Goal: Information Seeking & Learning: Find specific fact

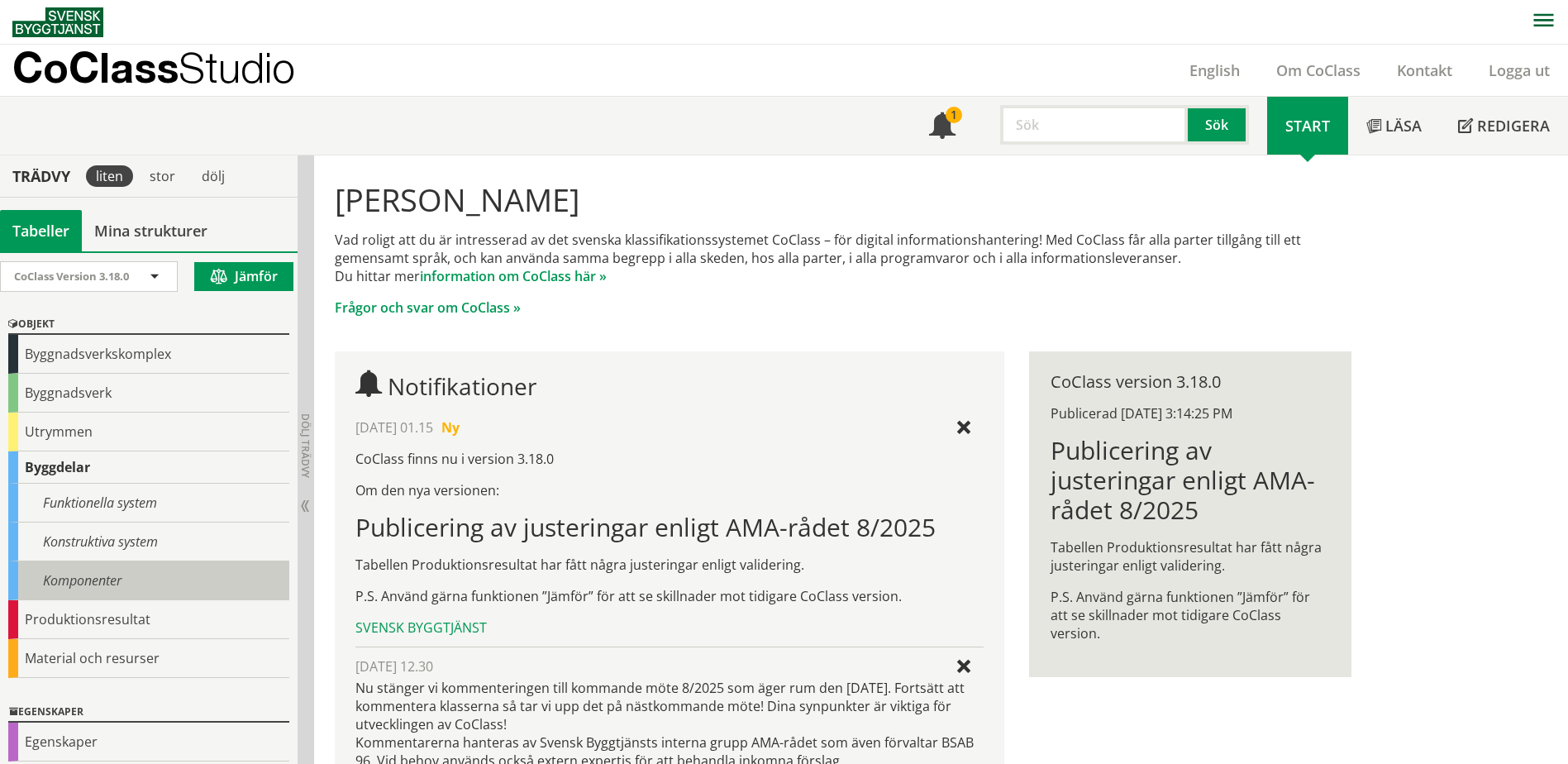
click at [110, 577] on div "Komponenter" at bounding box center [148, 581] width 281 height 39
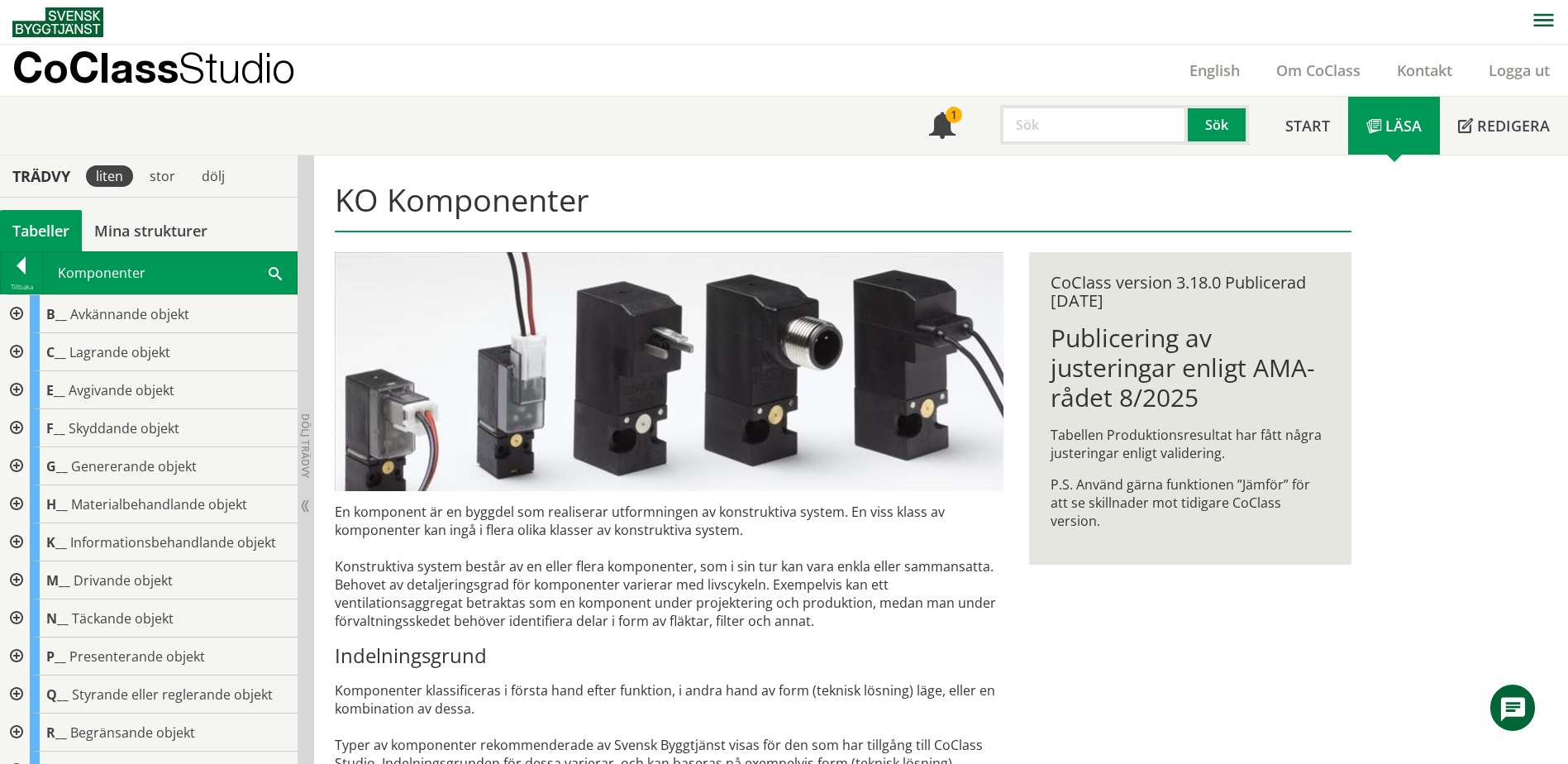
click at [279, 272] on span at bounding box center [276, 272] width 14 height 17
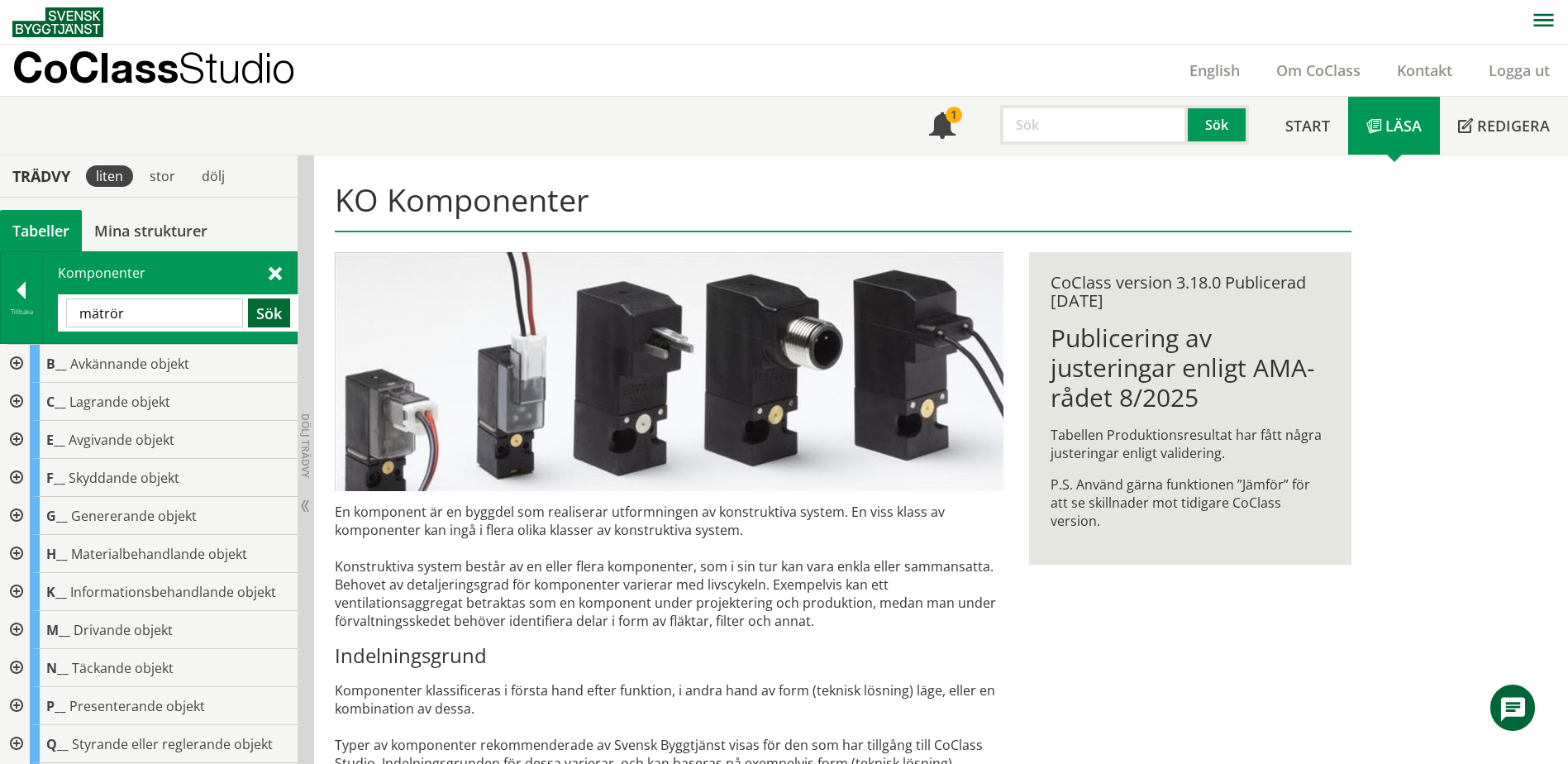
type input "mätrör"
click at [264, 313] on button "Sök" at bounding box center [269, 313] width 42 height 29
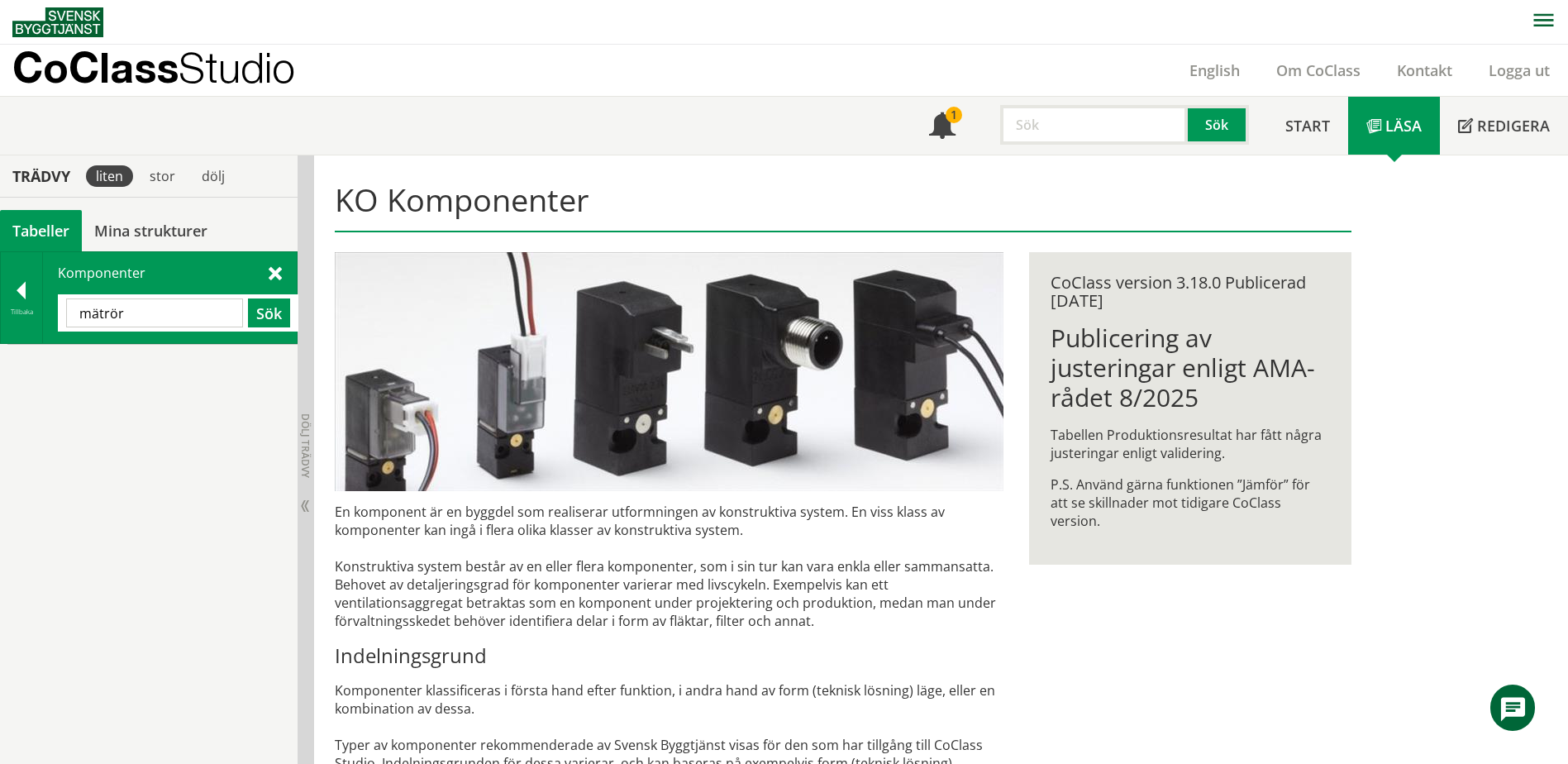
click at [1035, 131] on input "text" at bounding box center [1094, 125] width 188 height 40
type input "mätrör"
click at [1218, 122] on button "Sök" at bounding box center [1218, 125] width 61 height 40
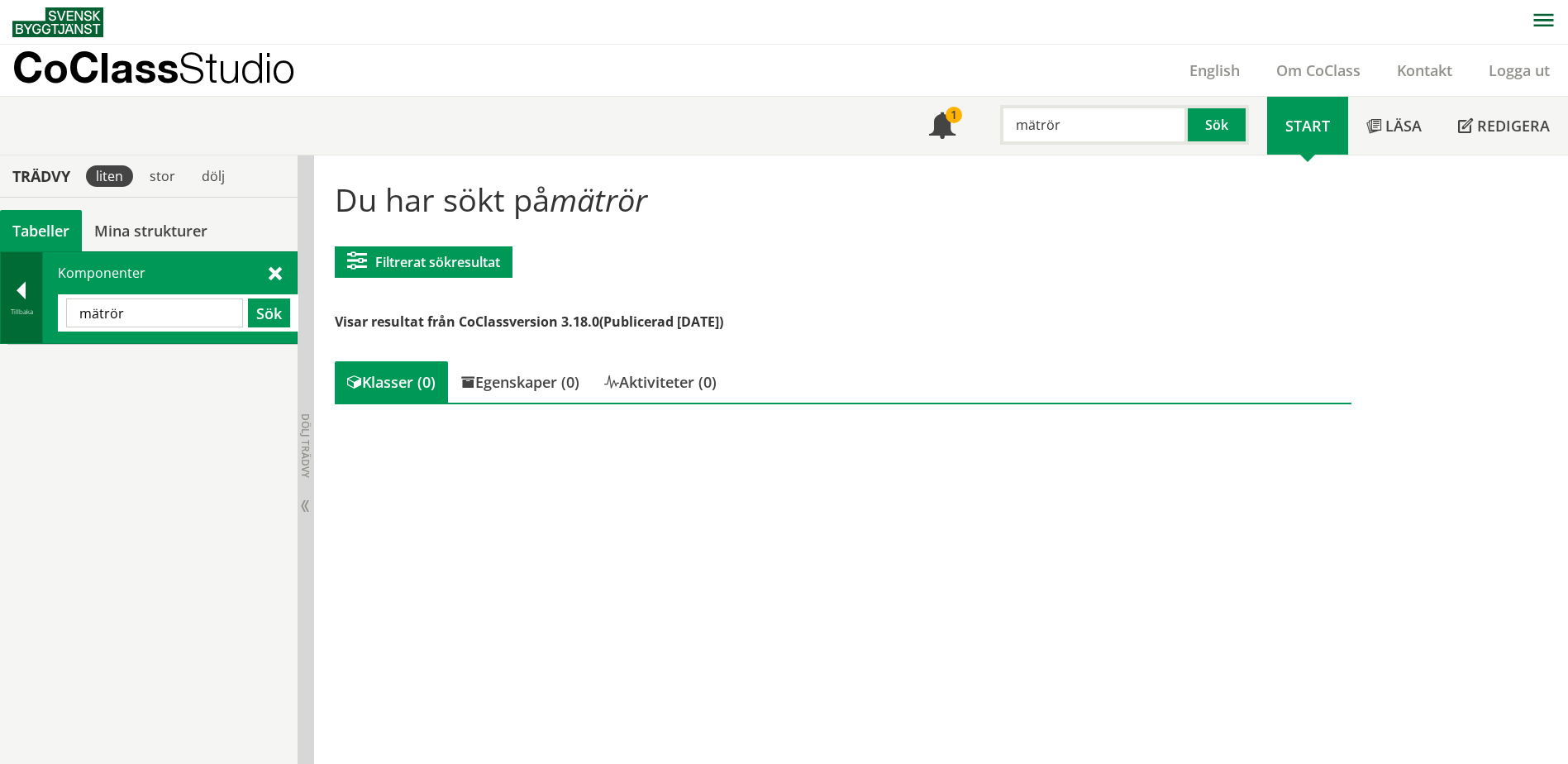
click at [30, 300] on div at bounding box center [21, 293] width 42 height 23
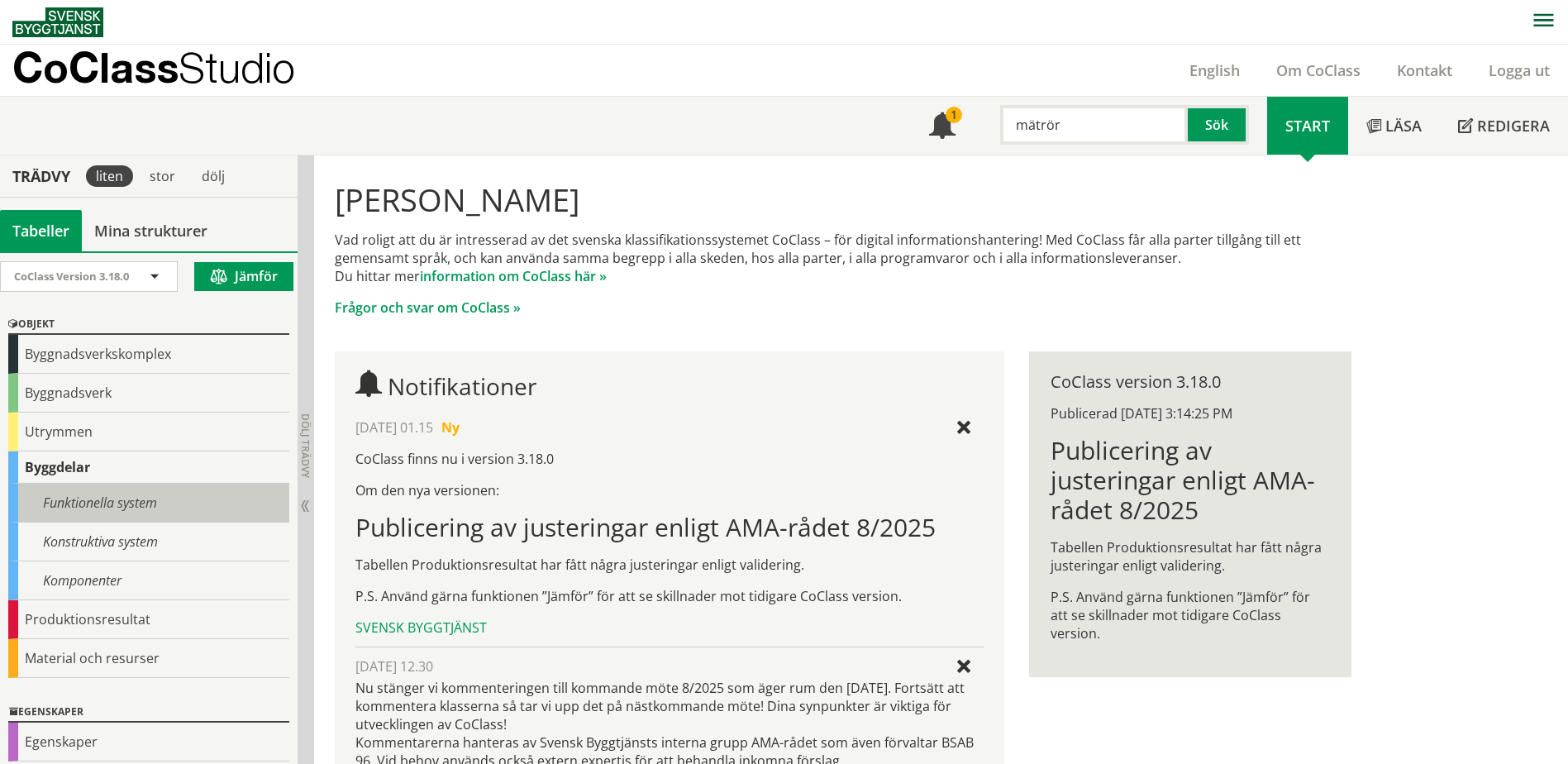
click at [171, 506] on div "Funktionella system" at bounding box center [148, 503] width 281 height 39
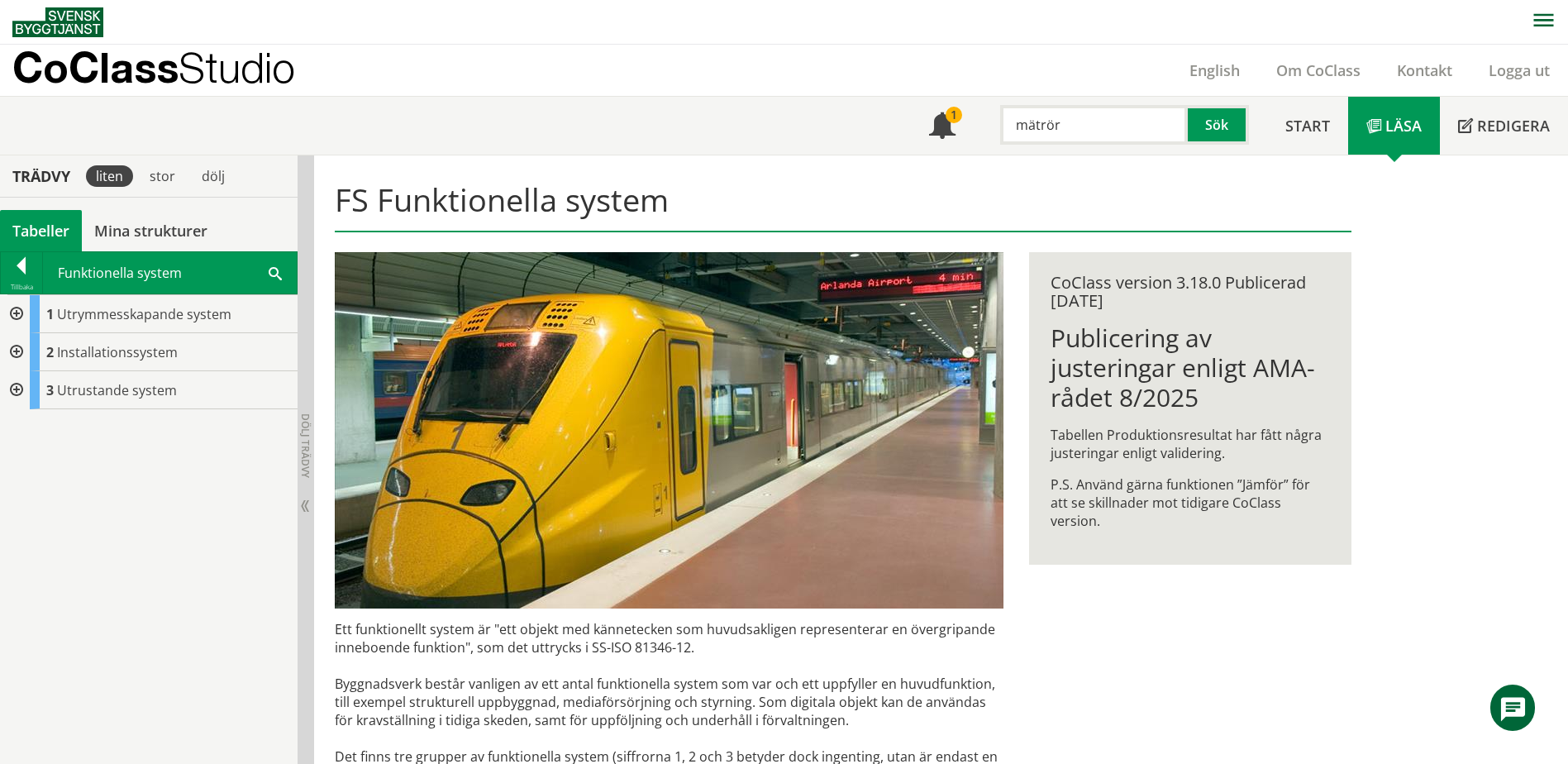
click at [14, 349] on div at bounding box center [14, 352] width 30 height 38
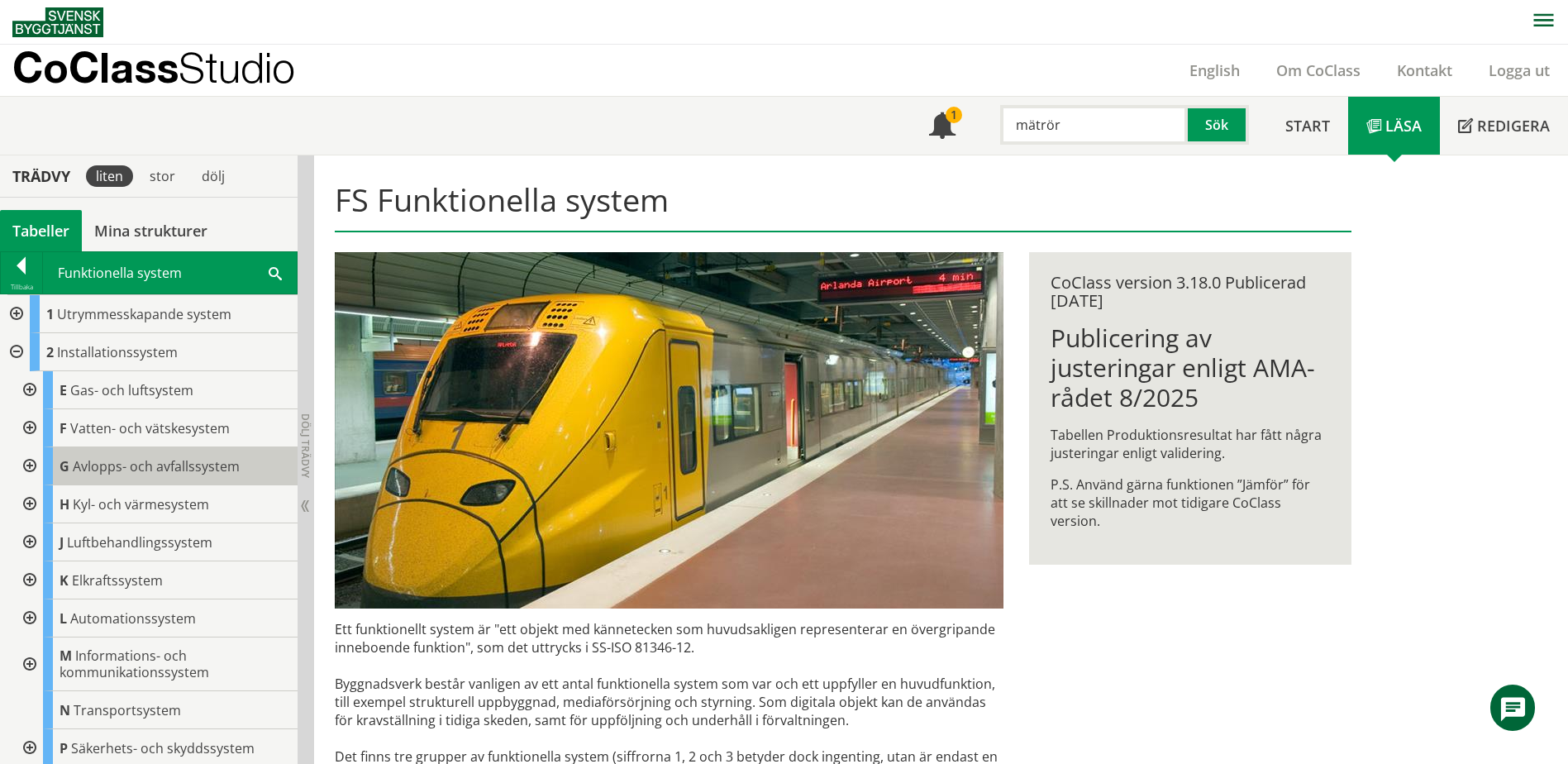
scroll to position [82, 0]
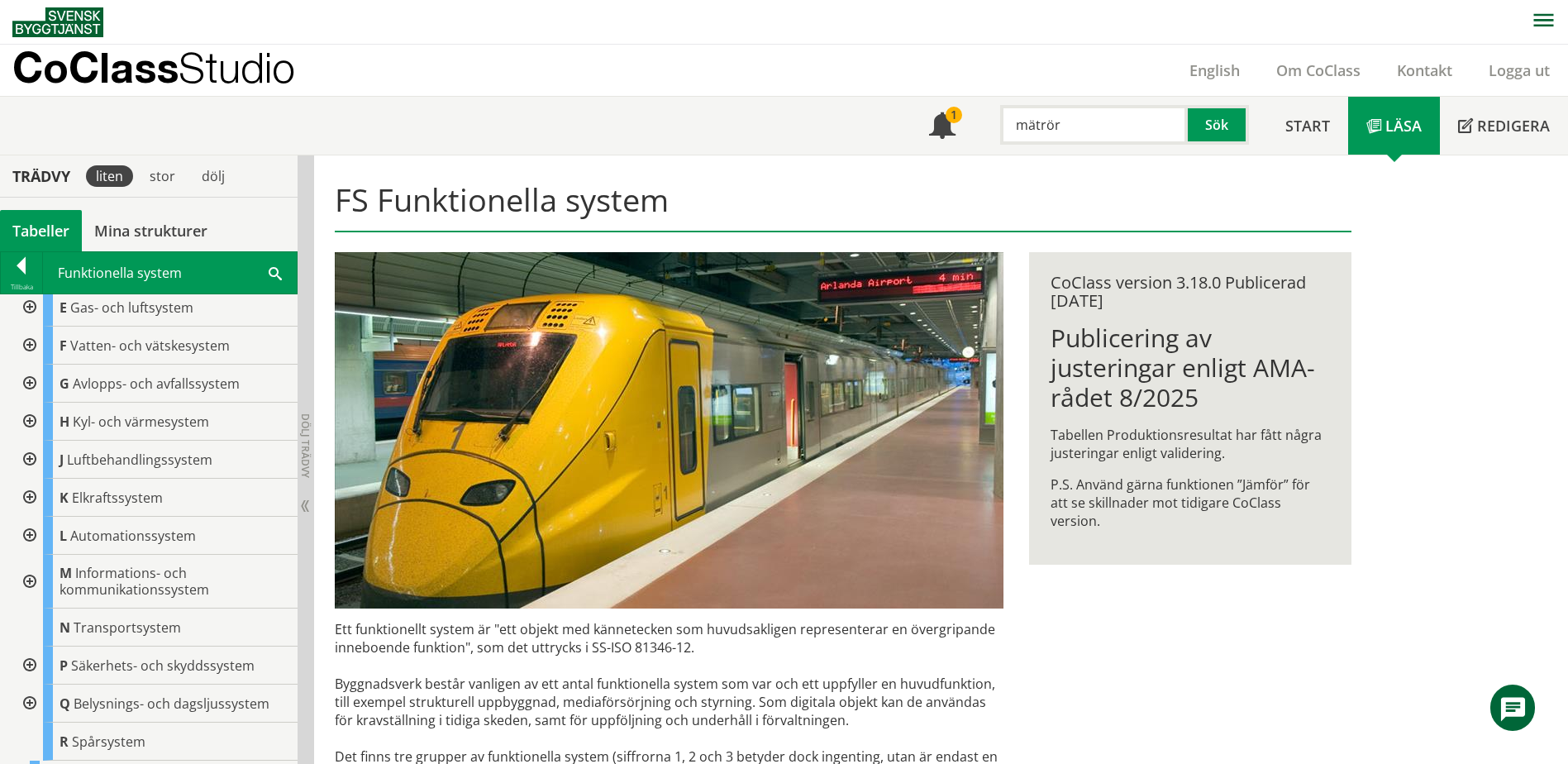
click at [28, 581] on div at bounding box center [28, 581] width 30 height 53
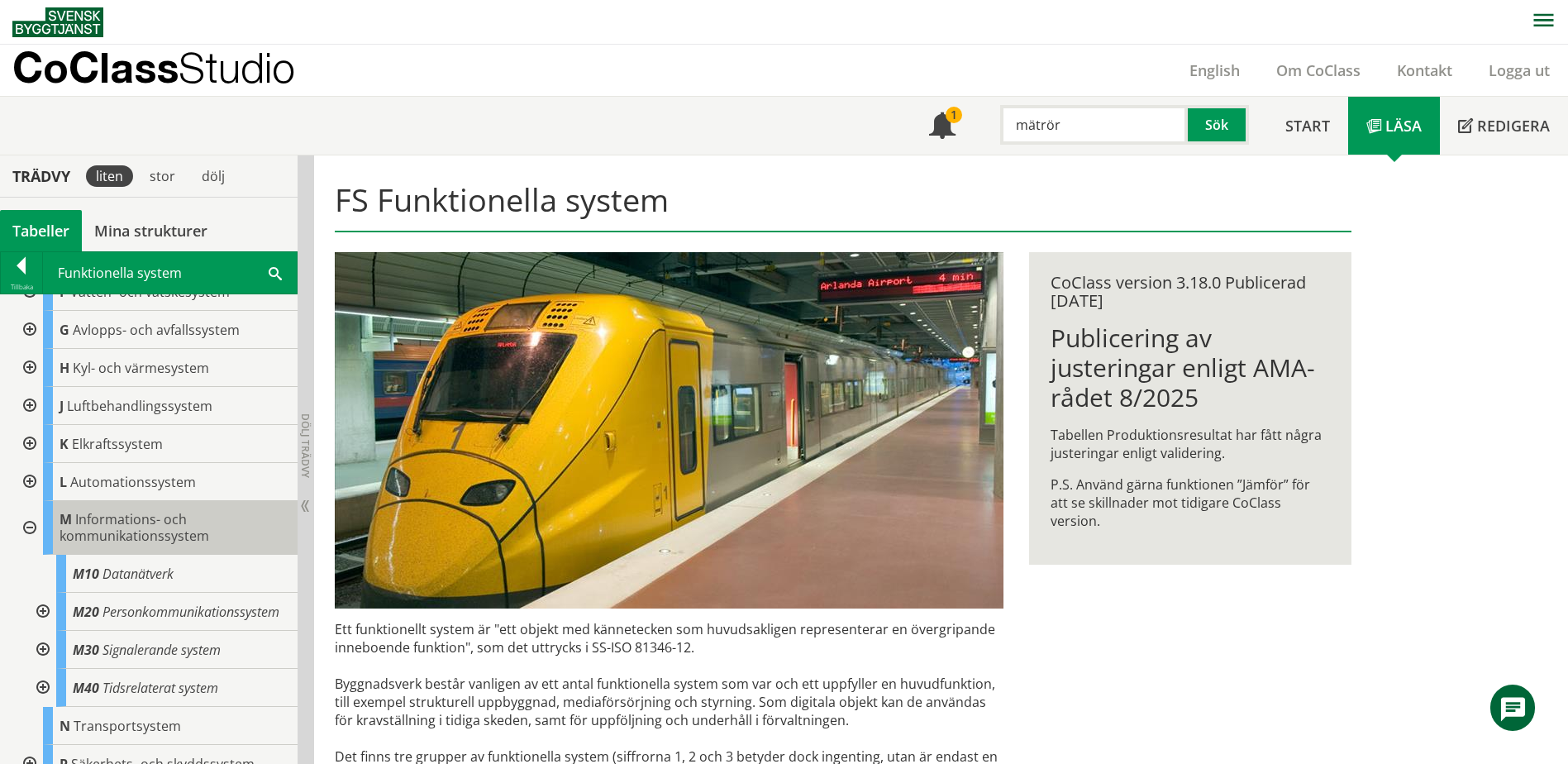
scroll to position [166, 0]
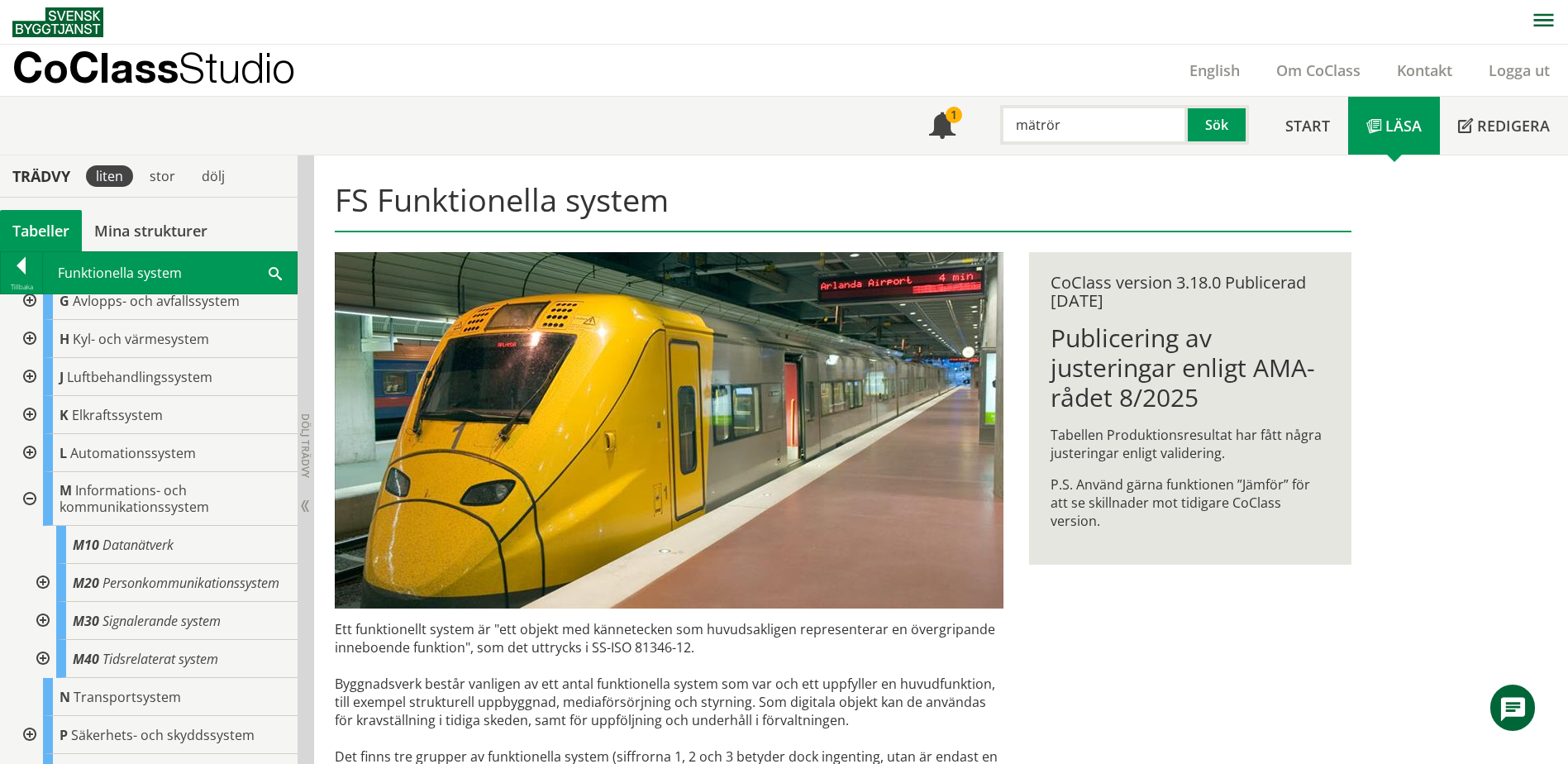
click at [42, 638] on div at bounding box center [41, 621] width 30 height 38
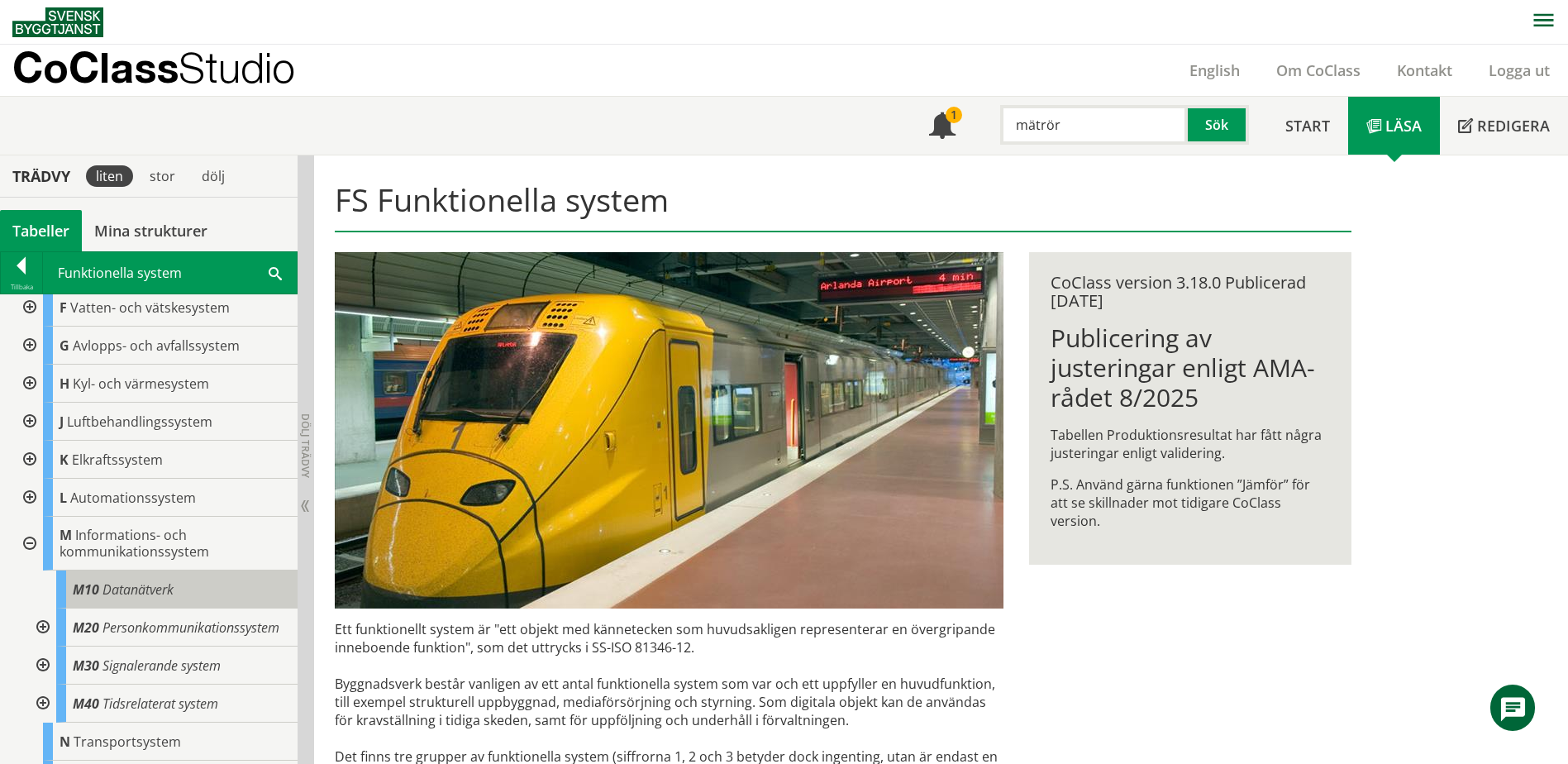
scroll to position [82, 0]
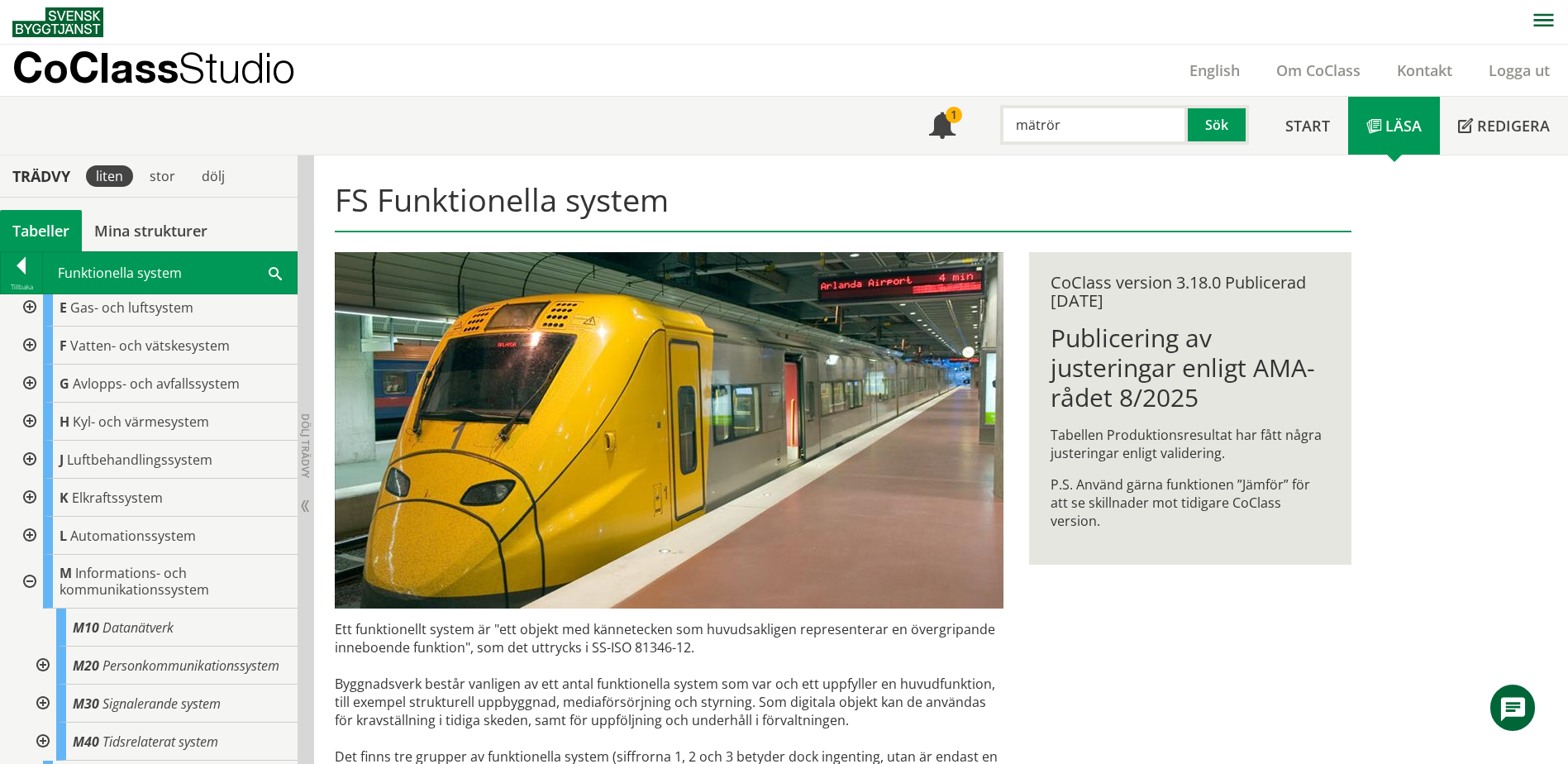
click at [31, 580] on div at bounding box center [28, 581] width 30 height 53
click at [277, 270] on span at bounding box center [276, 272] width 14 height 17
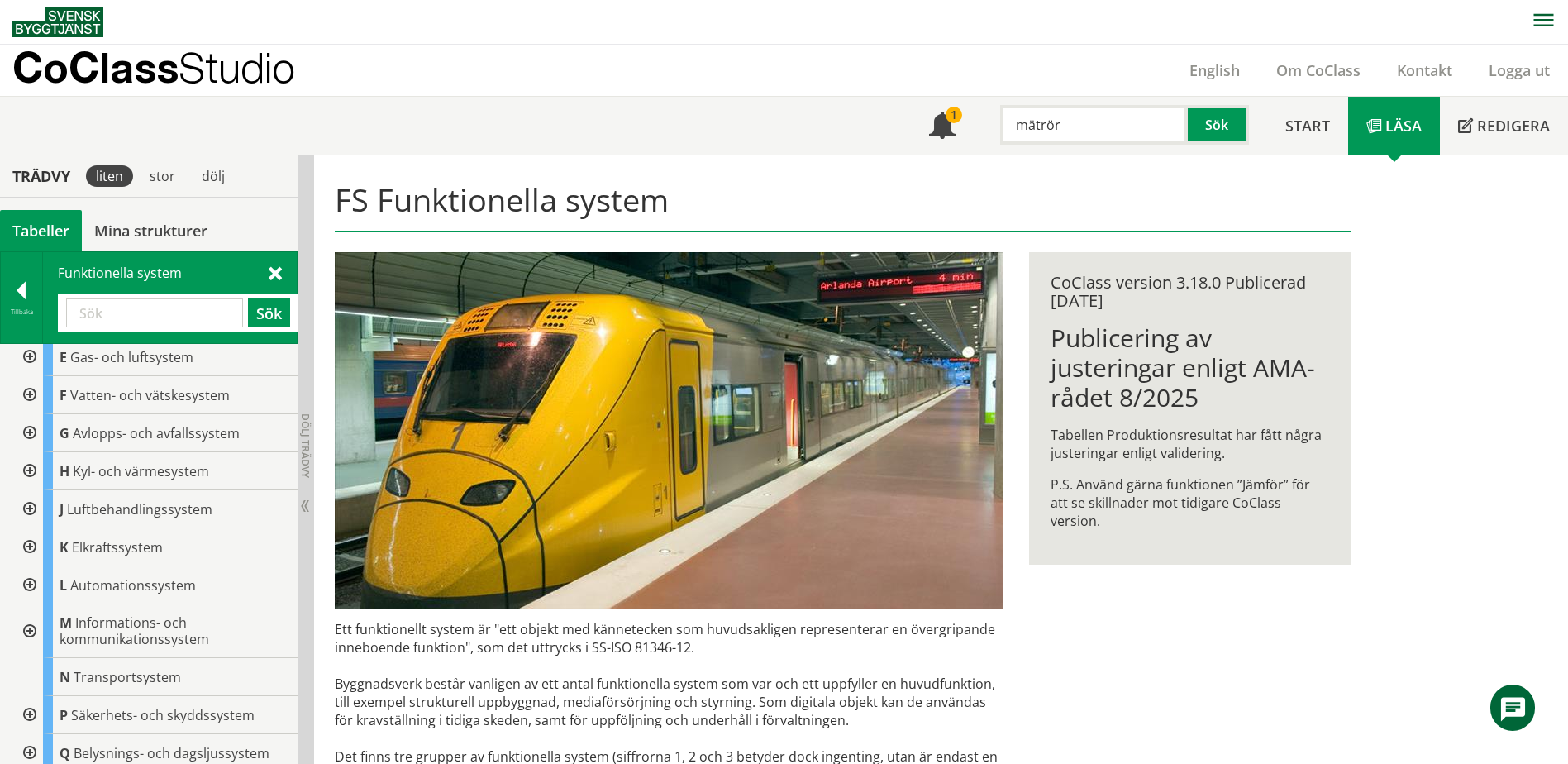
click at [199, 304] on input "text" at bounding box center [154, 313] width 176 height 29
click at [267, 314] on button "Sök" at bounding box center [269, 313] width 42 height 29
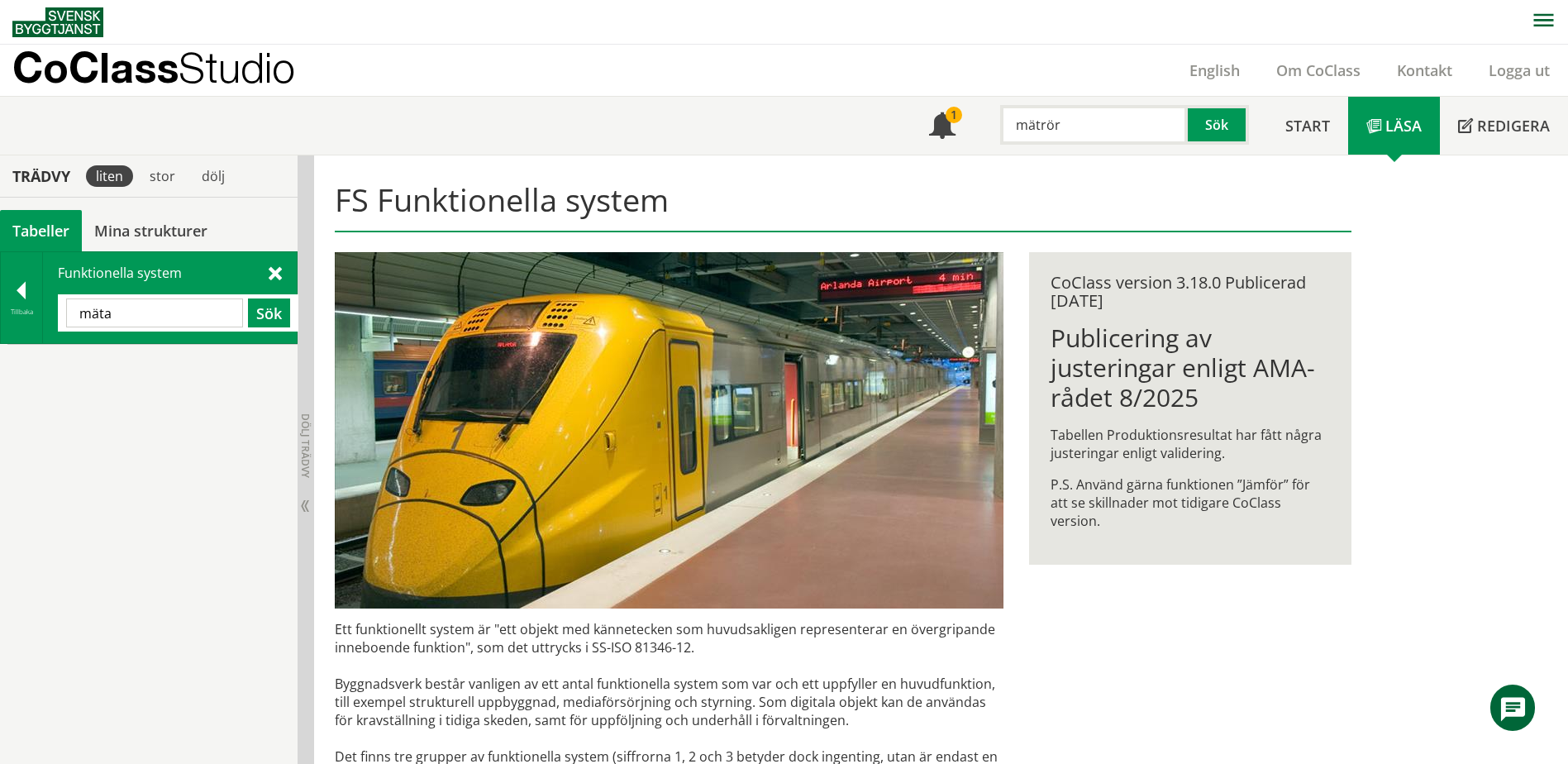
click at [184, 317] on input "mäta" at bounding box center [154, 313] width 176 height 29
type input "mät"
click at [274, 306] on button "Sök" at bounding box center [269, 313] width 42 height 29
click at [199, 368] on span "Fordonsdetekteringssystem" at bounding box center [150, 363] width 157 height 18
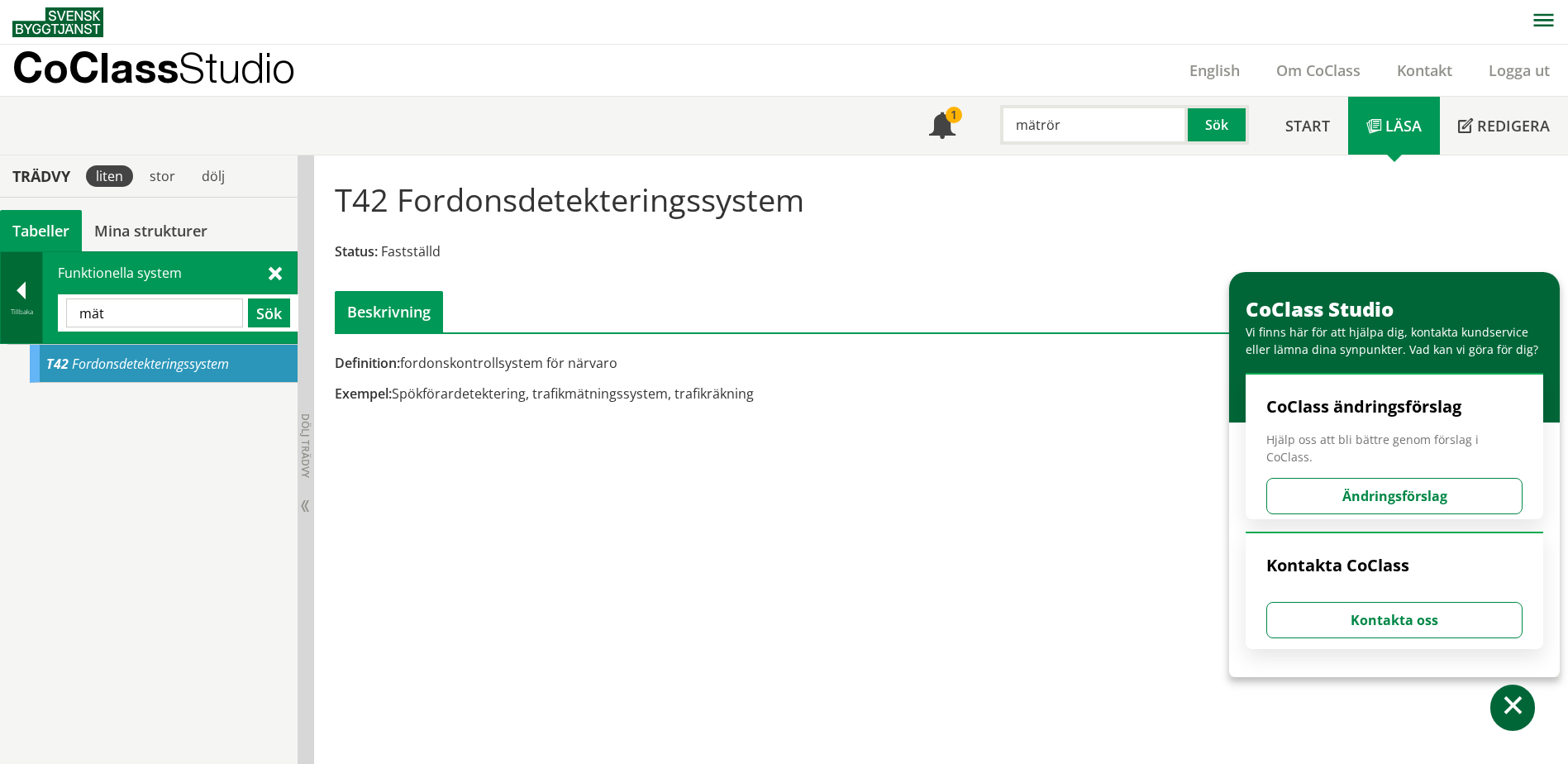
click at [14, 306] on div "Tillbaka" at bounding box center [21, 312] width 42 height 14
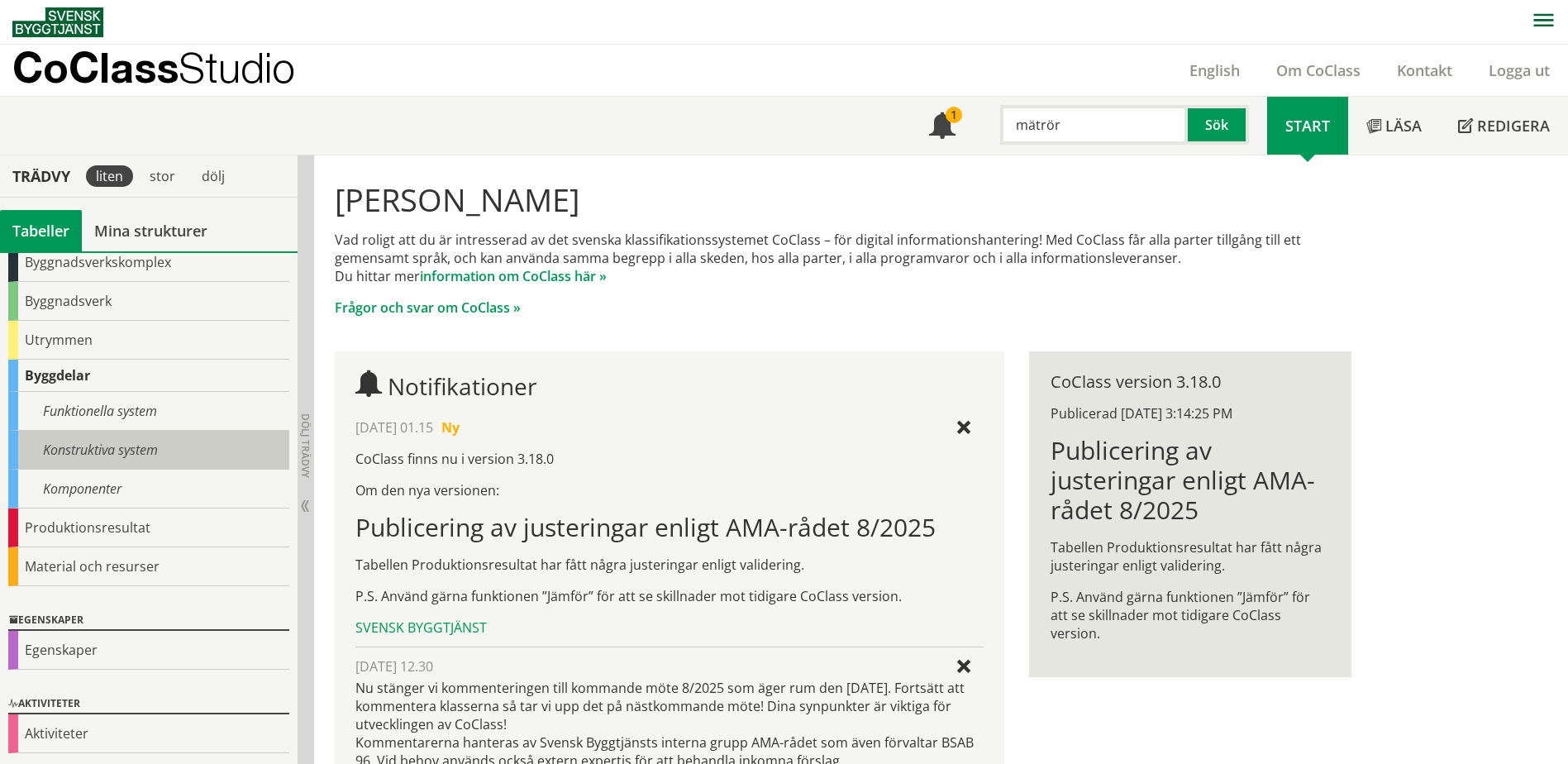
scroll to position [93, 0]
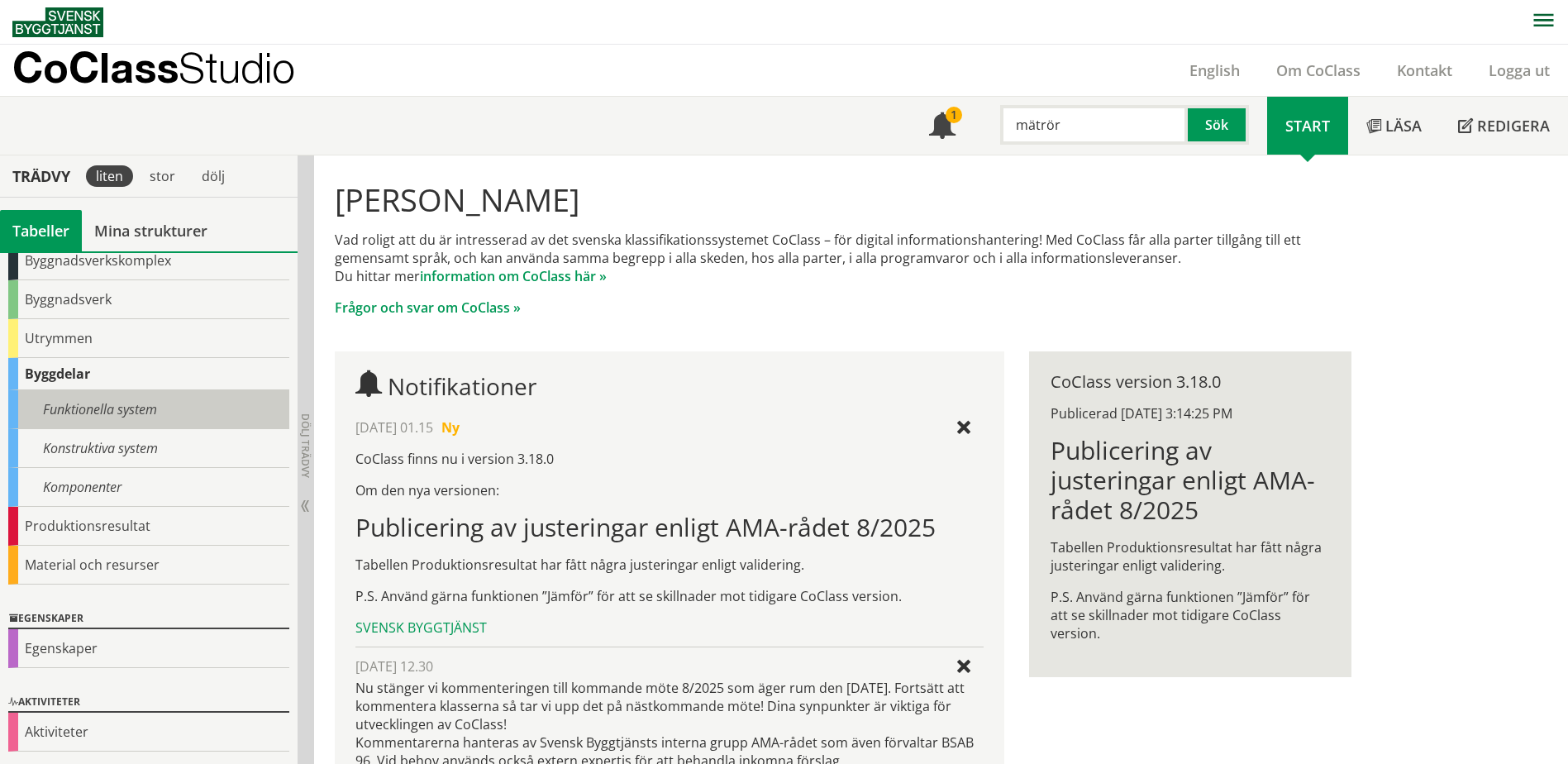
click at [144, 411] on div "Funktionella system" at bounding box center [148, 410] width 281 height 39
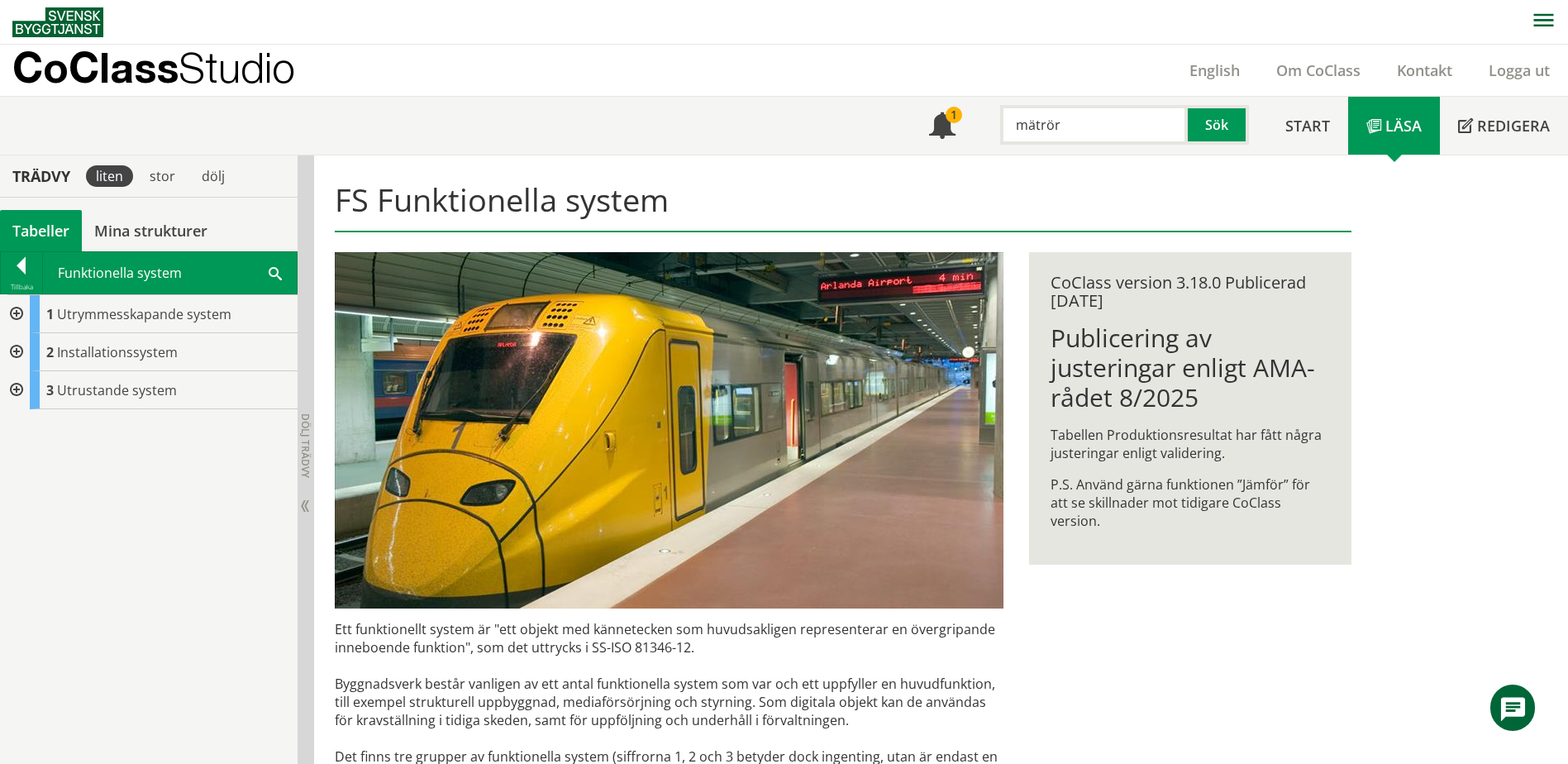
click at [16, 390] on div at bounding box center [14, 390] width 30 height 38
click at [17, 390] on div at bounding box center [14, 390] width 30 height 38
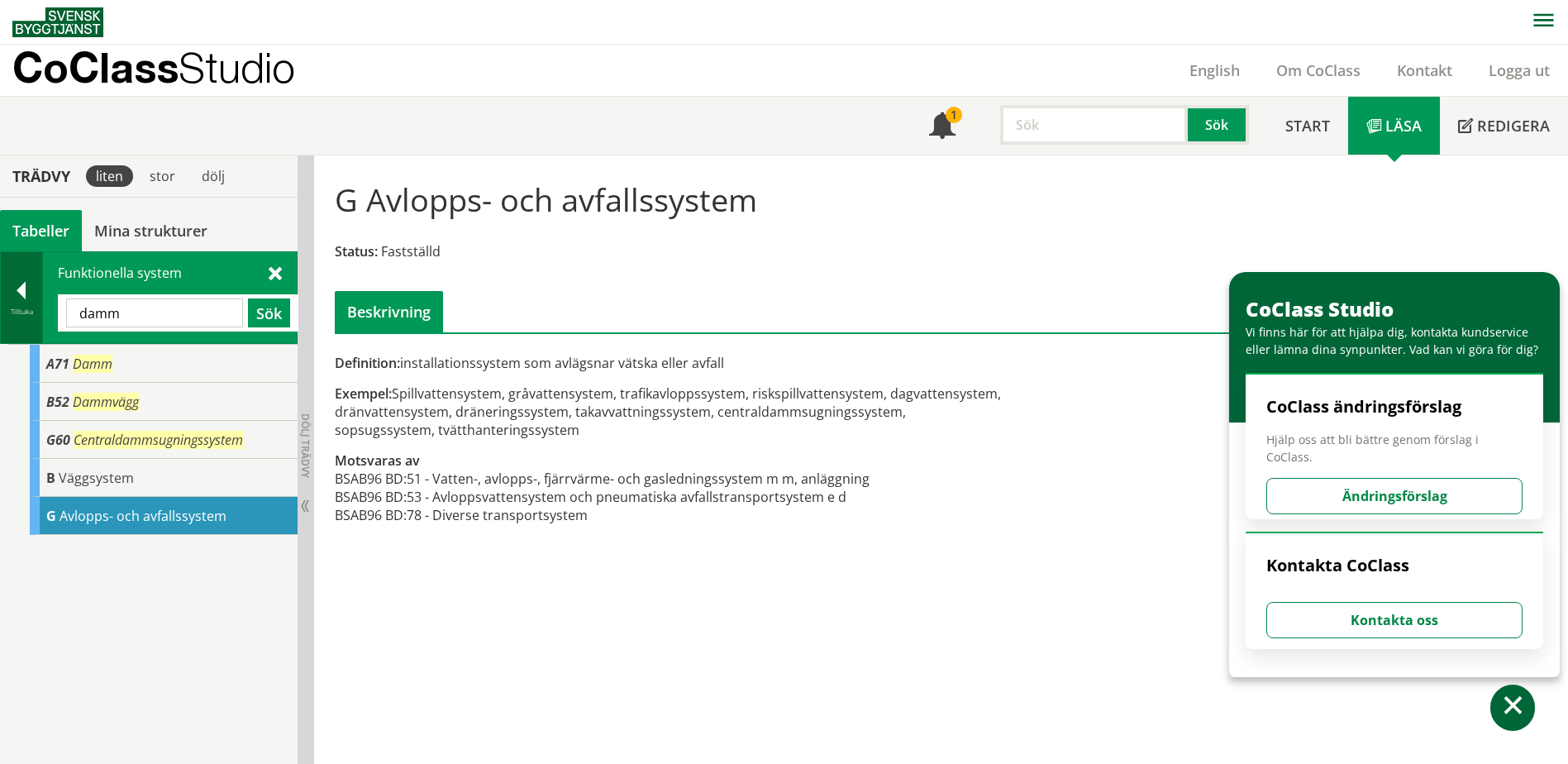
click at [22, 285] on div at bounding box center [21, 293] width 42 height 23
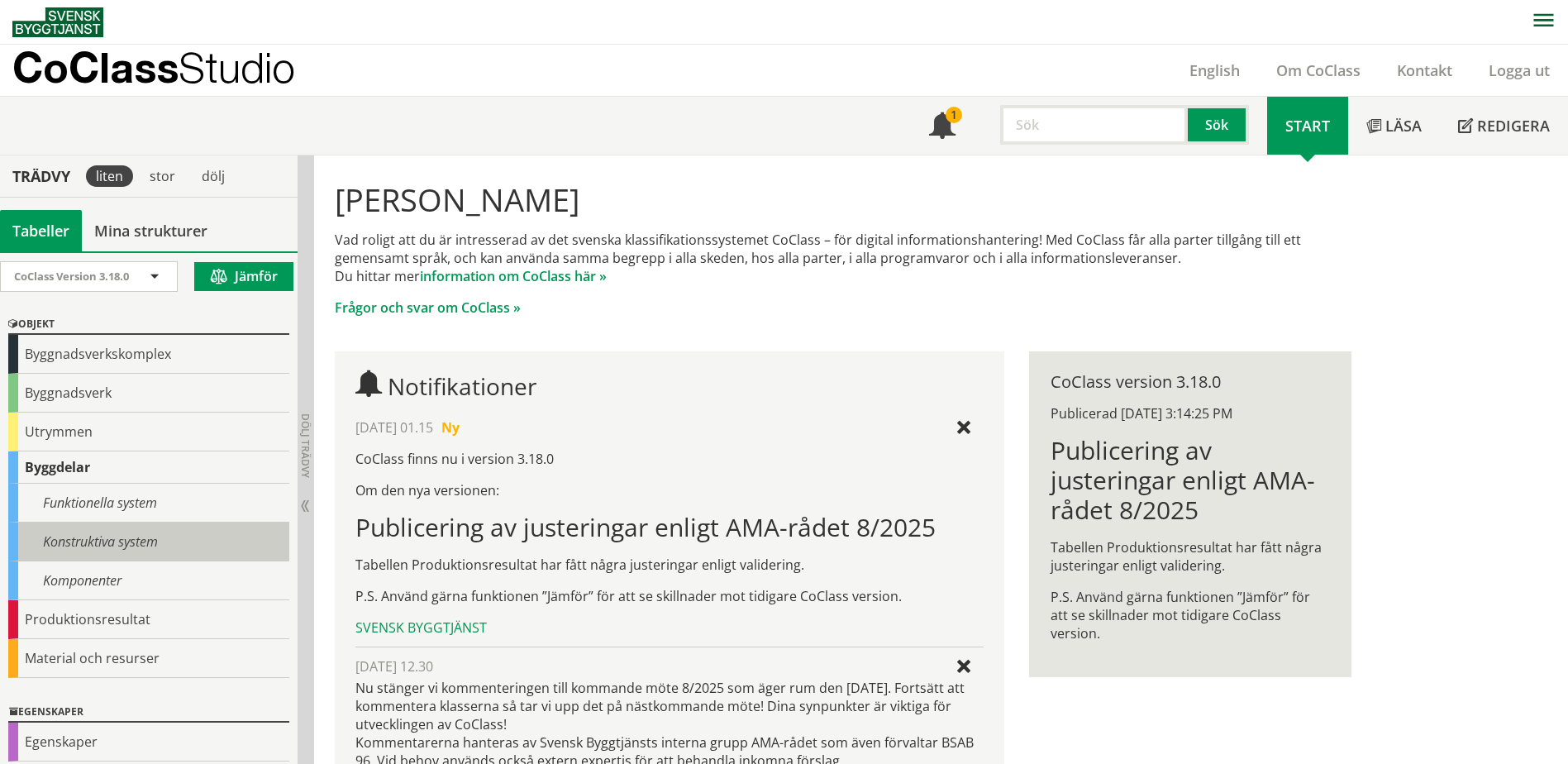
click at [138, 541] on div "Konstruktiva system" at bounding box center [148, 542] width 281 height 39
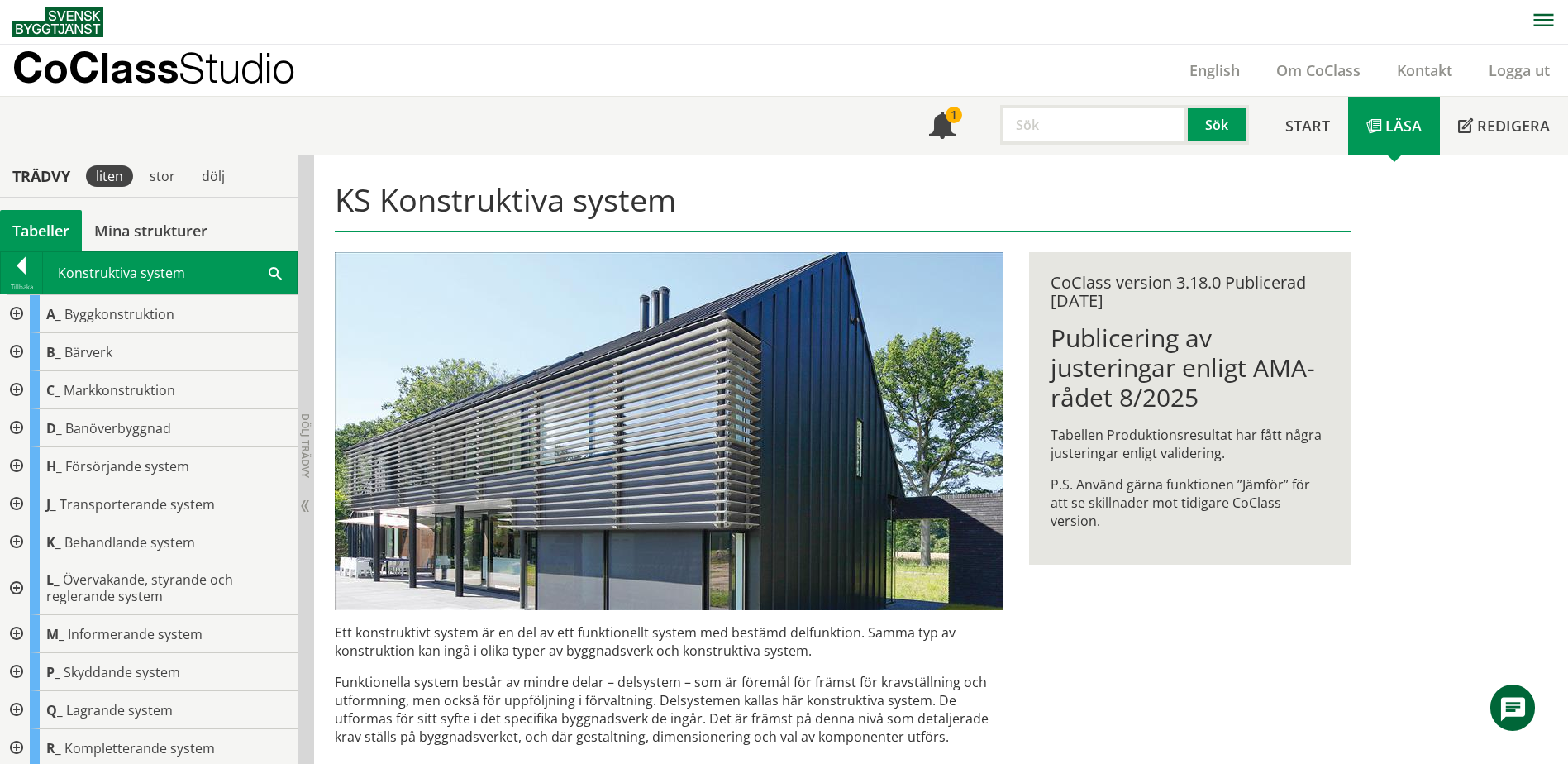
click at [271, 272] on span at bounding box center [276, 272] width 14 height 17
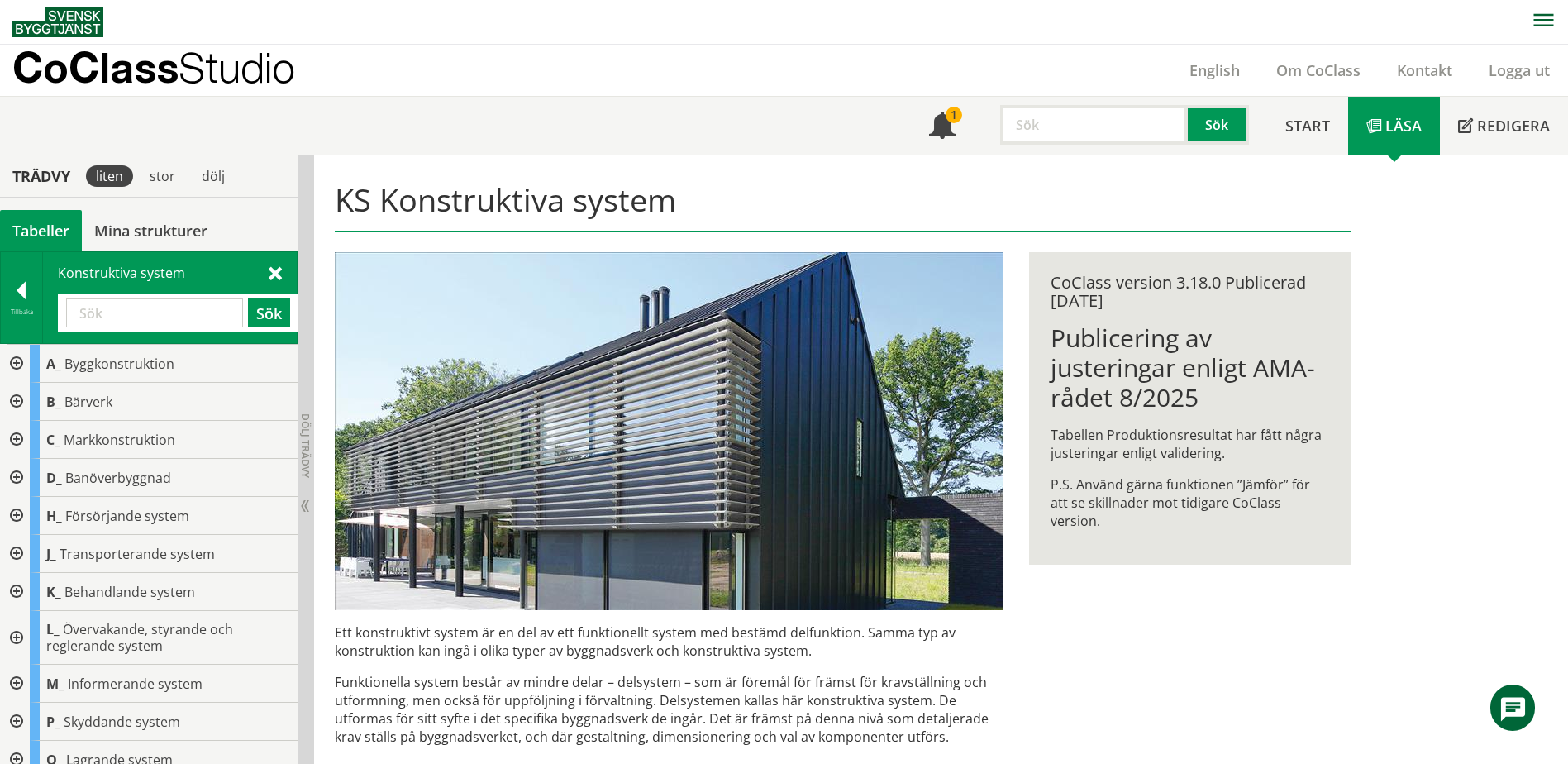
click at [188, 315] on input "text" at bounding box center [154, 313] width 176 height 29
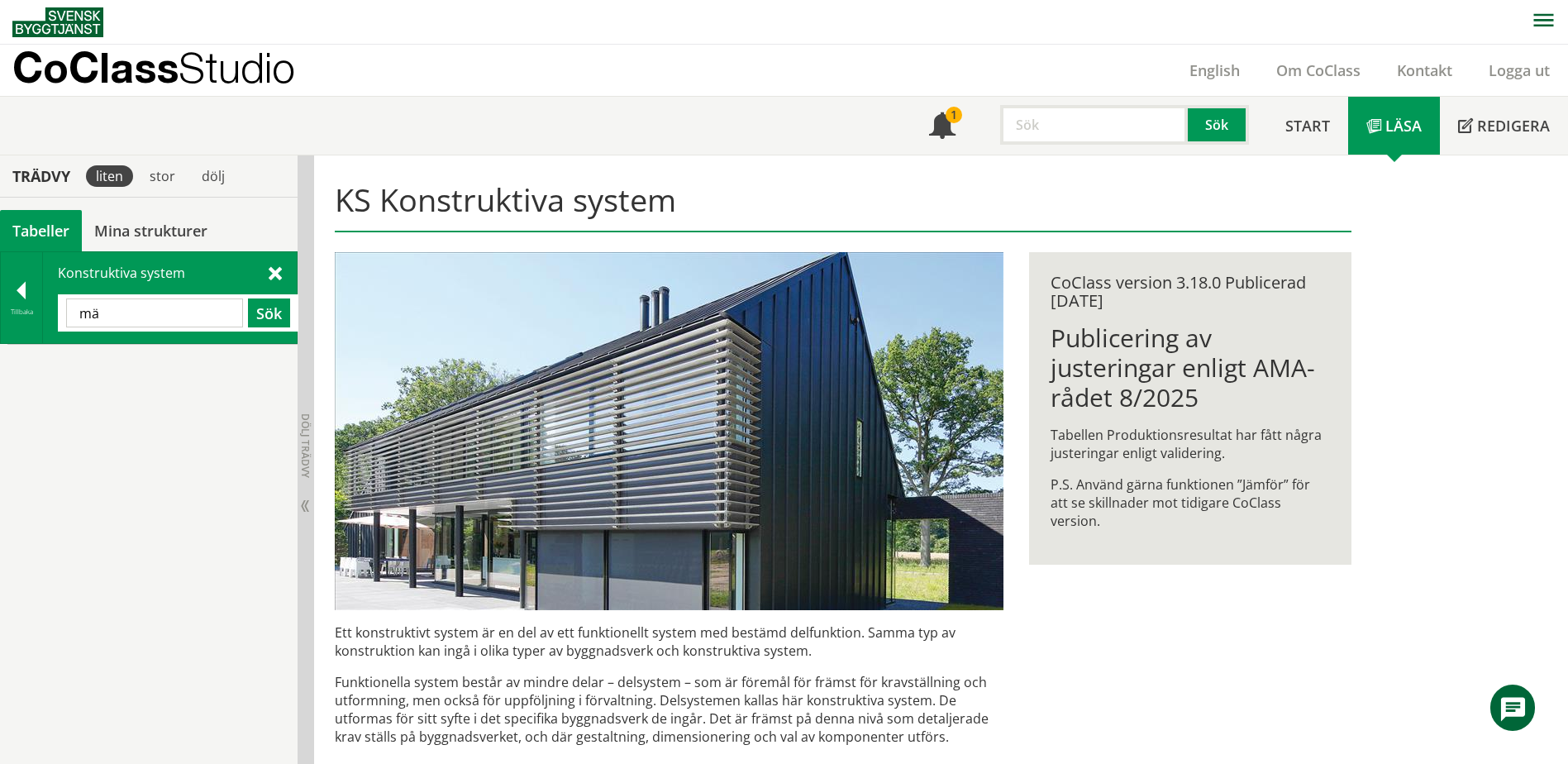
type input "m"
type input "givare"
click at [16, 298] on div at bounding box center [21, 293] width 42 height 23
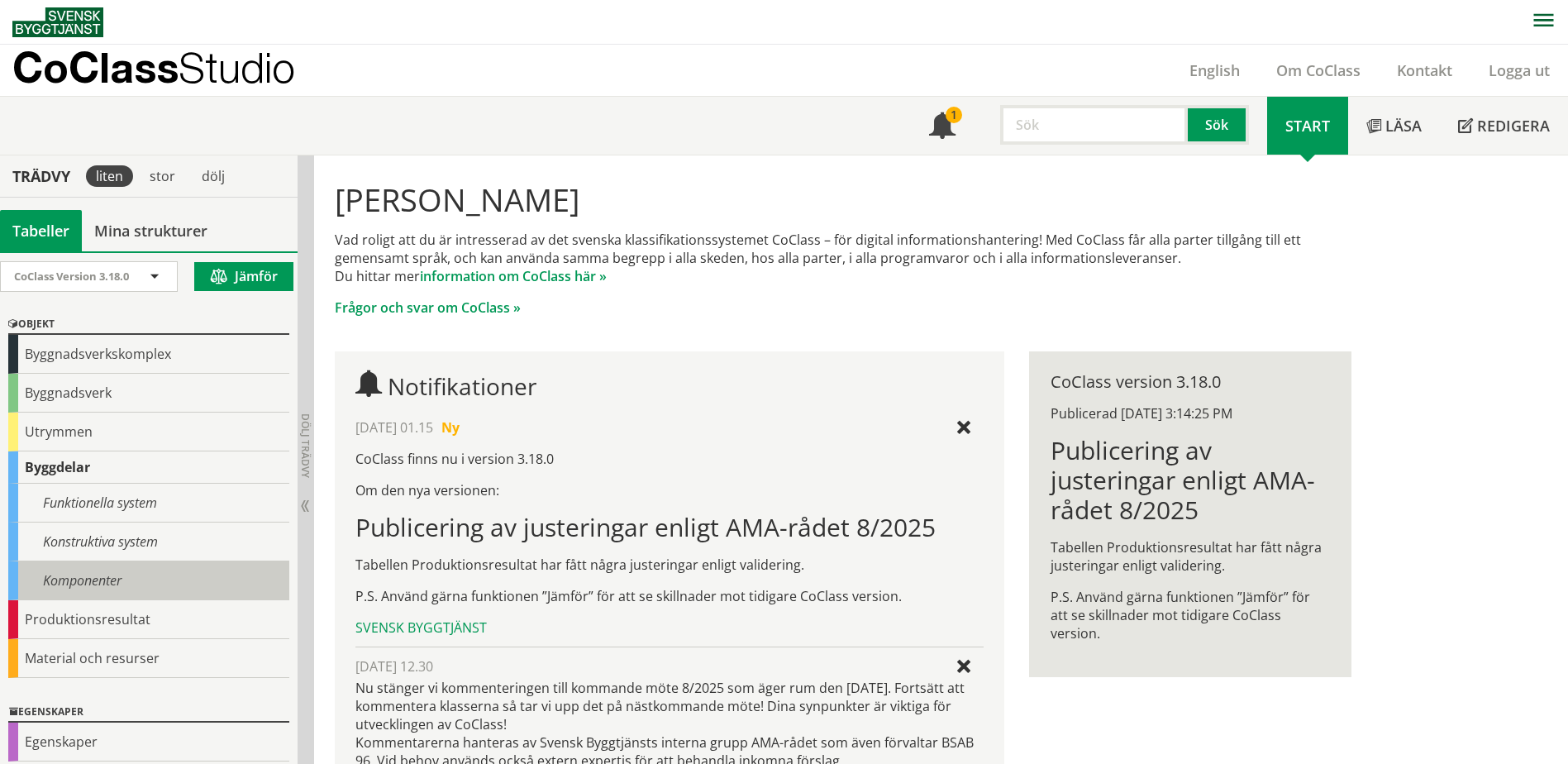
click at [148, 580] on div "Komponenter" at bounding box center [148, 581] width 281 height 39
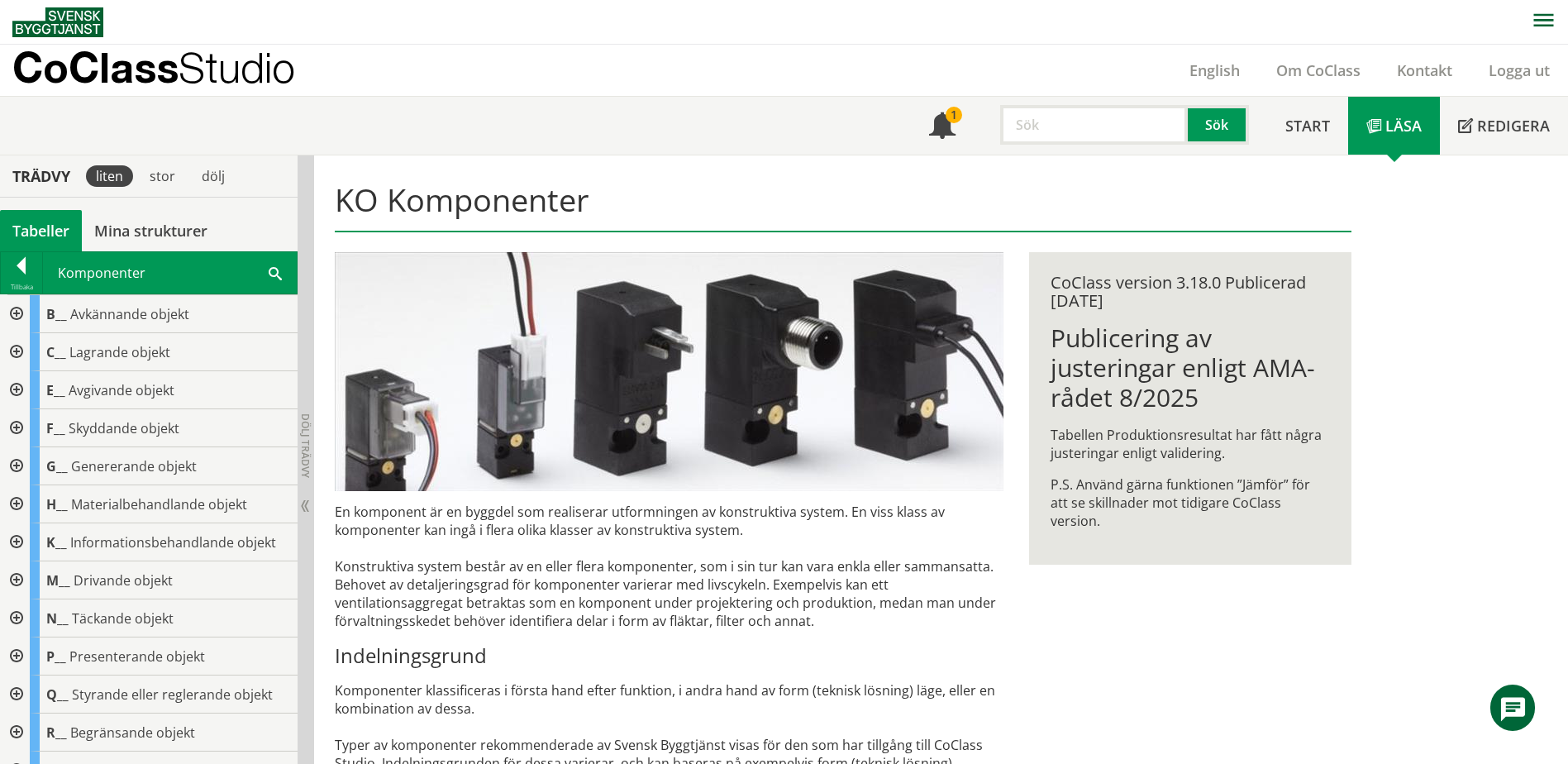
click at [269, 272] on span at bounding box center [276, 272] width 14 height 17
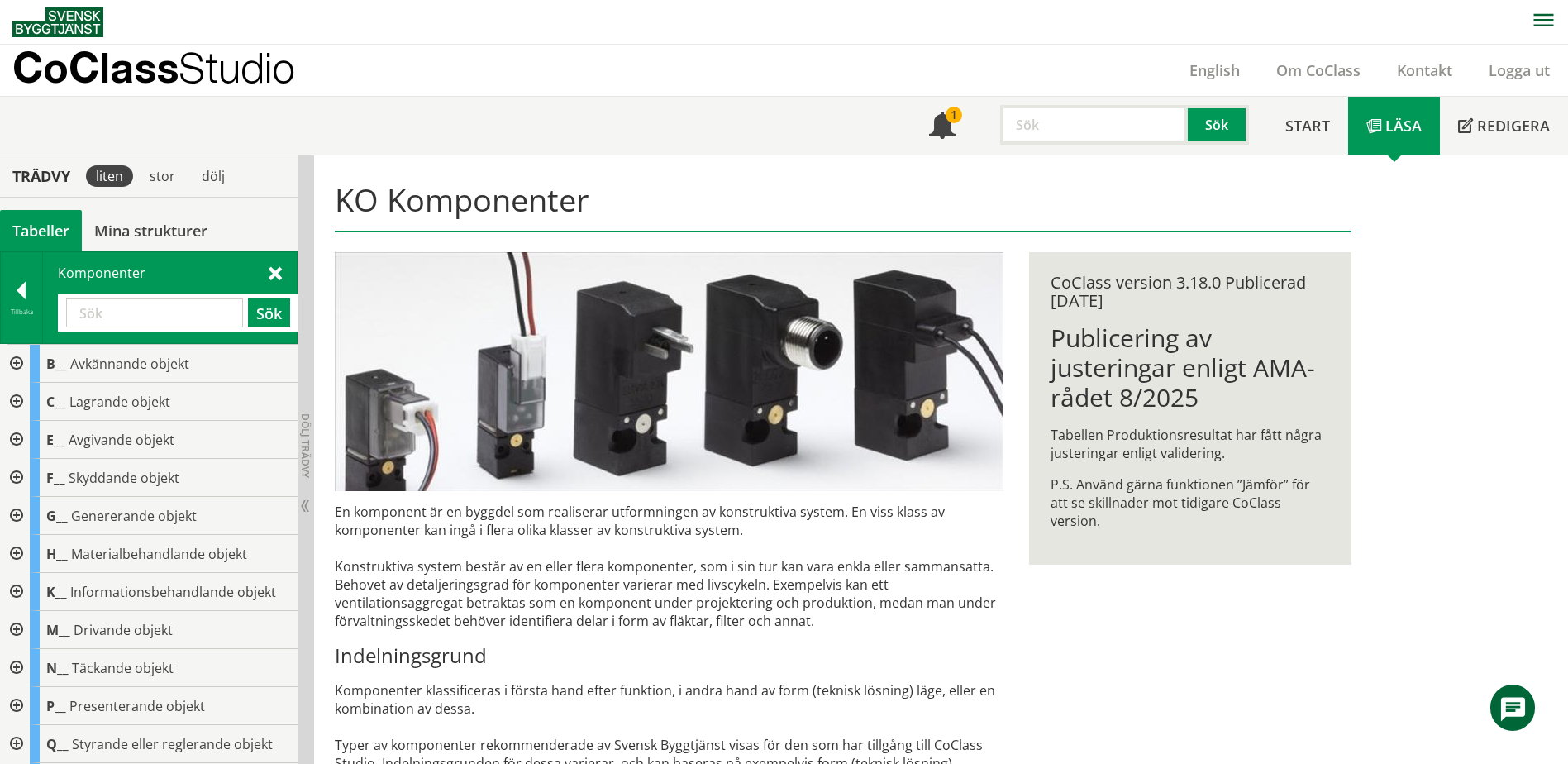
click at [154, 327] on input "text" at bounding box center [154, 313] width 176 height 29
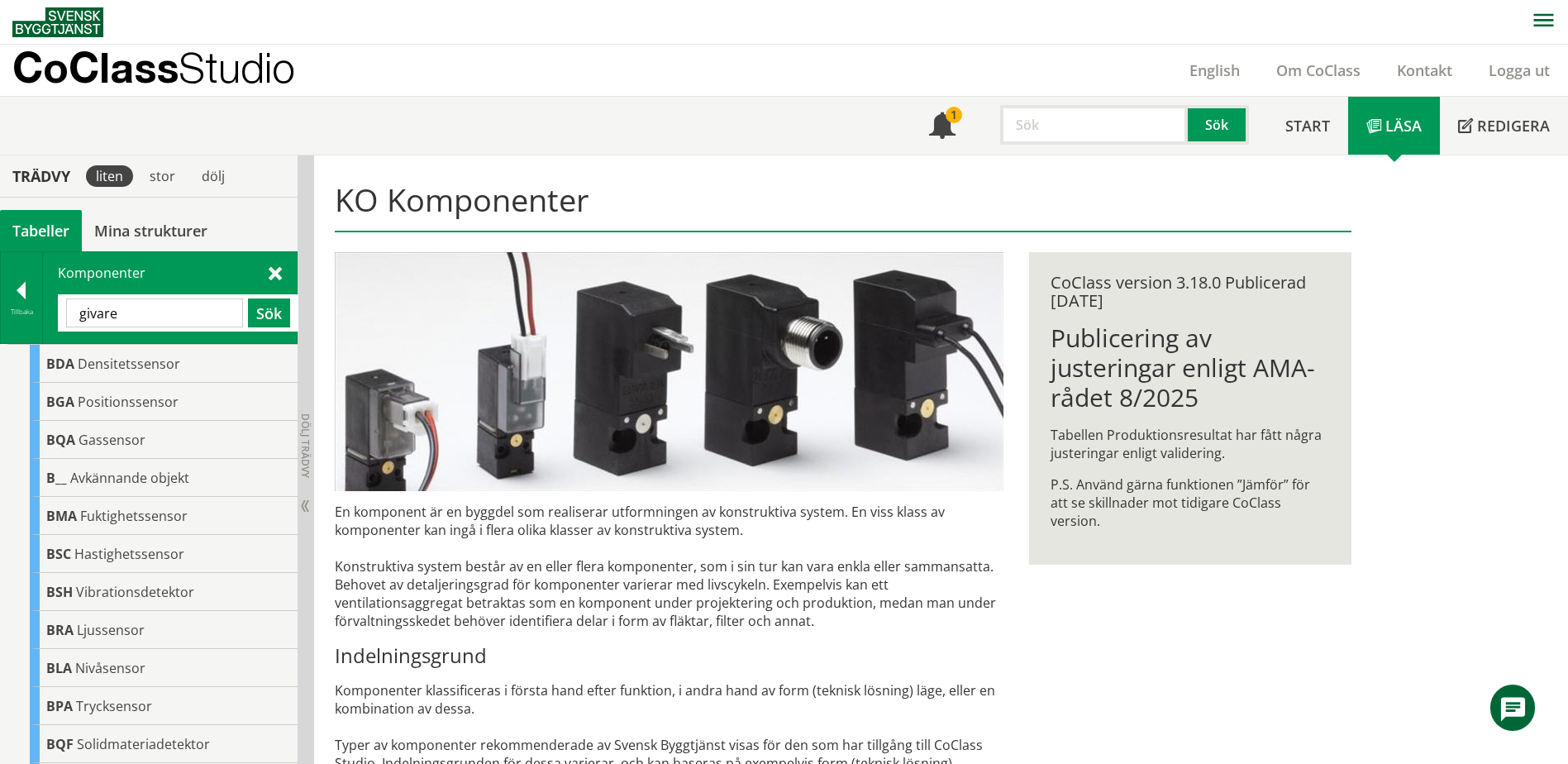
click at [81, 315] on input "givare" at bounding box center [154, 313] width 176 height 29
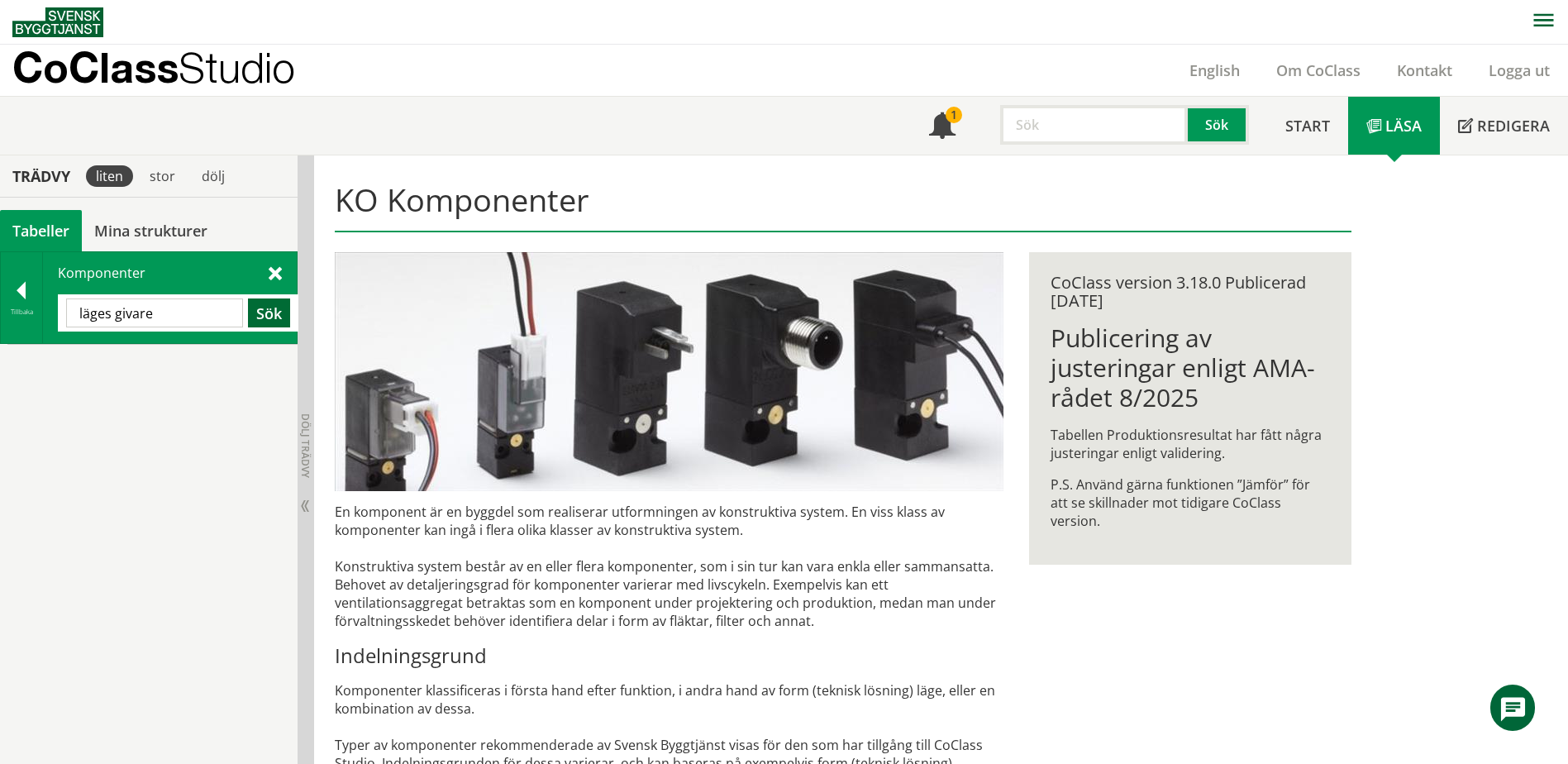
type input "läges givare"
click at [260, 310] on button "Sök" at bounding box center [269, 313] width 42 height 29
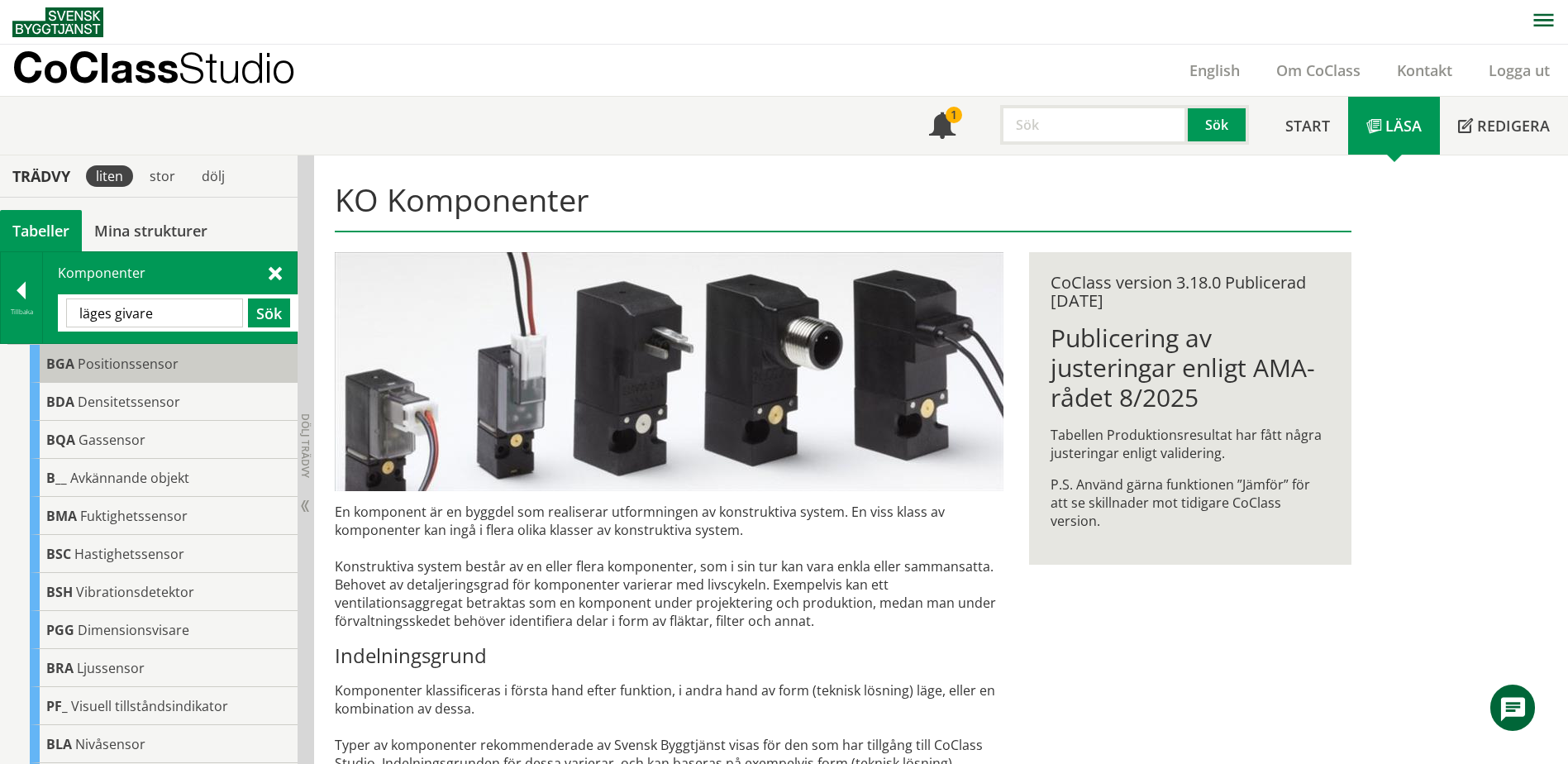
click at [117, 362] on span "Positionssensor" at bounding box center [128, 363] width 101 height 18
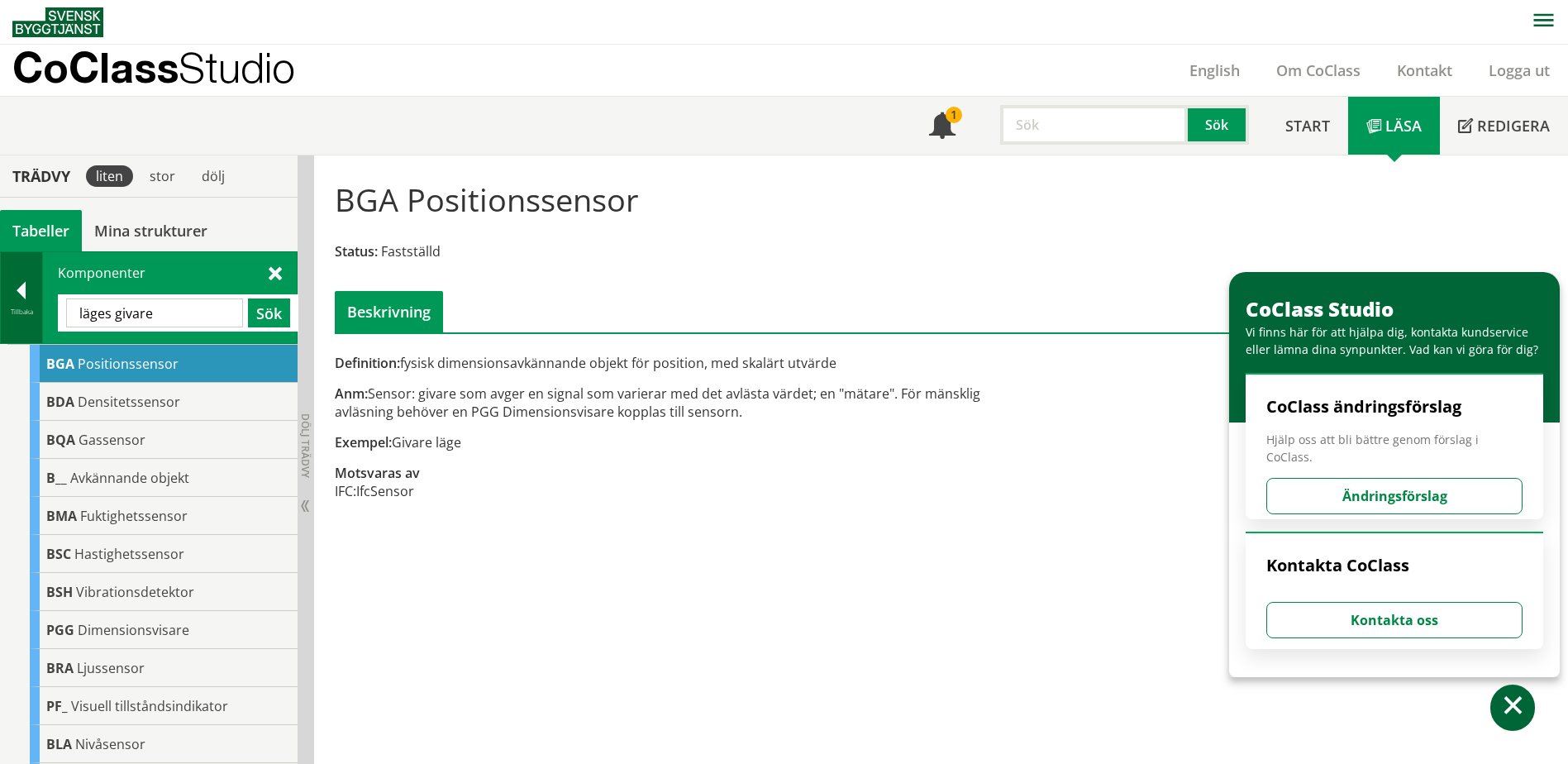
click at [14, 290] on div at bounding box center [21, 293] width 42 height 23
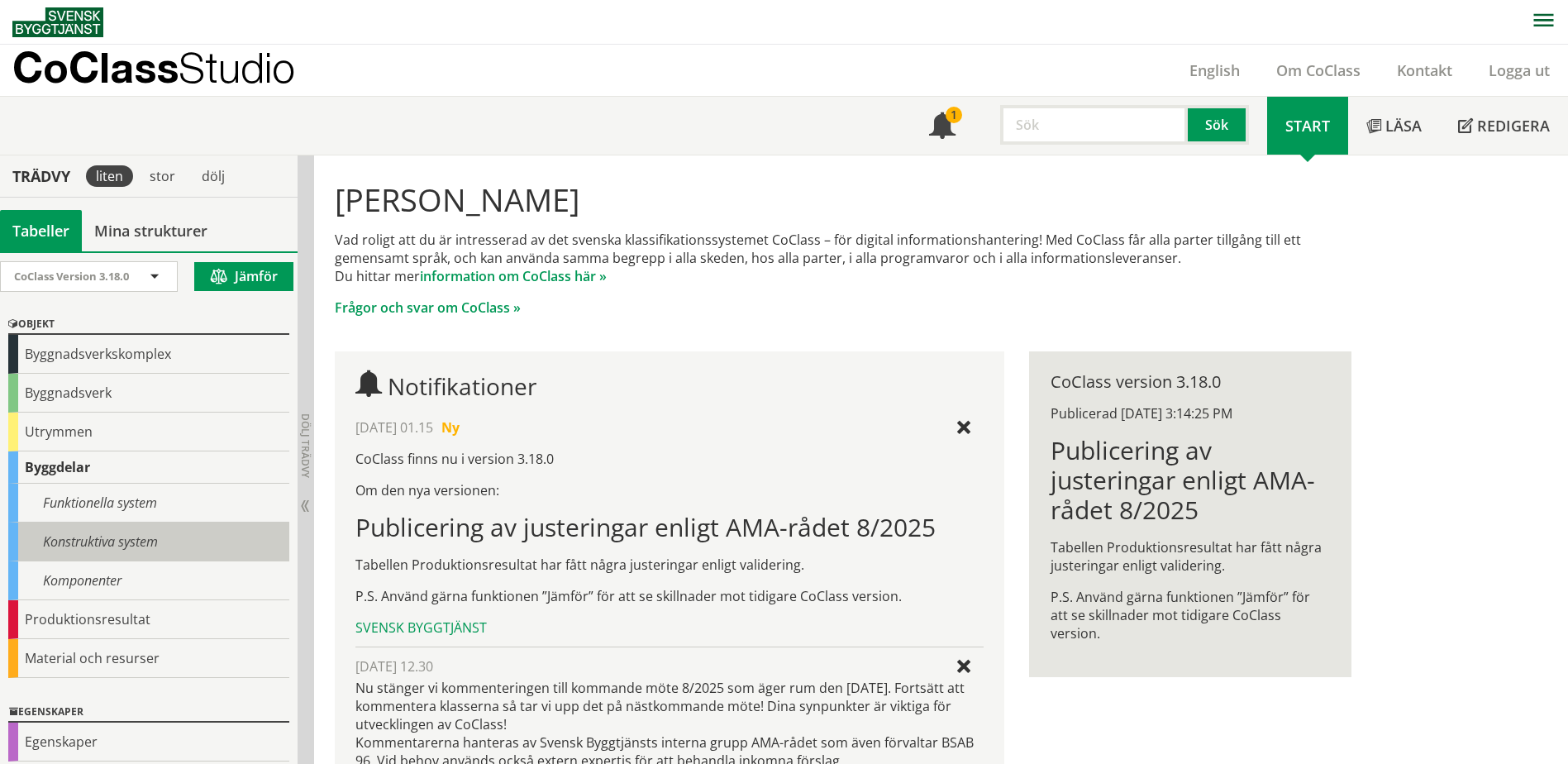
click at [106, 540] on div "Konstruktiva system" at bounding box center [148, 542] width 281 height 39
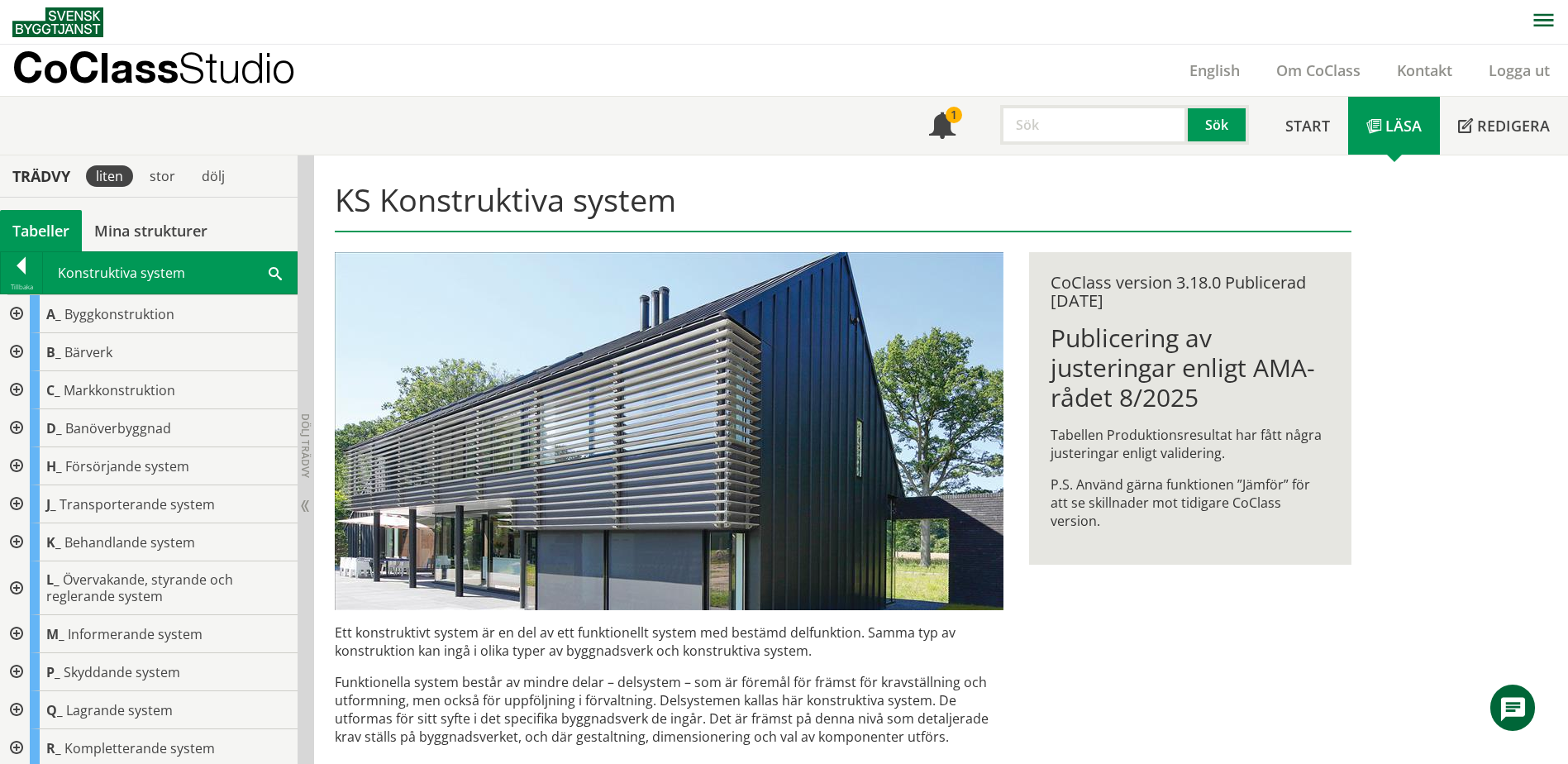
scroll to position [3, 0]
click at [277, 269] on span at bounding box center [276, 272] width 14 height 17
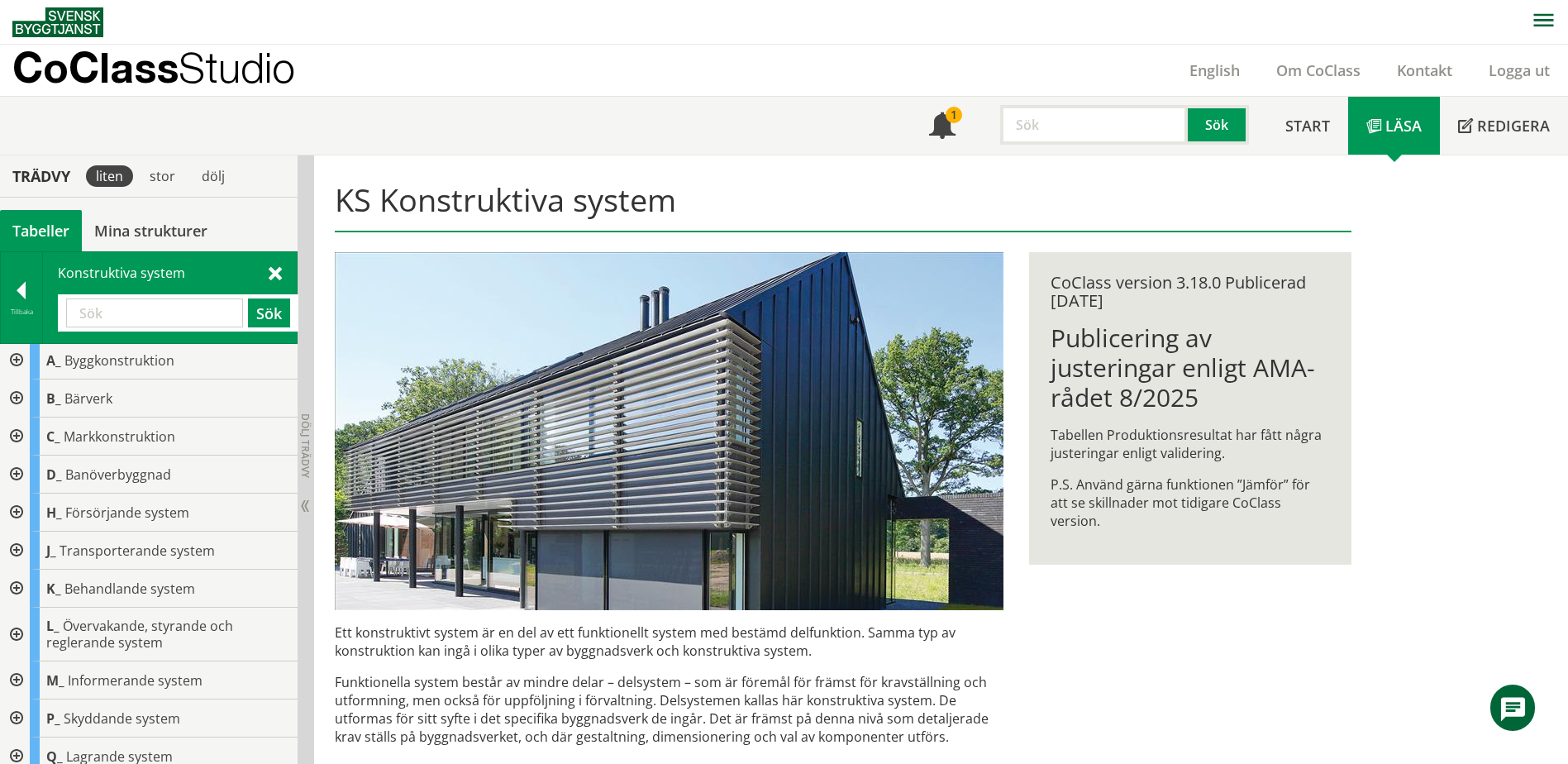
click at [196, 306] on input "text" at bounding box center [154, 313] width 176 height 29
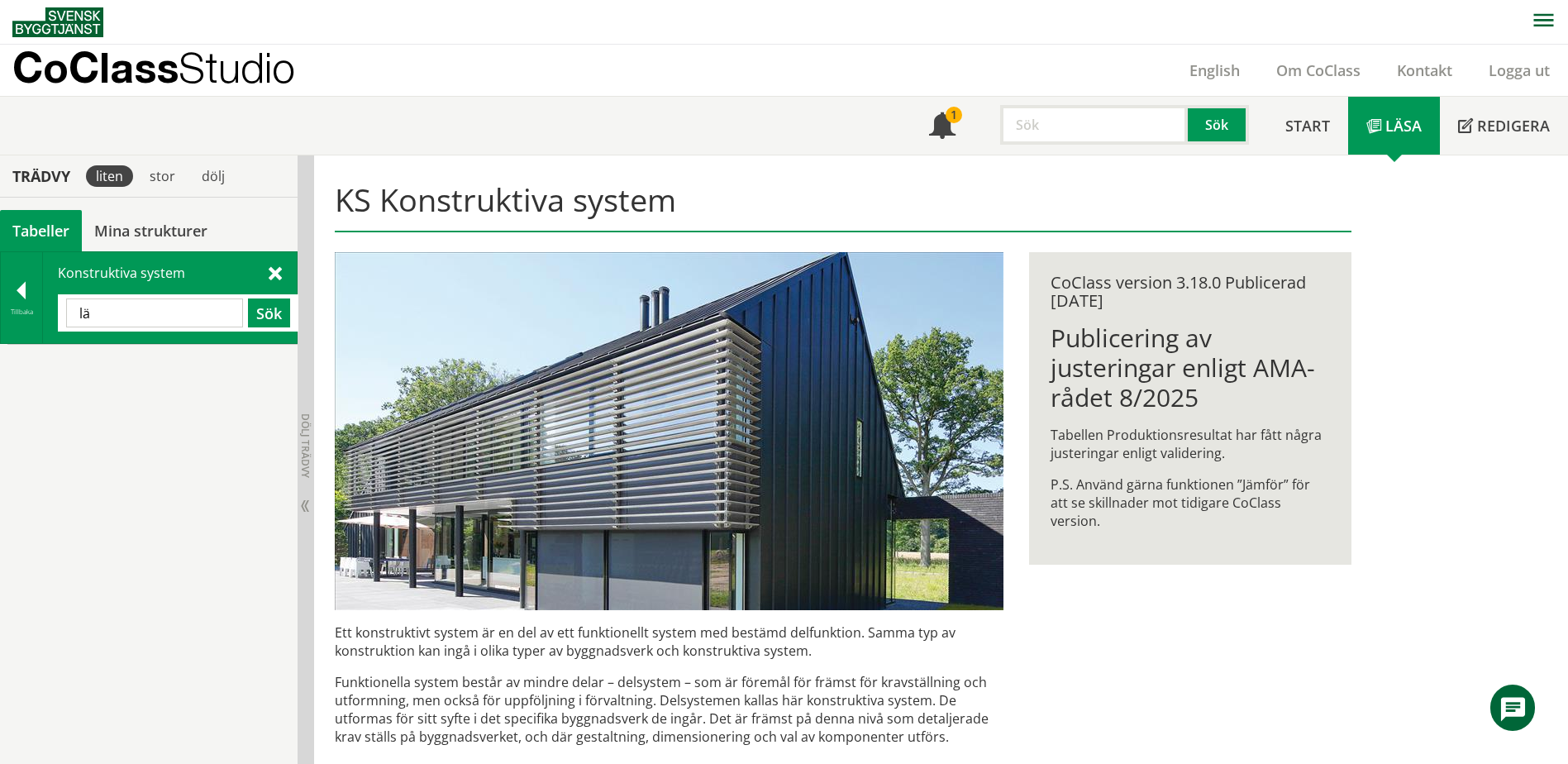
type input "l"
click at [24, 309] on div "Tillbaka" at bounding box center [21, 312] width 42 height 14
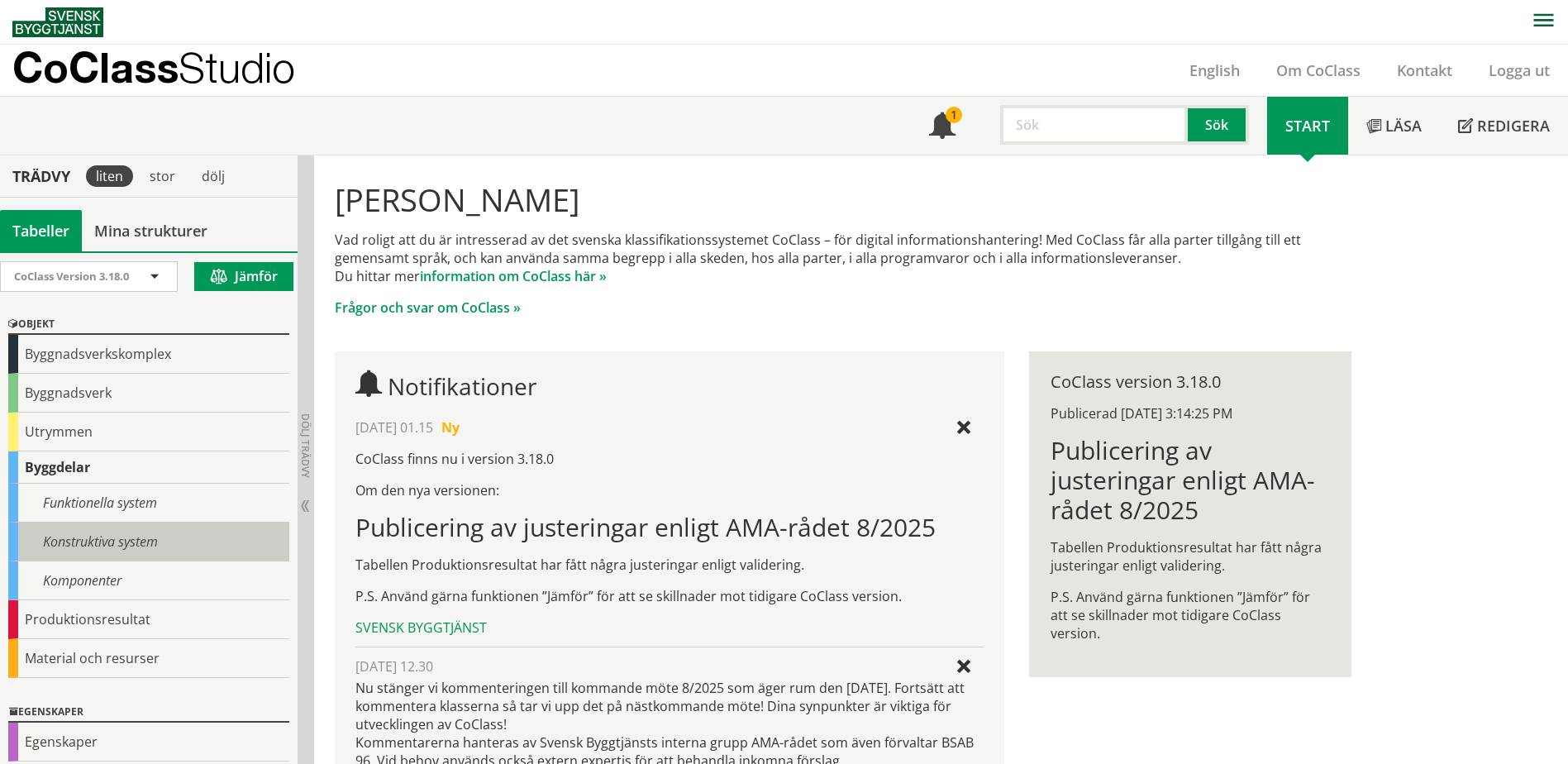
click at [104, 547] on div "Konstruktiva system" at bounding box center [148, 542] width 281 height 39
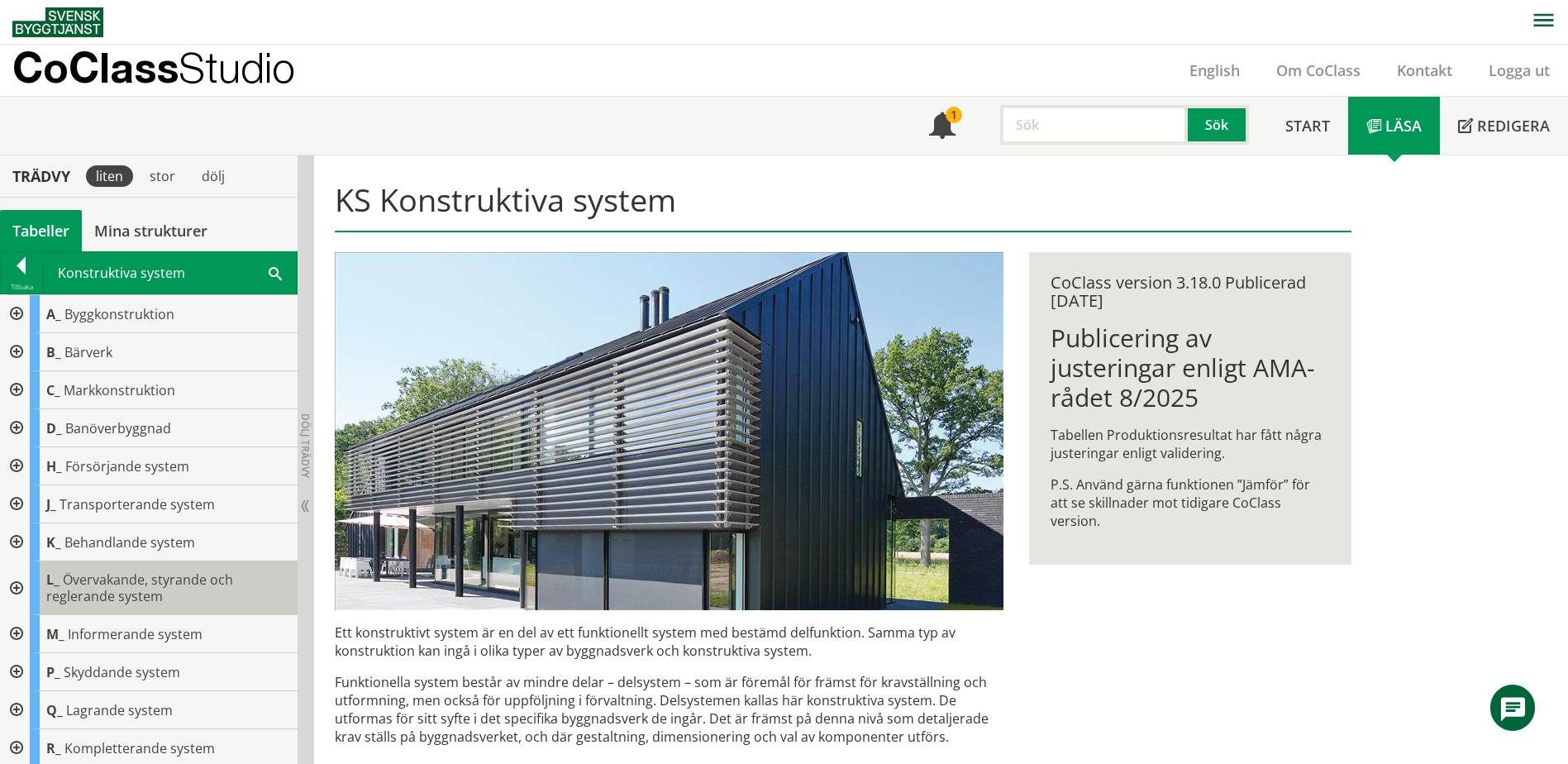
click at [214, 576] on span "Övervakande, styrande och reglerande system" at bounding box center [140, 587] width 187 height 35
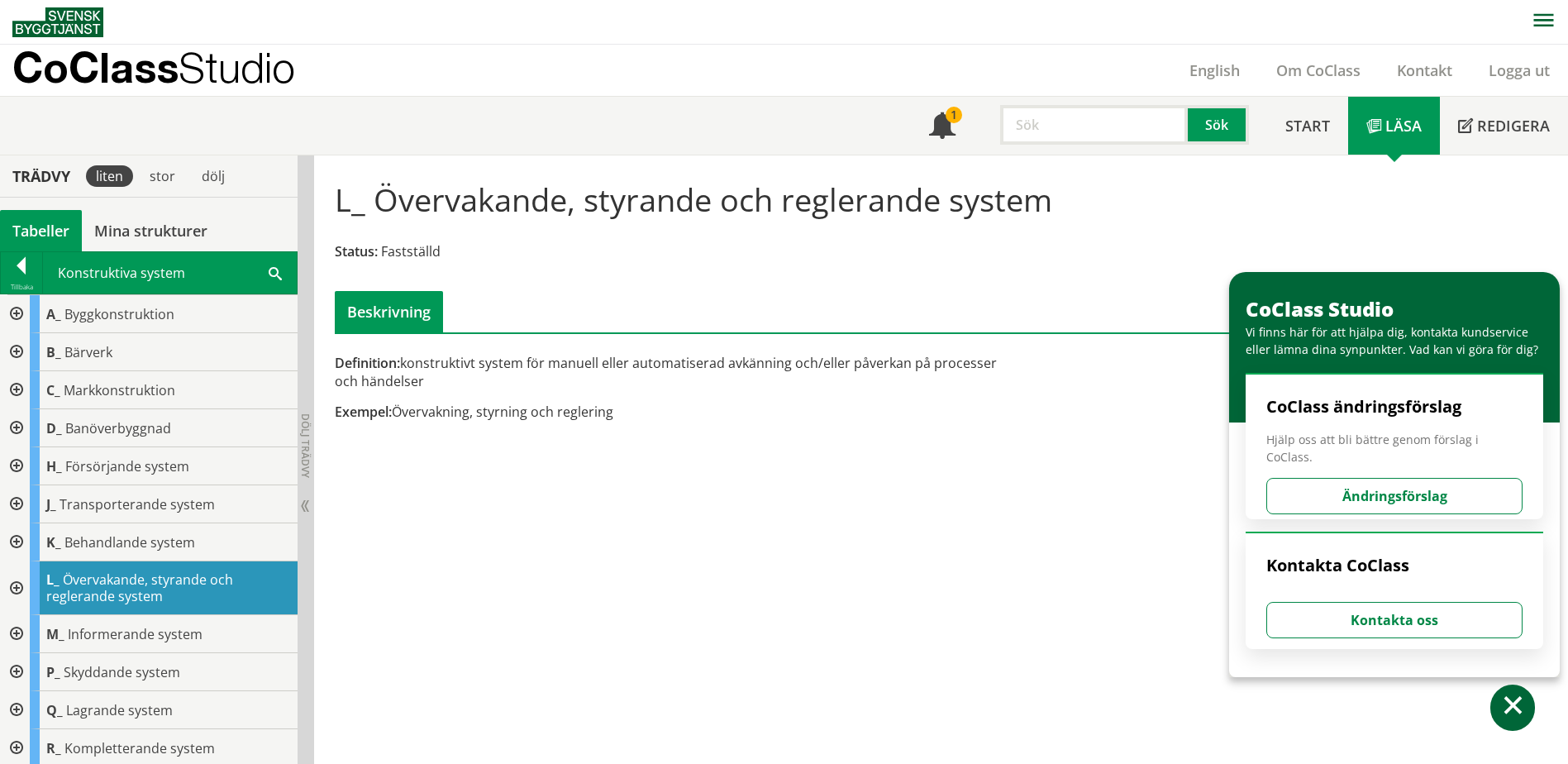
click at [20, 585] on div at bounding box center [14, 587] width 30 height 53
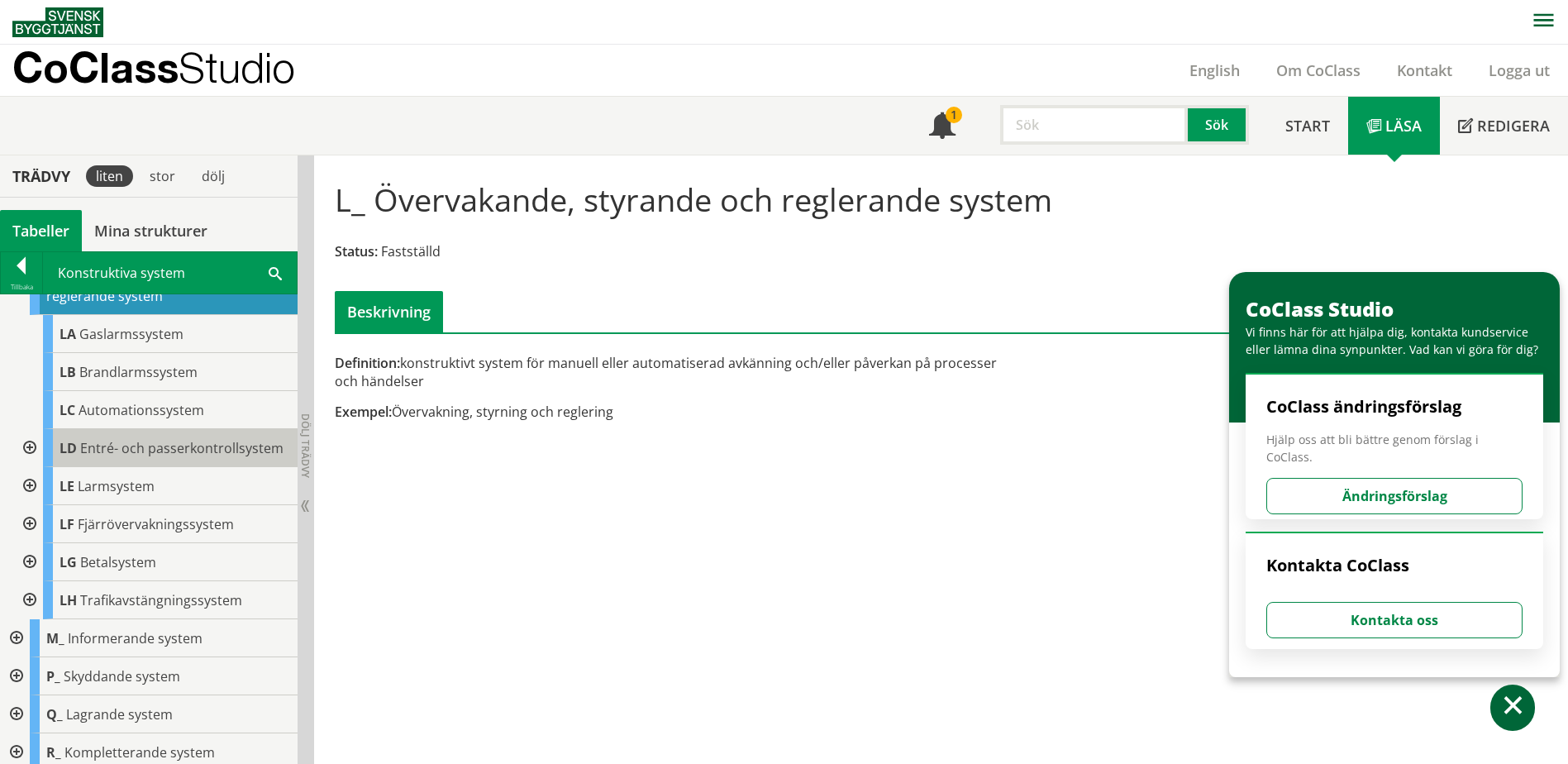
scroll to position [323, 0]
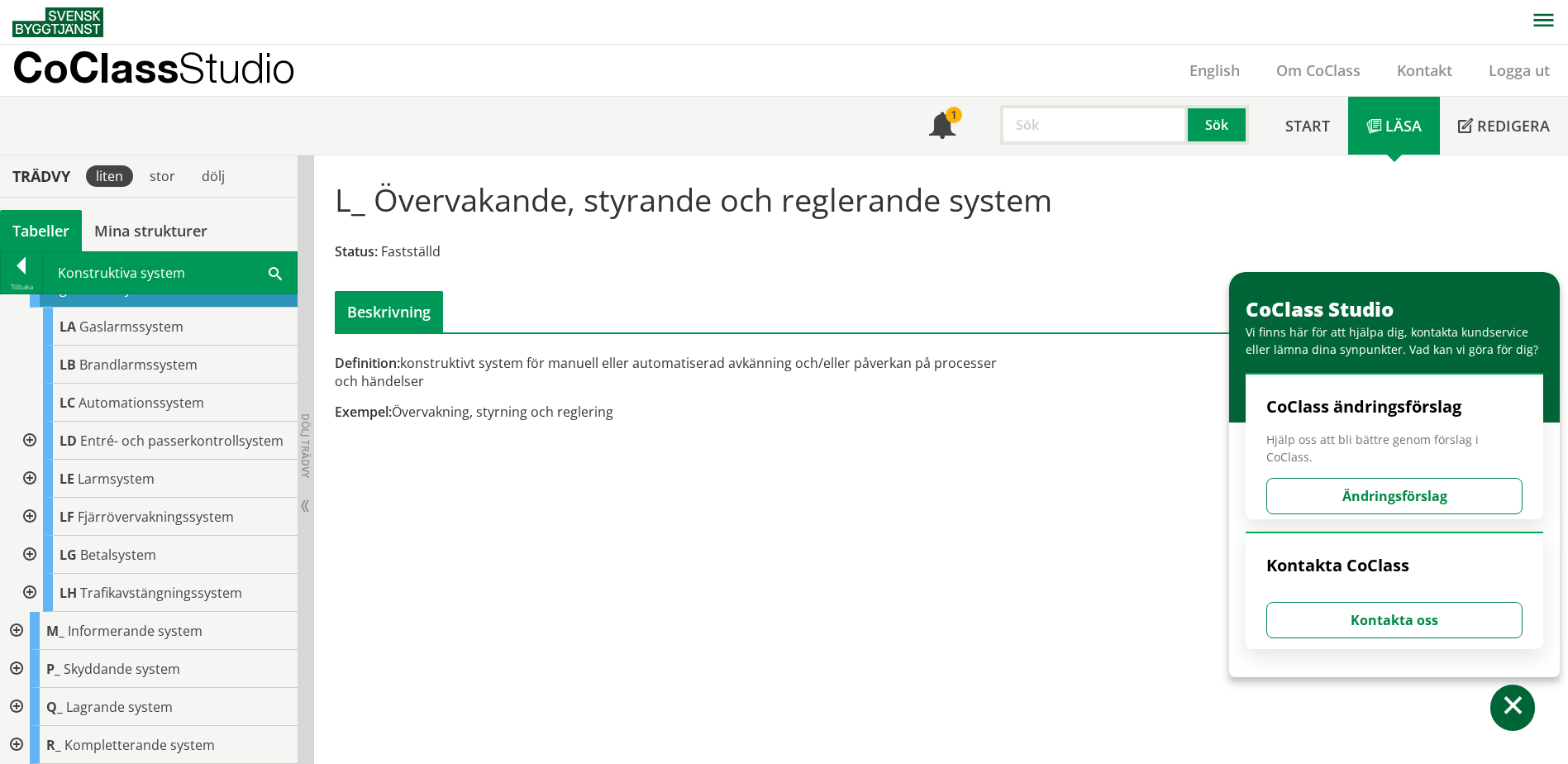
click at [31, 515] on div at bounding box center [28, 516] width 30 height 38
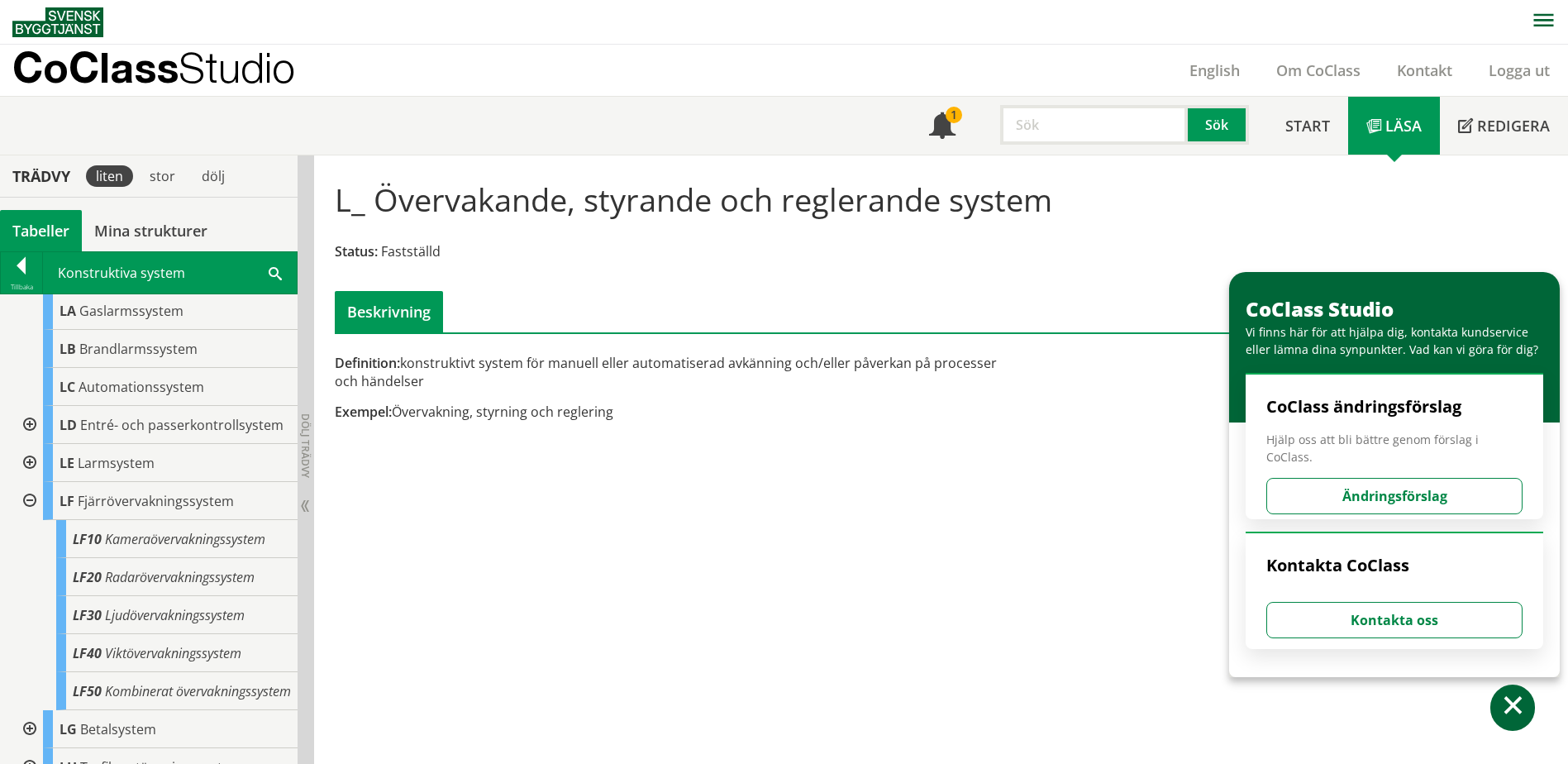
click at [31, 515] on div at bounding box center [28, 501] width 30 height 38
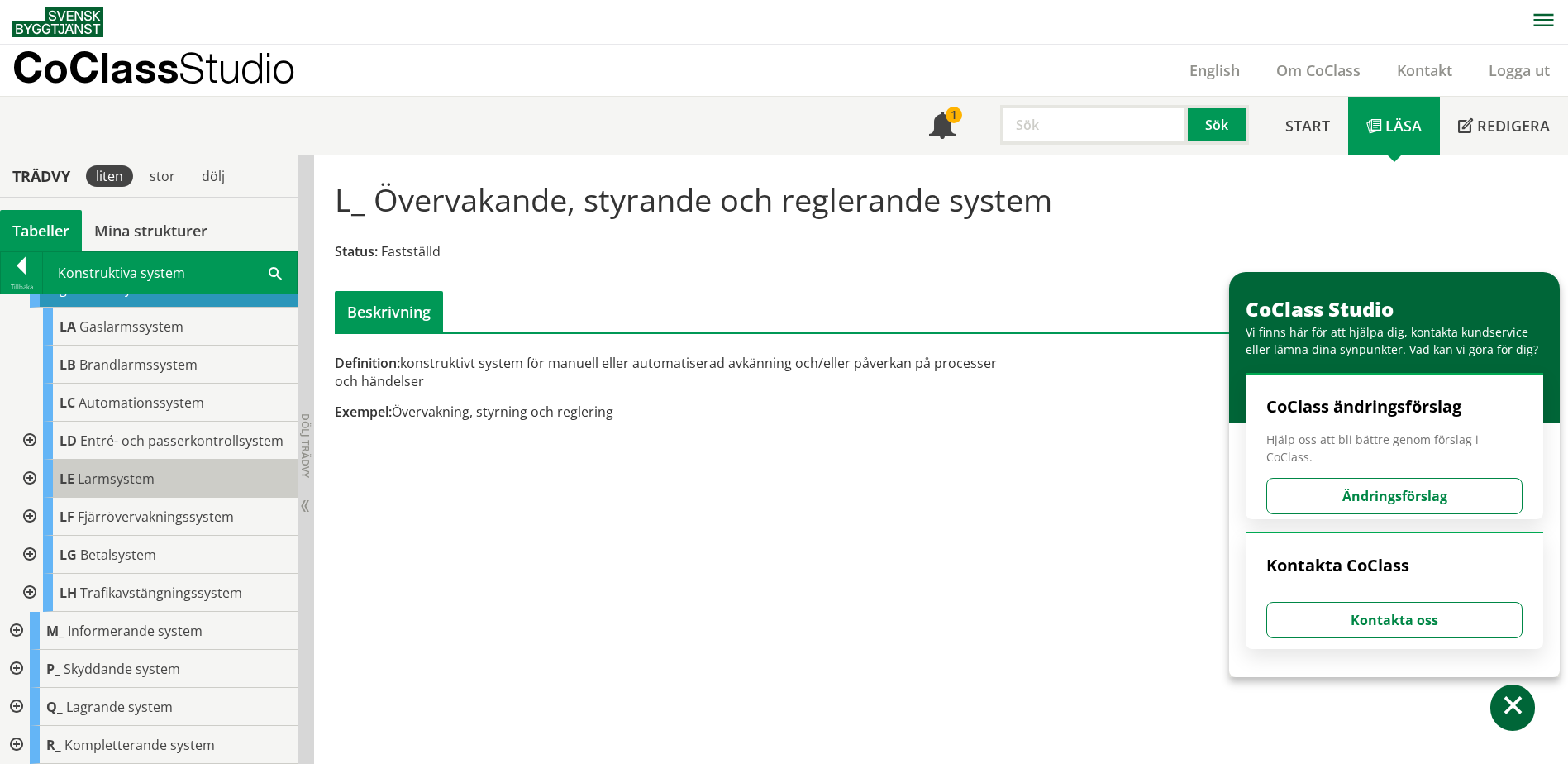
click at [69, 480] on span "LE" at bounding box center [67, 478] width 15 height 18
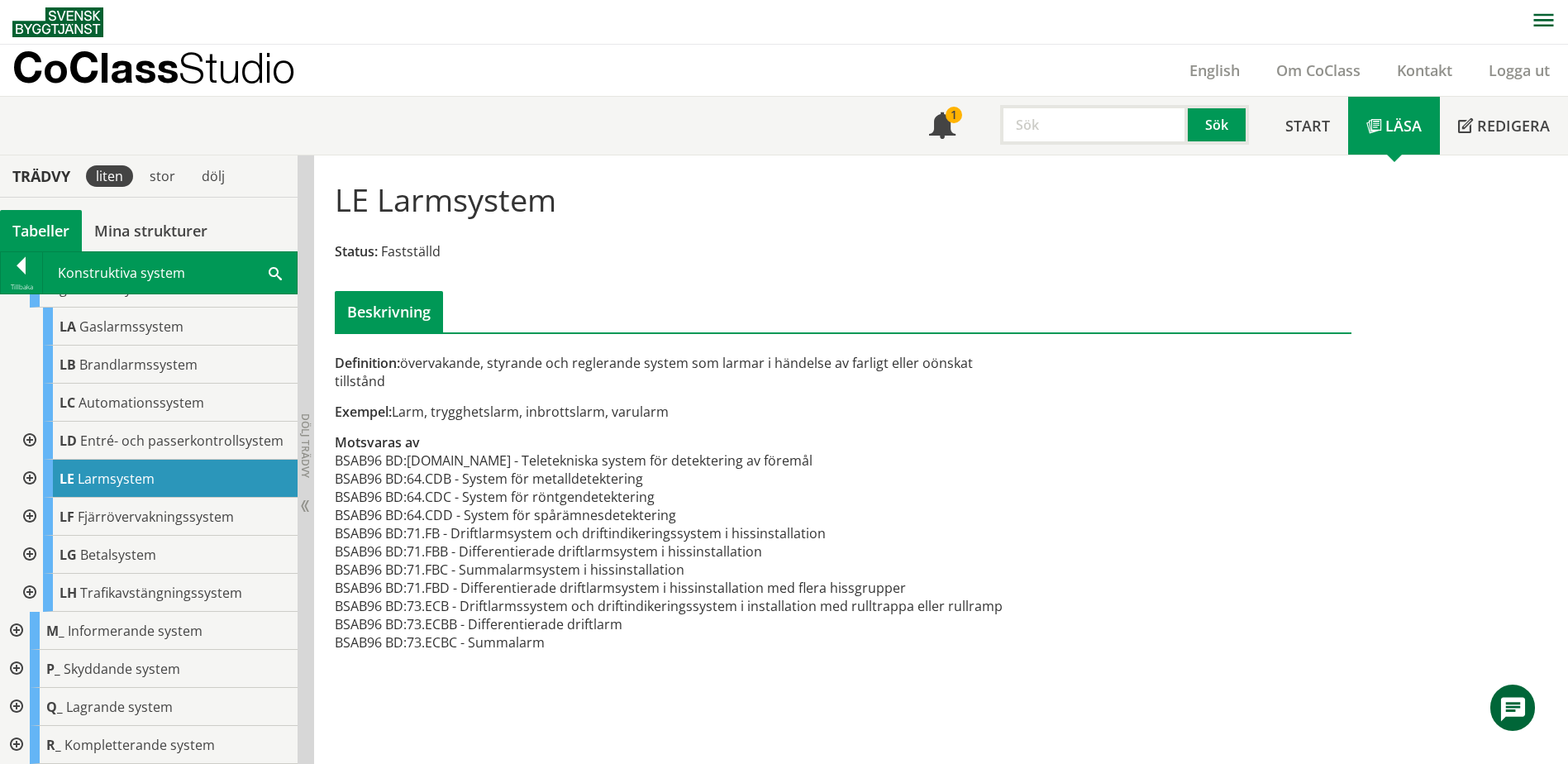
click at [20, 628] on div at bounding box center [14, 631] width 30 height 38
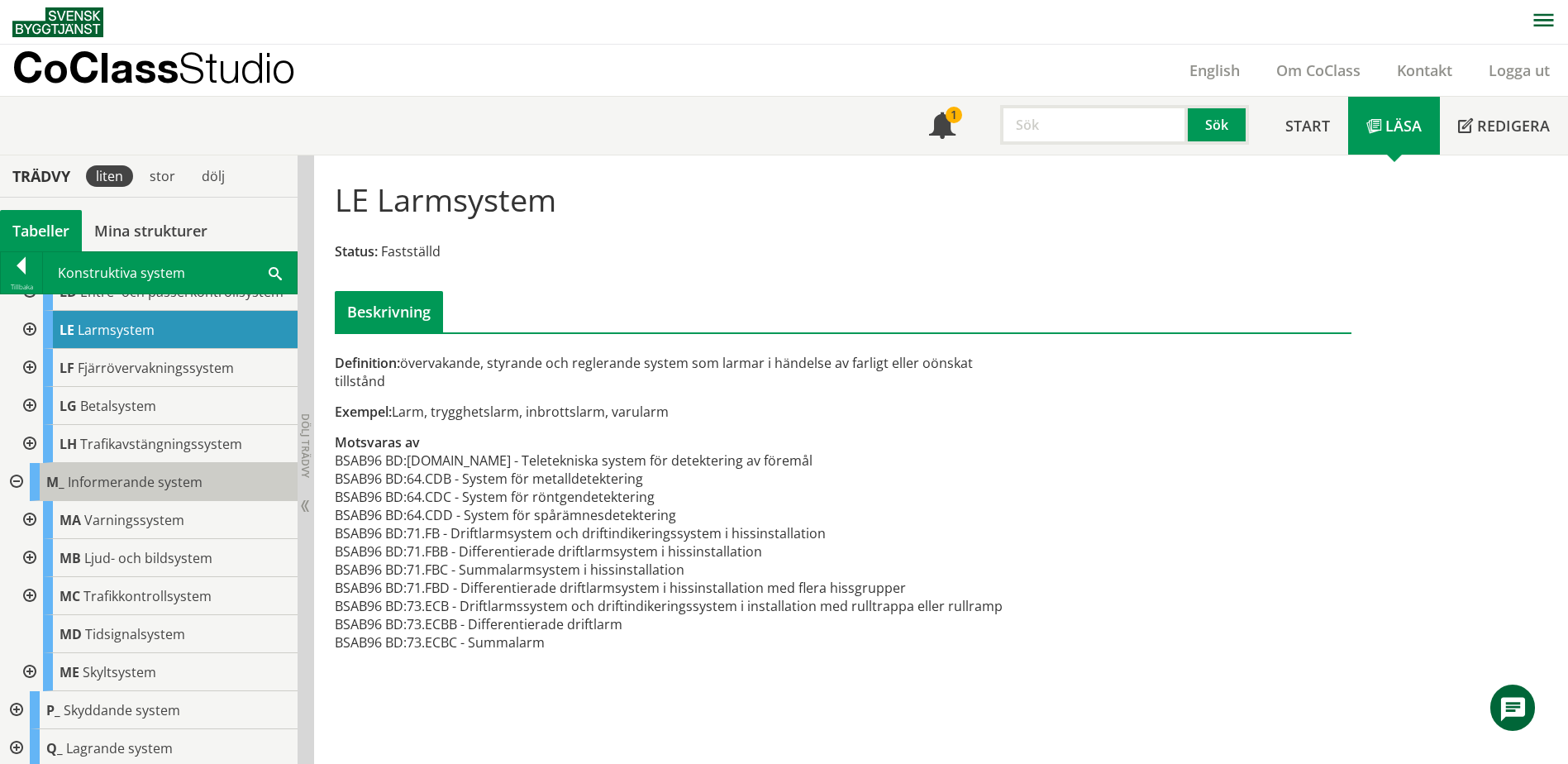
scroll to position [489, 0]
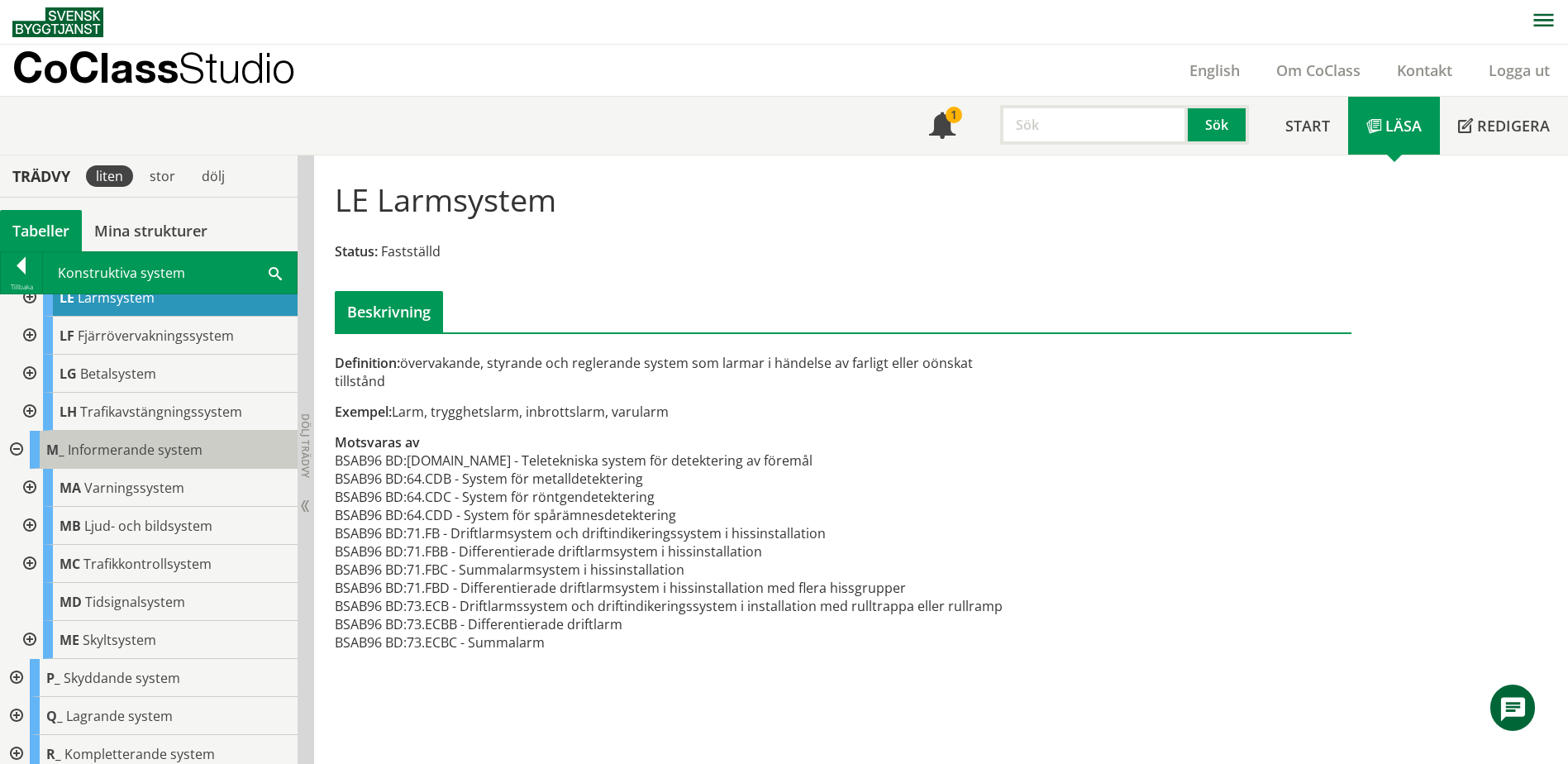
click at [179, 459] on span "Informerande system" at bounding box center [135, 449] width 135 height 18
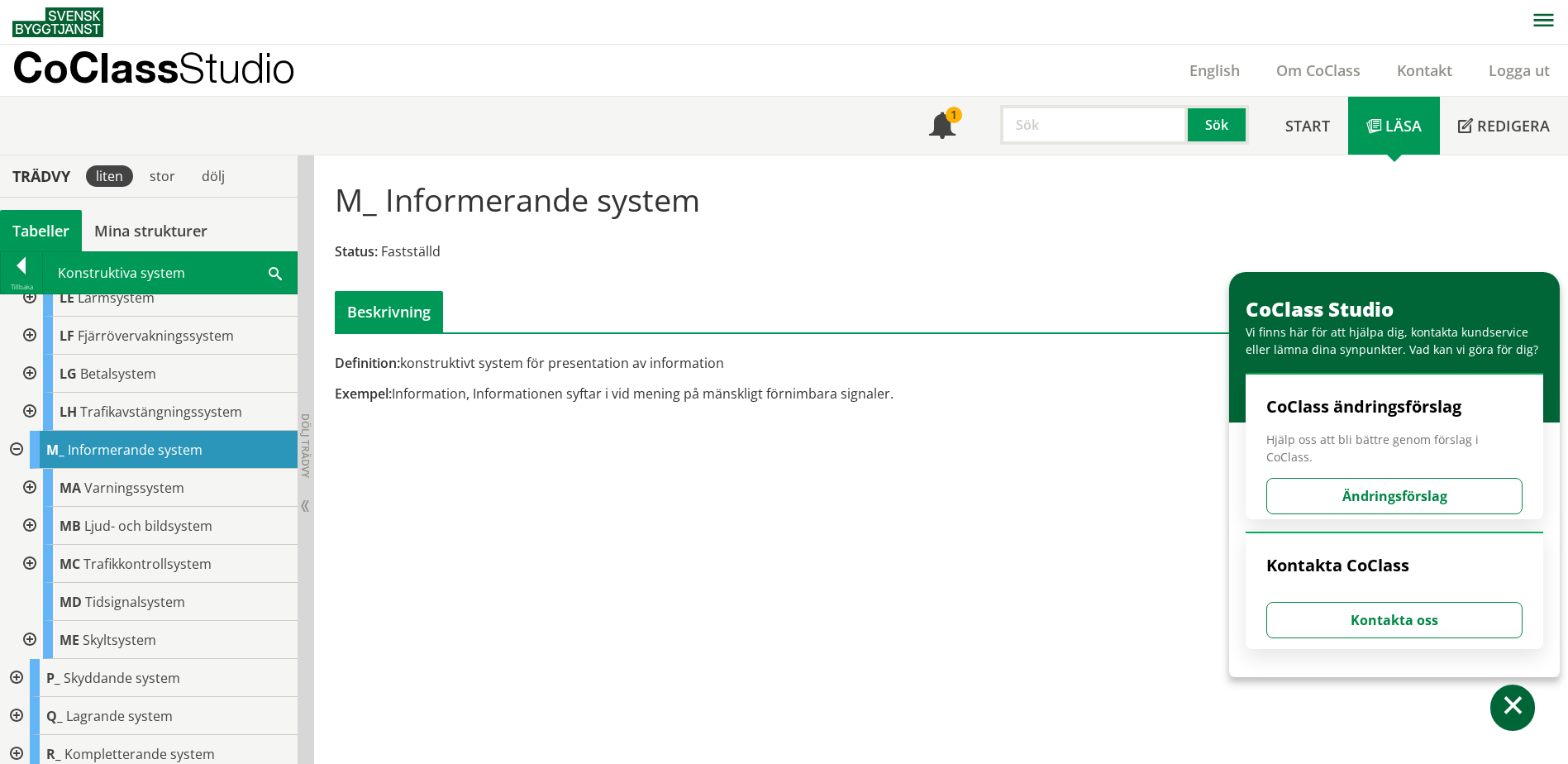
scroll to position [514, 0]
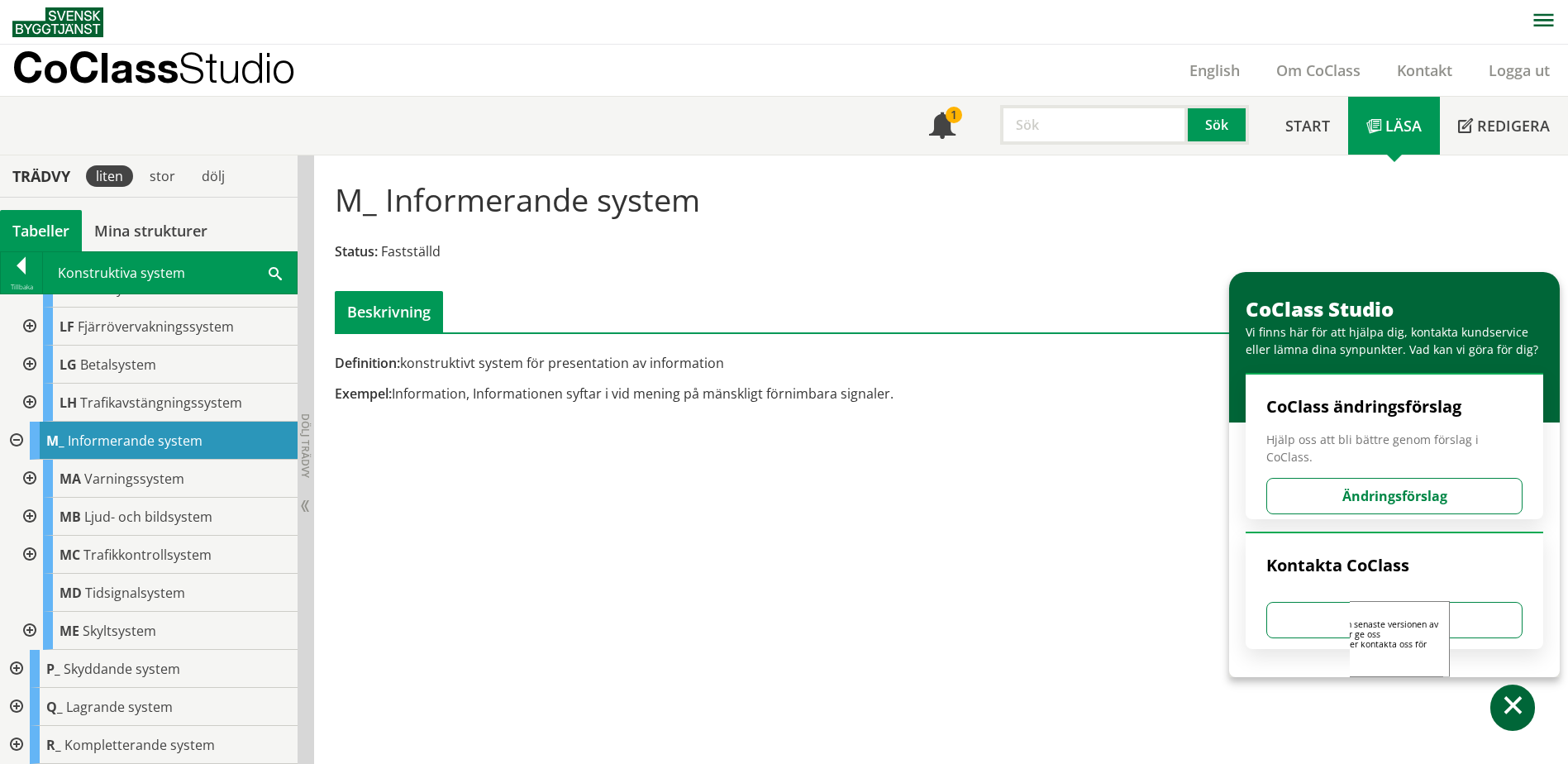
click at [1506, 710] on span at bounding box center [1513, 708] width 24 height 24
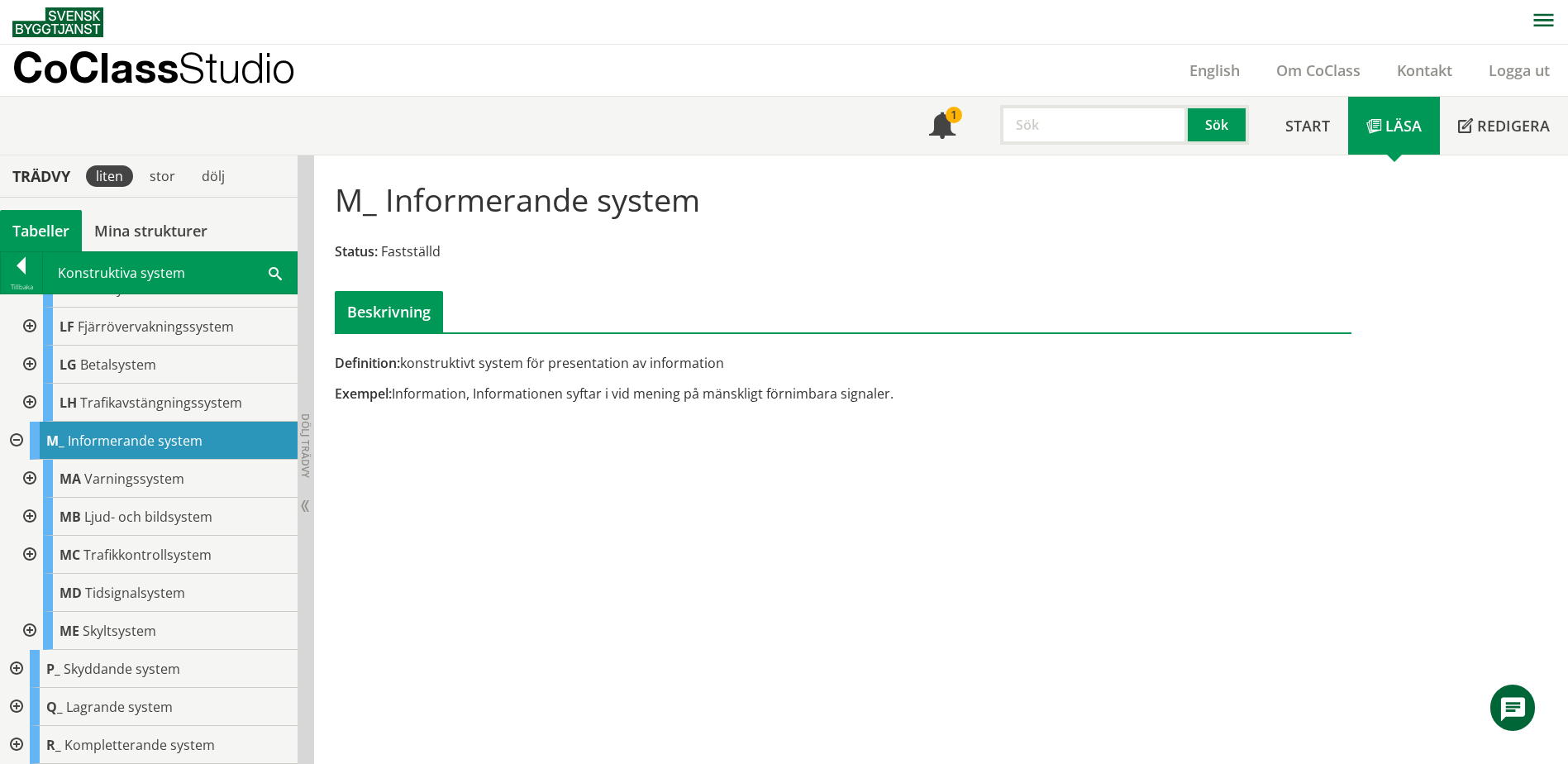
click at [1063, 131] on input "text" at bounding box center [1094, 125] width 188 height 40
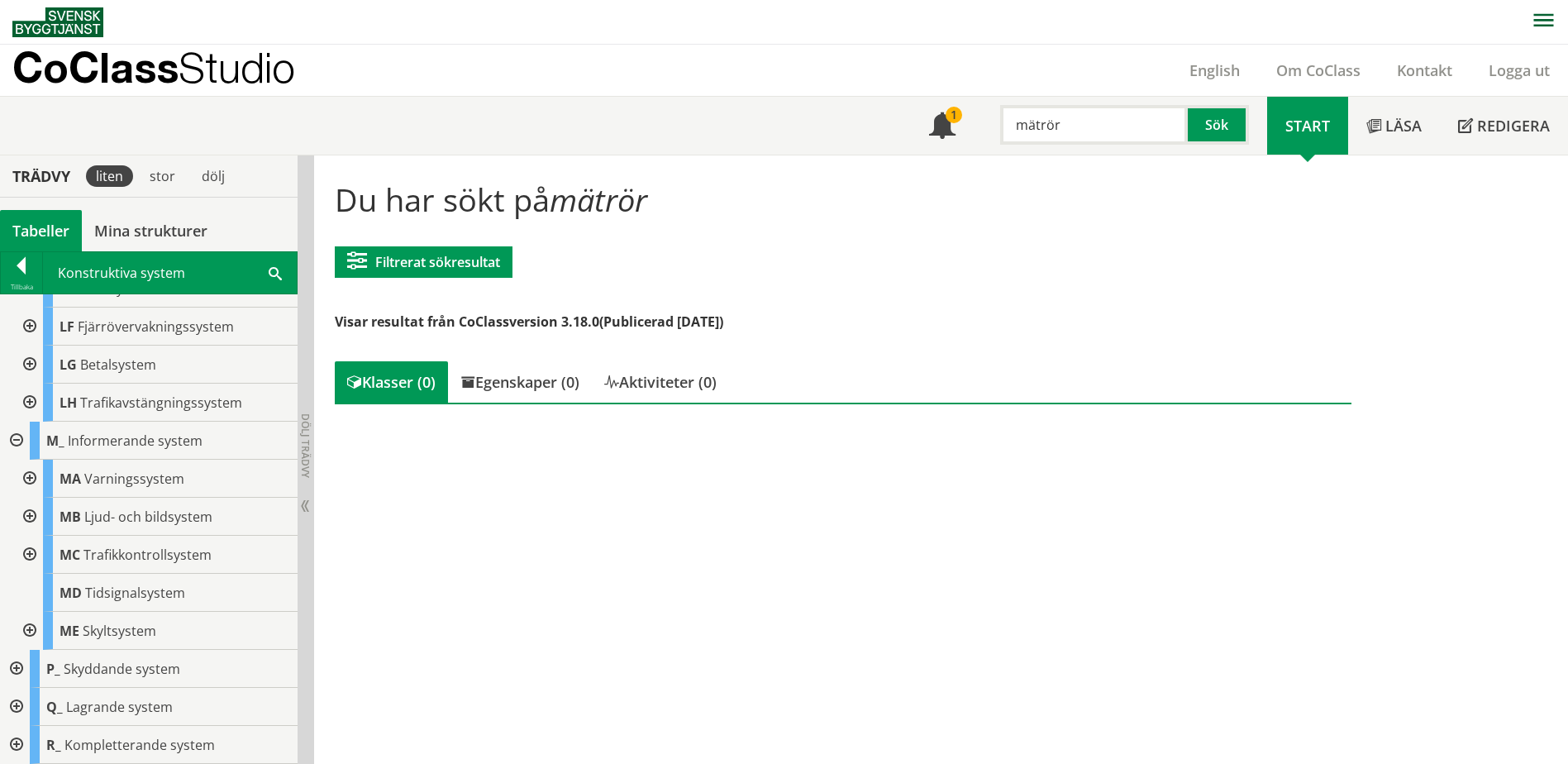
click at [1080, 122] on input "mätrör" at bounding box center [1094, 125] width 188 height 40
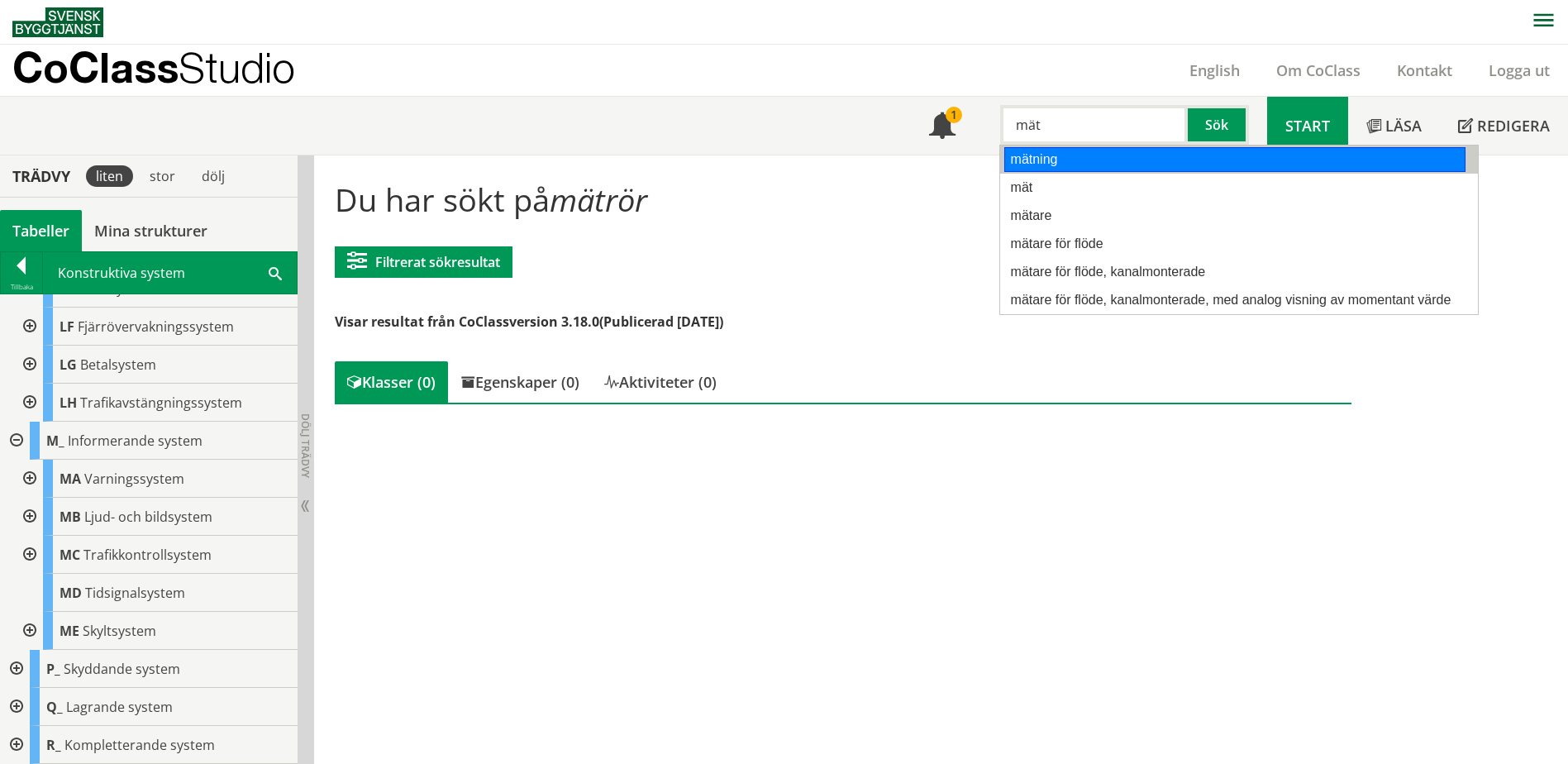
click at [1057, 160] on div "mätning" at bounding box center [1234, 159] width 461 height 25
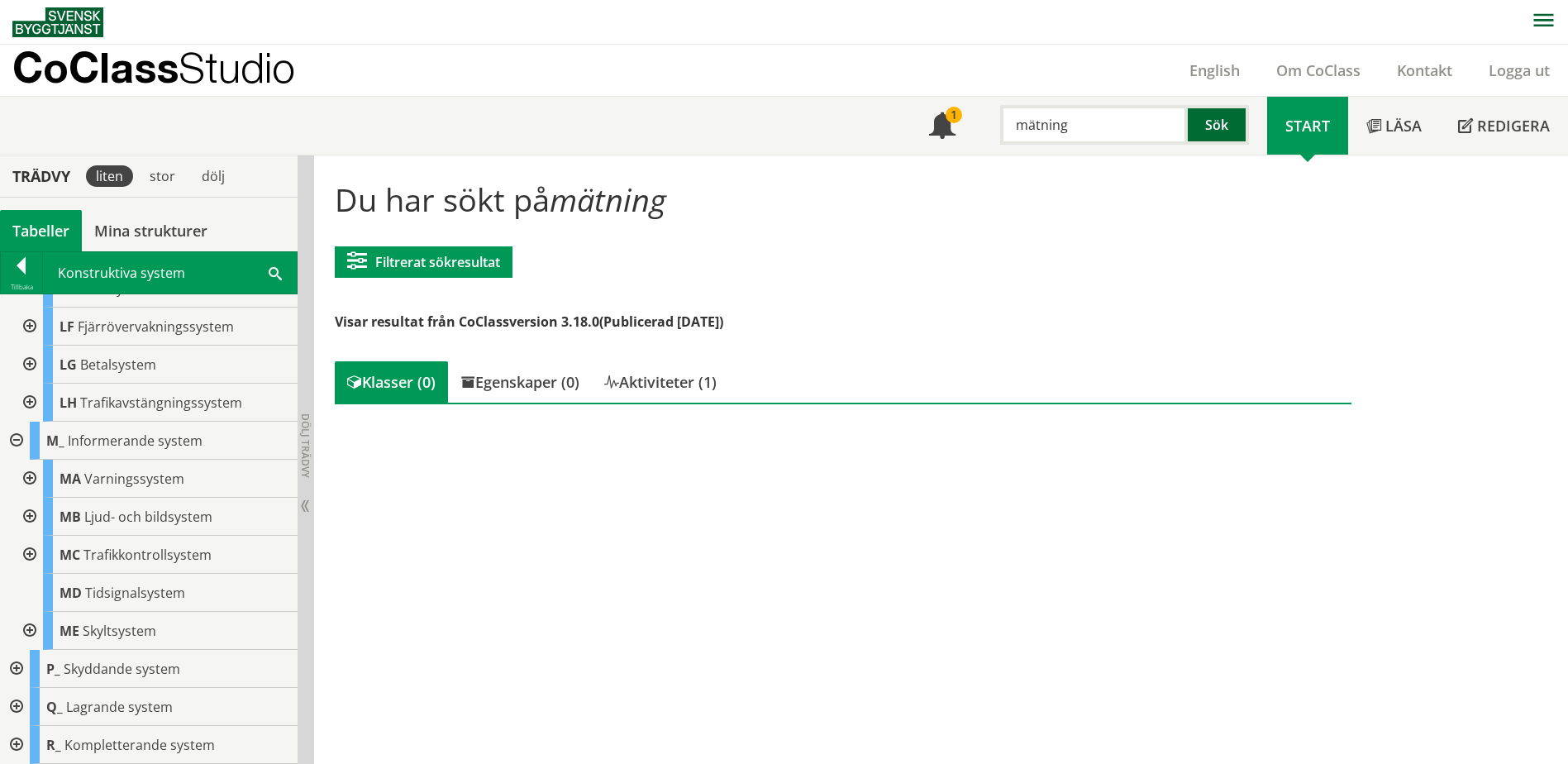
click at [1229, 128] on button "Sök" at bounding box center [1218, 125] width 61 height 40
click at [1081, 125] on input "mätning" at bounding box center [1094, 125] width 188 height 40
click at [1056, 158] on div "mätpunkt" at bounding box center [1090, 159] width 173 height 25
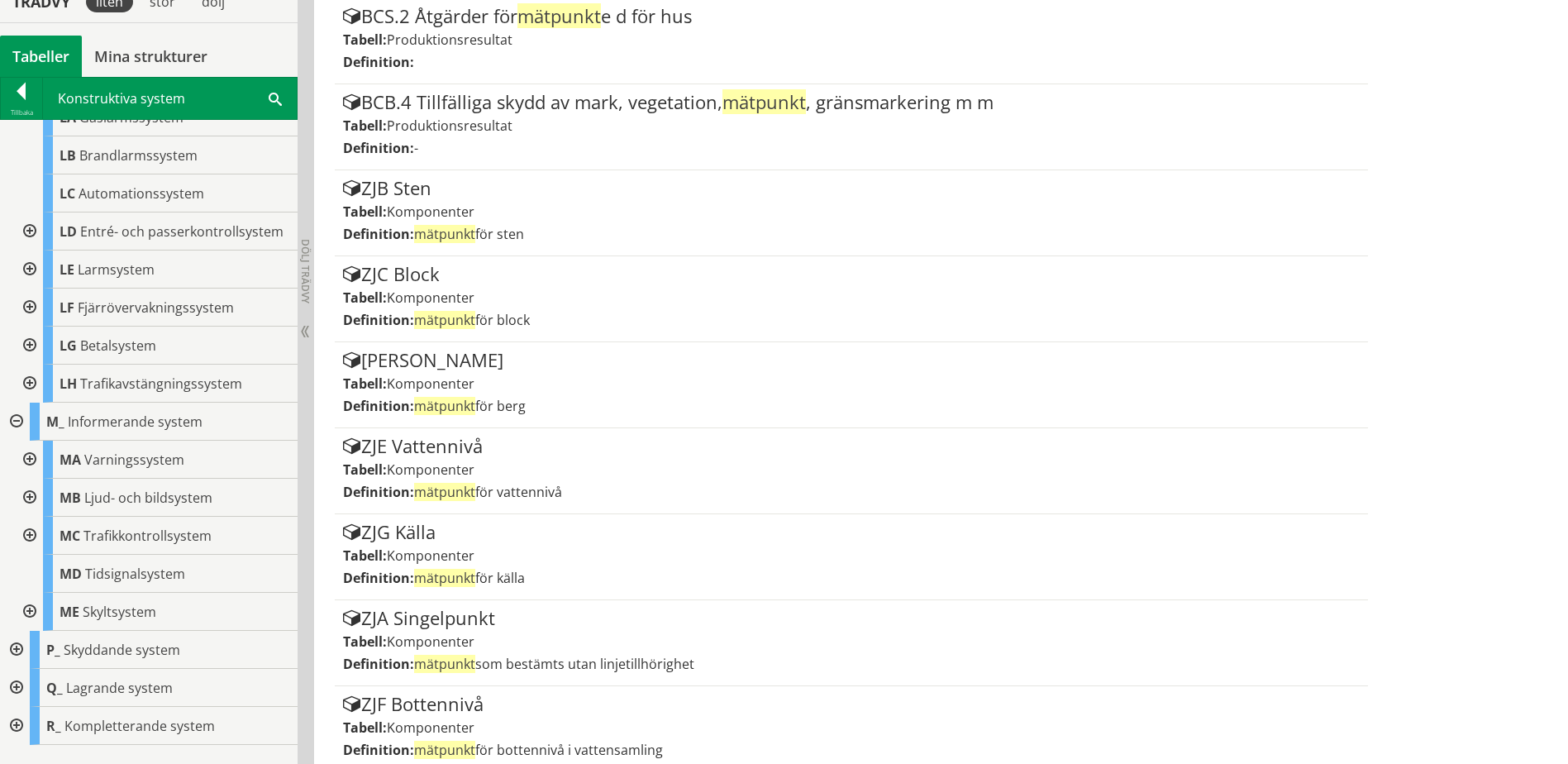
scroll to position [615, 0]
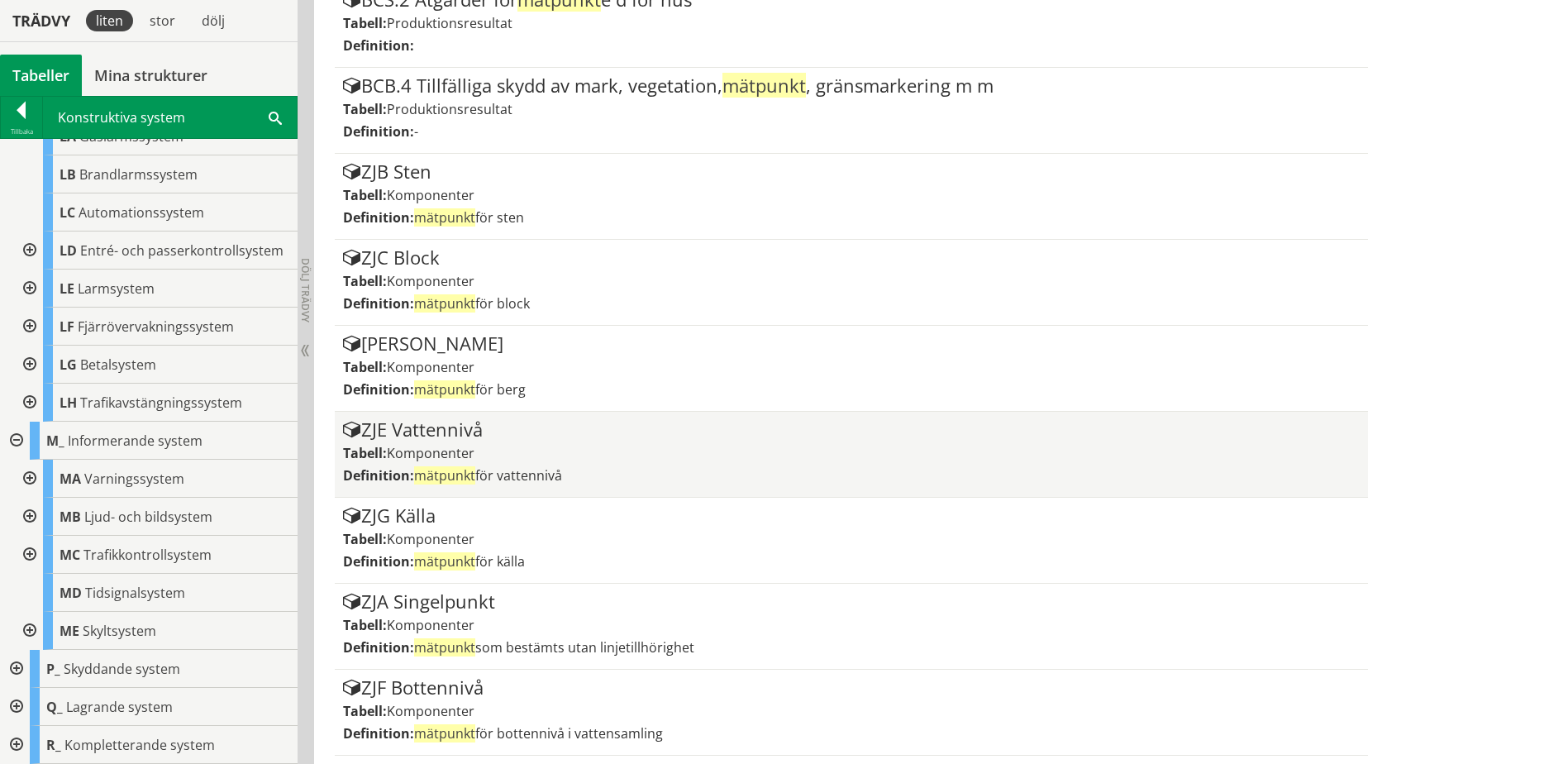
type input "mätpunkt"
click at [479, 436] on div "ZJE Vattennivå" at bounding box center [850, 430] width 1016 height 20
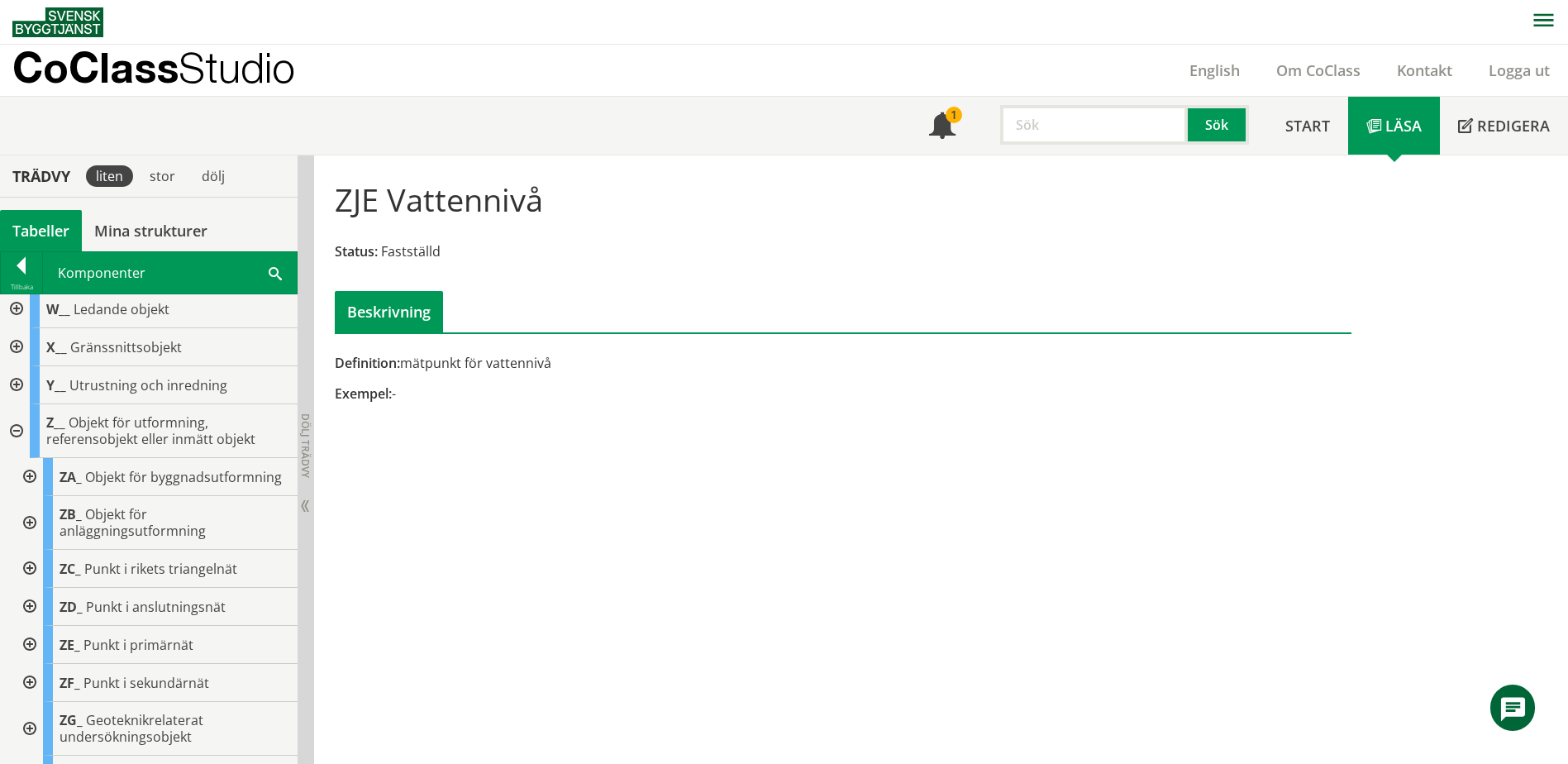
scroll to position [570, 0]
click at [1021, 120] on input "text" at bounding box center [1094, 125] width 188 height 40
click at [274, 270] on span at bounding box center [276, 272] width 14 height 17
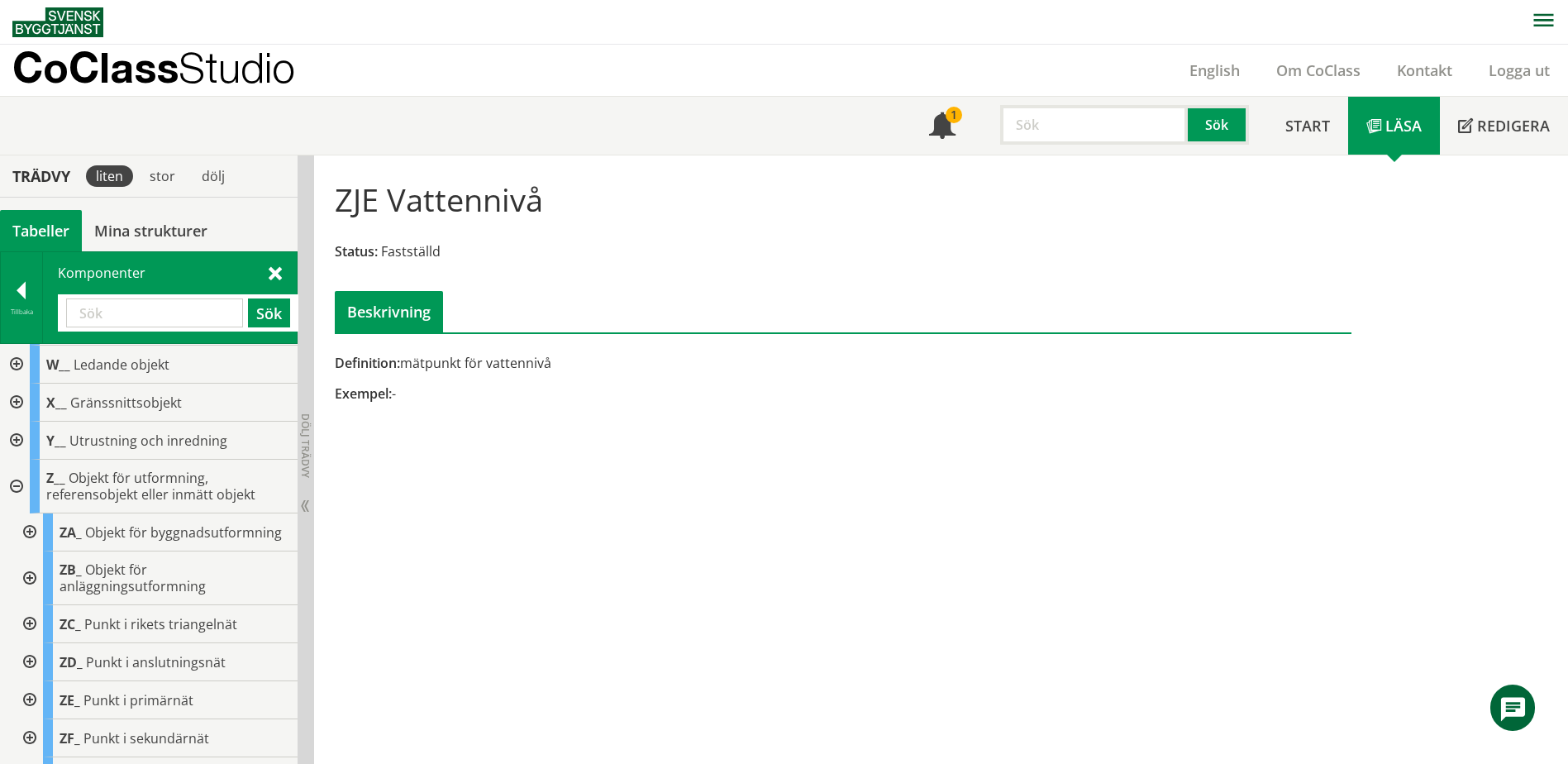
click at [163, 313] on input "text" at bounding box center [154, 313] width 176 height 29
paste input "Läckvattenpump"
click at [274, 312] on button "Sök" at bounding box center [269, 313] width 42 height 29
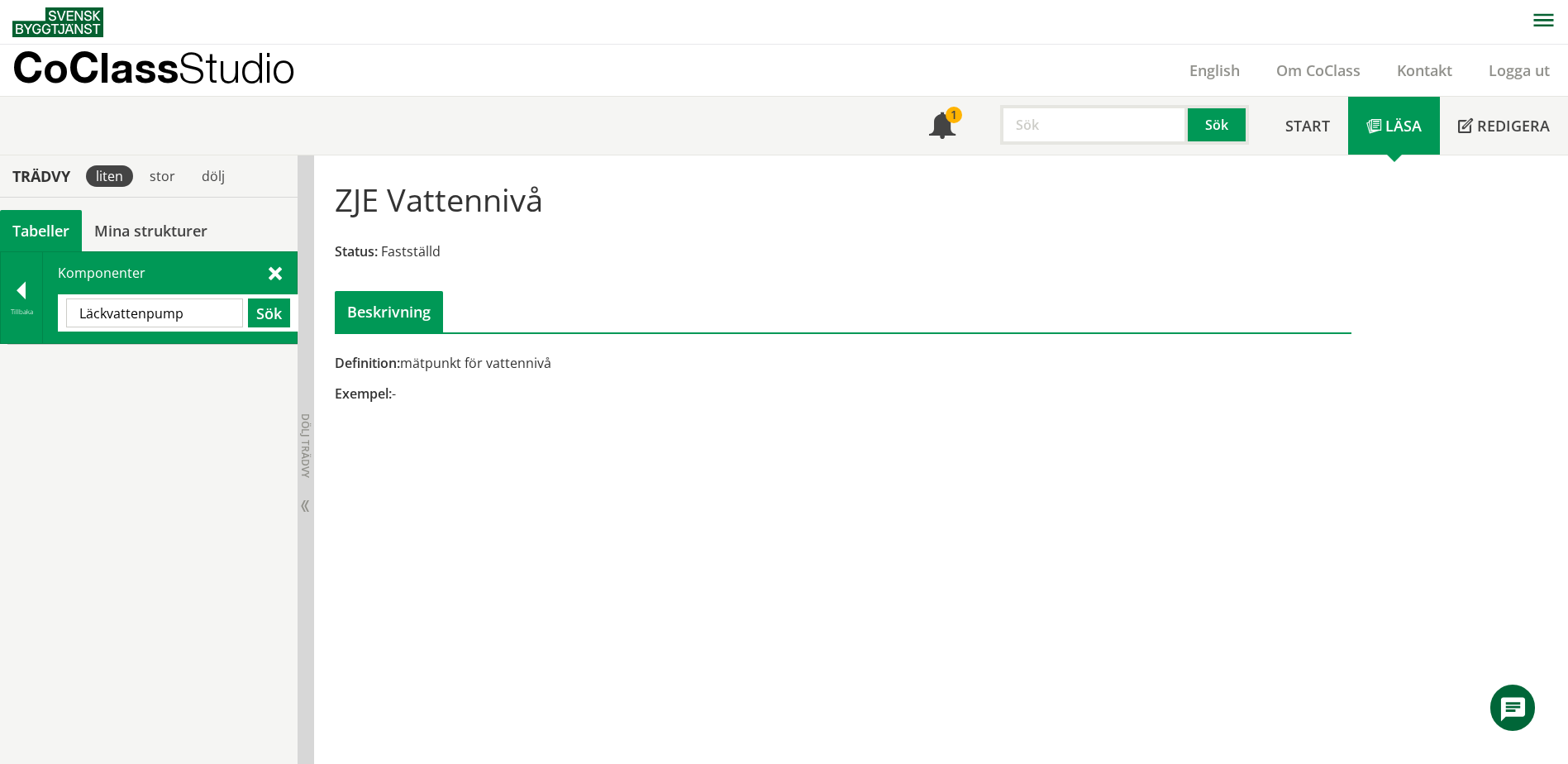
click at [105, 310] on input "Läckvattenpump" at bounding box center [154, 313] width 176 height 29
type input "vattenpump"
click at [269, 314] on button "Sök" at bounding box center [269, 313] width 42 height 29
click at [30, 306] on div "Tillbaka" at bounding box center [21, 312] width 42 height 14
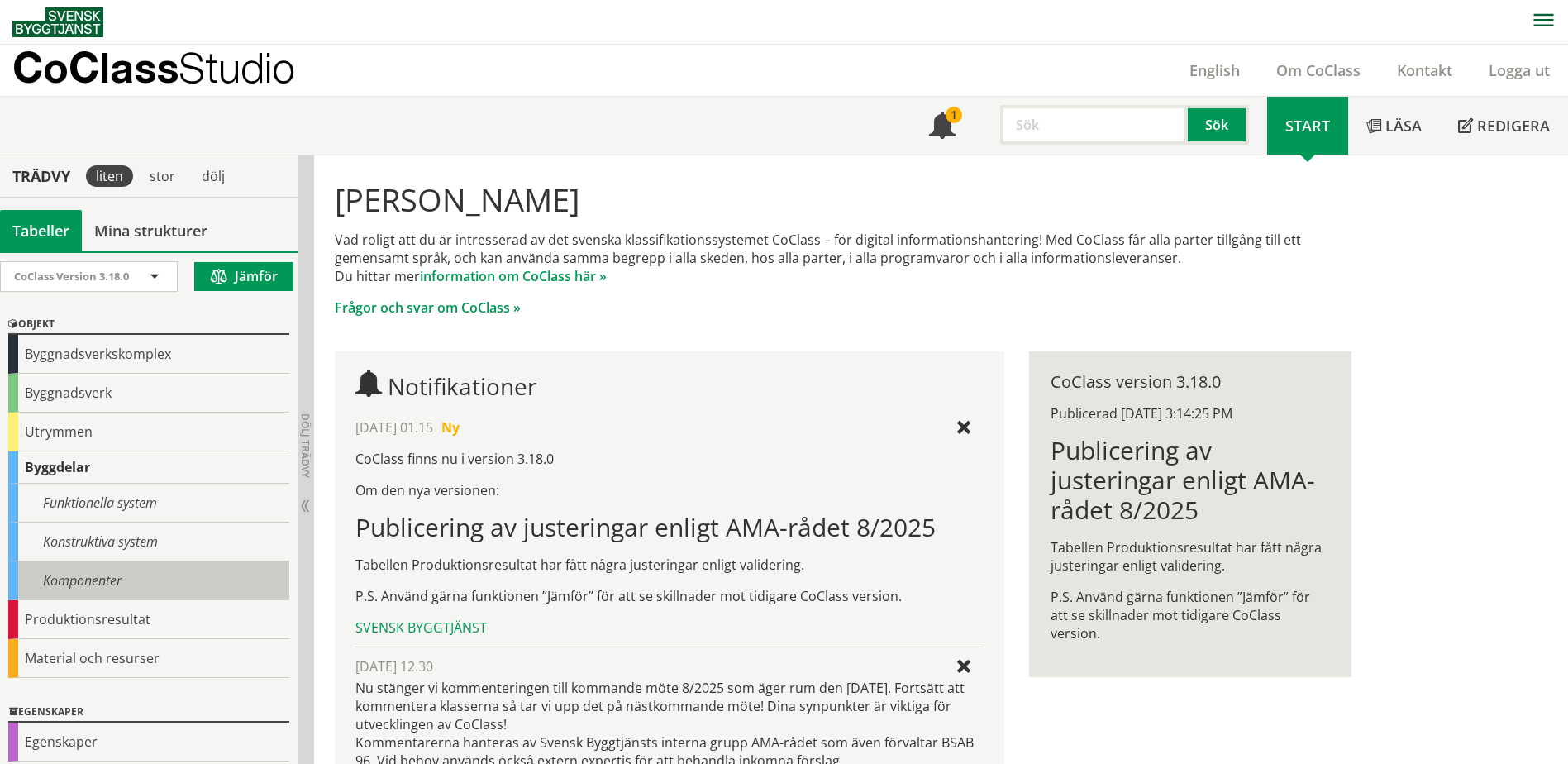
click at [92, 570] on div "Komponenter" at bounding box center [148, 581] width 281 height 39
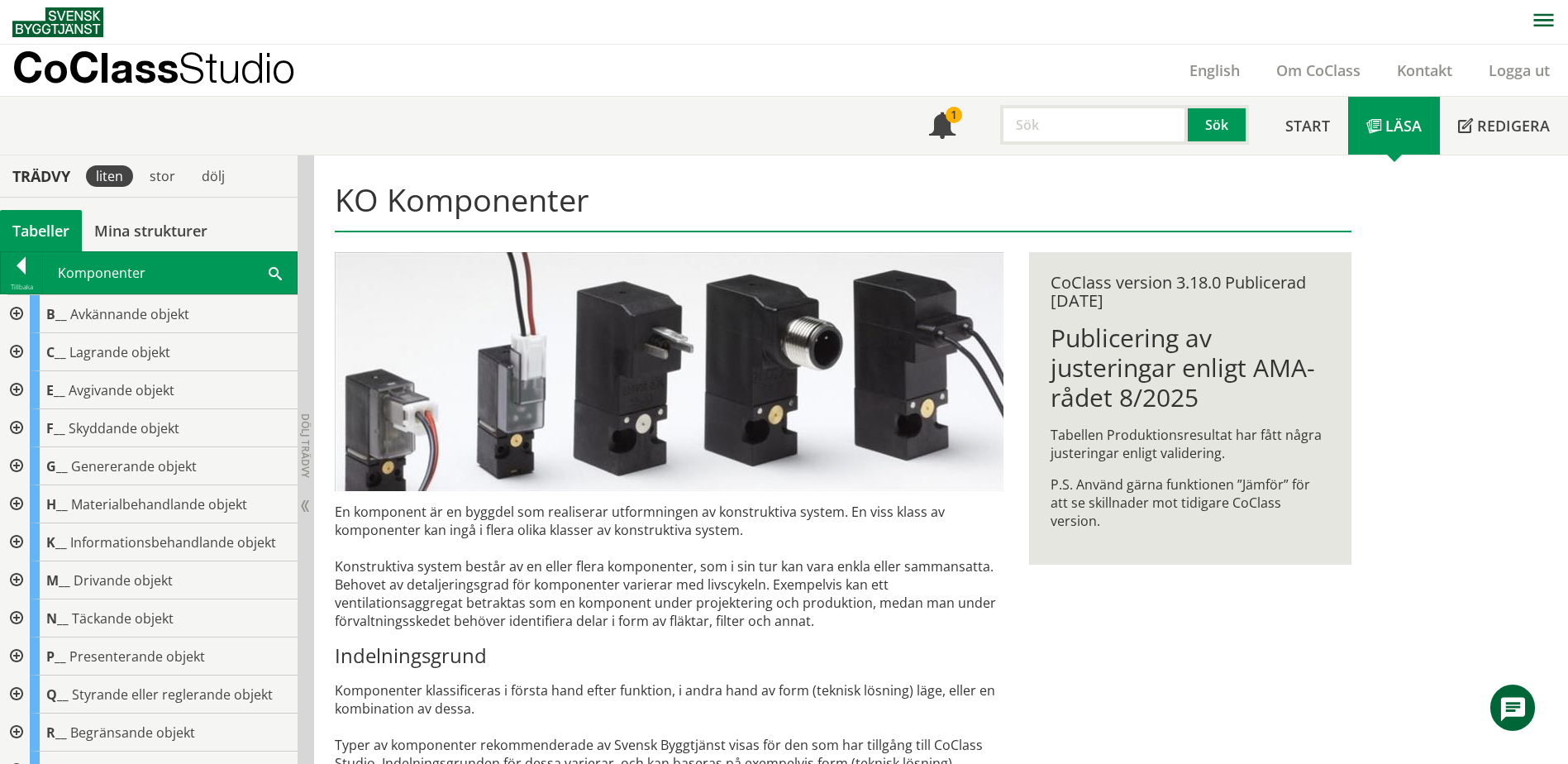
click at [15, 311] on div at bounding box center [14, 314] width 30 height 38
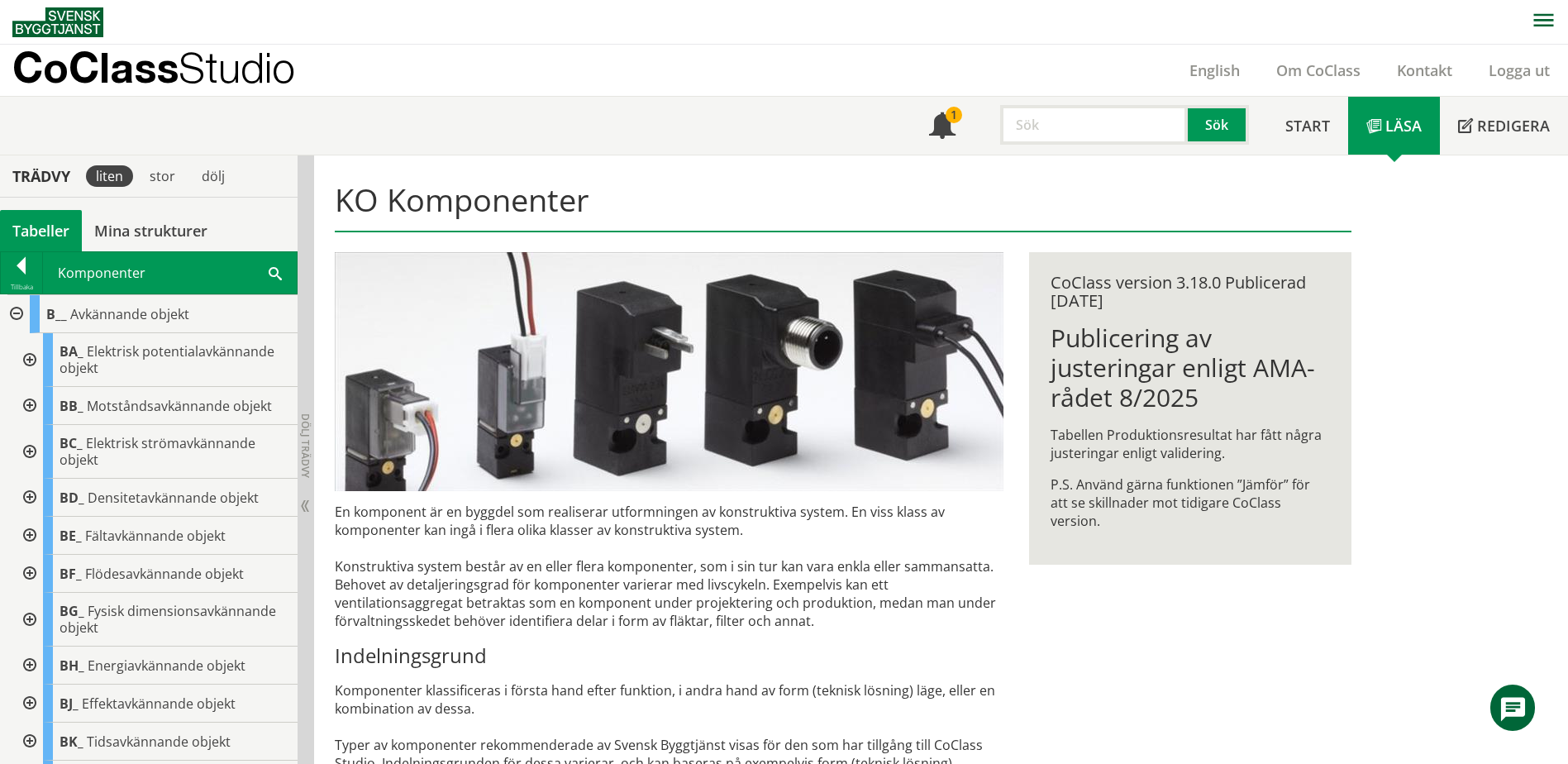
click at [17, 315] on div at bounding box center [14, 314] width 30 height 38
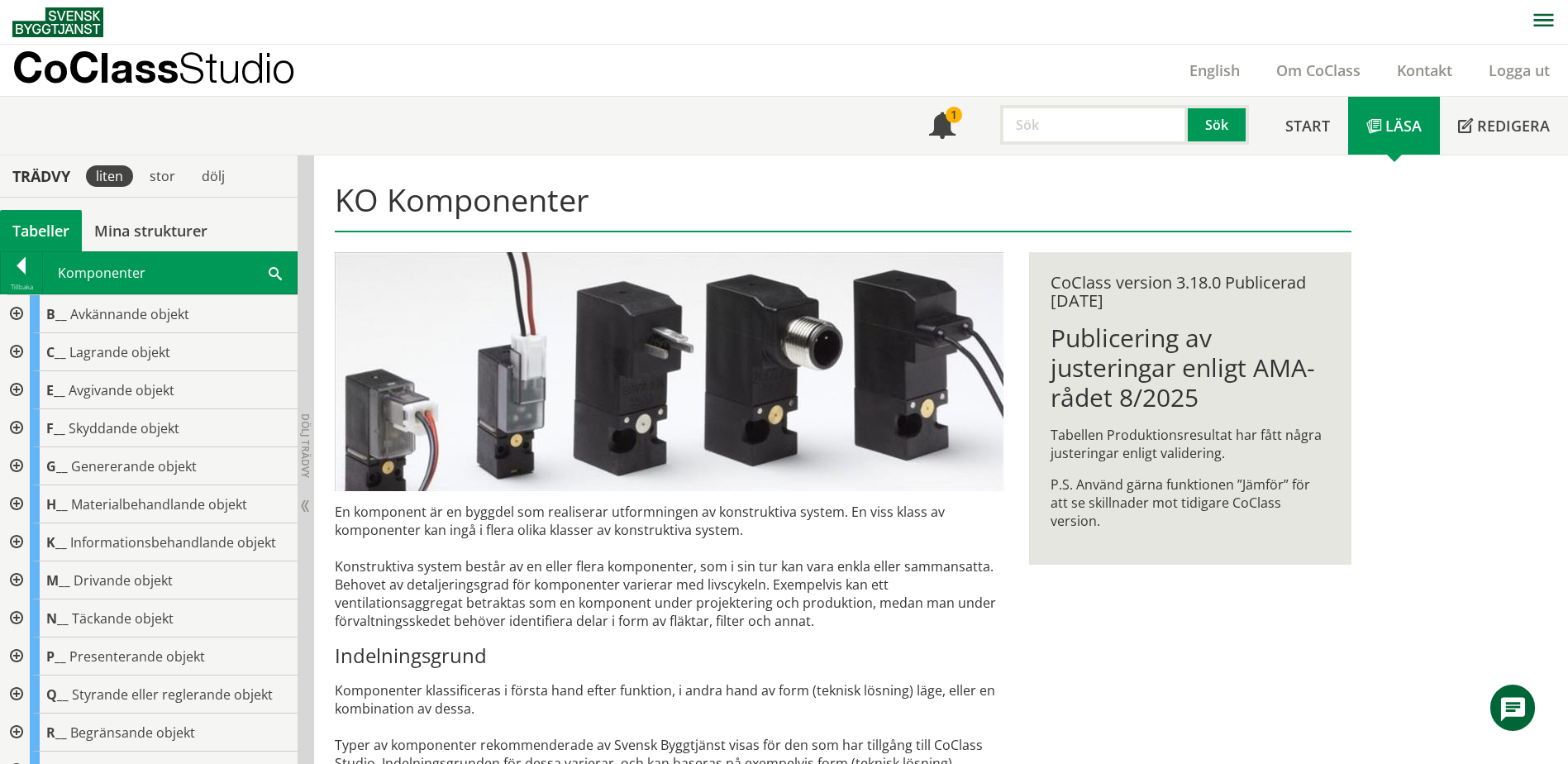
click at [16, 657] on div at bounding box center [14, 656] width 30 height 38
click at [279, 270] on span at bounding box center [276, 272] width 14 height 17
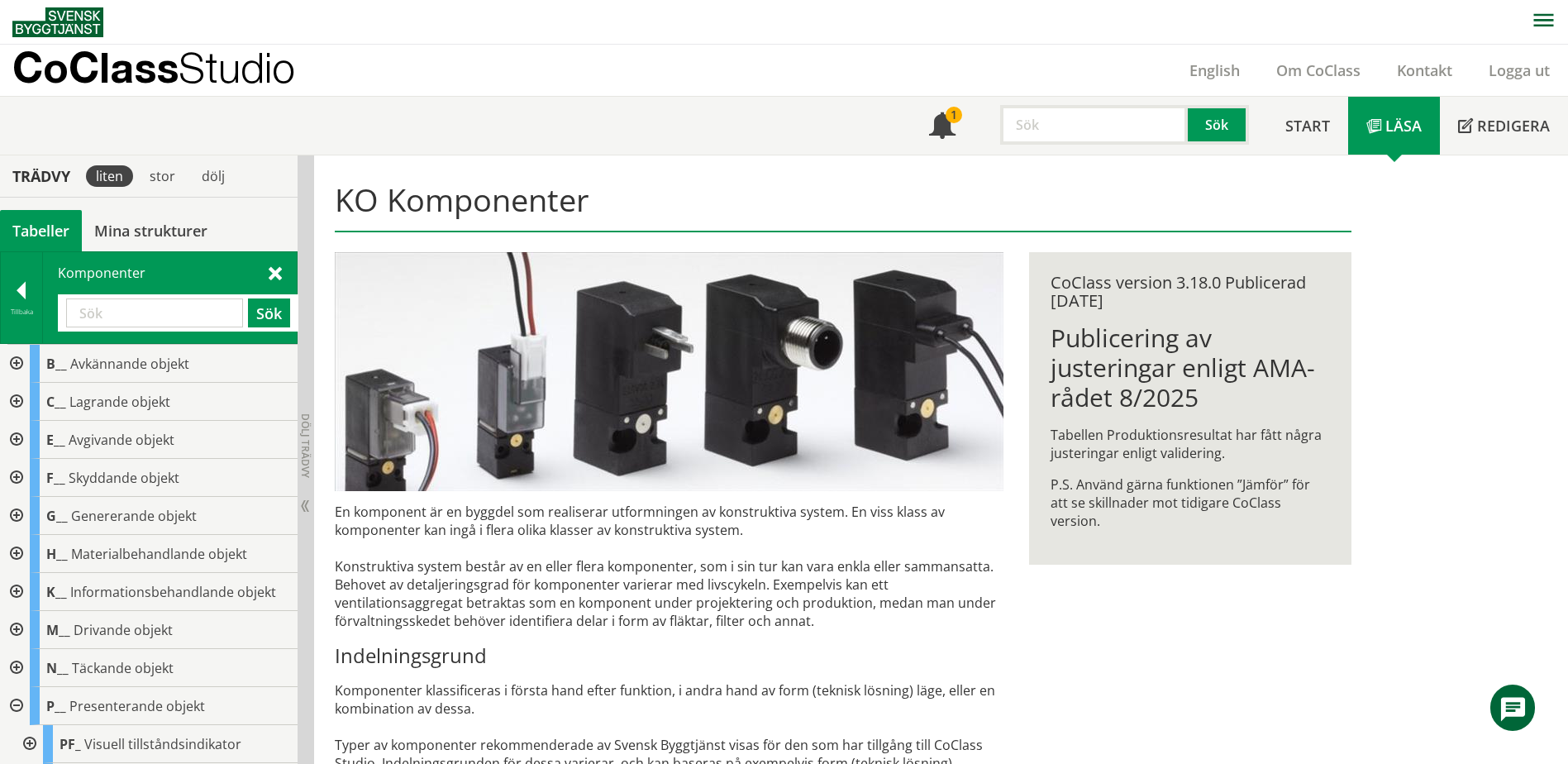
click at [168, 317] on input "text" at bounding box center [154, 313] width 176 height 29
type input "pump"
click at [276, 310] on button "Sök" at bounding box center [269, 313] width 42 height 29
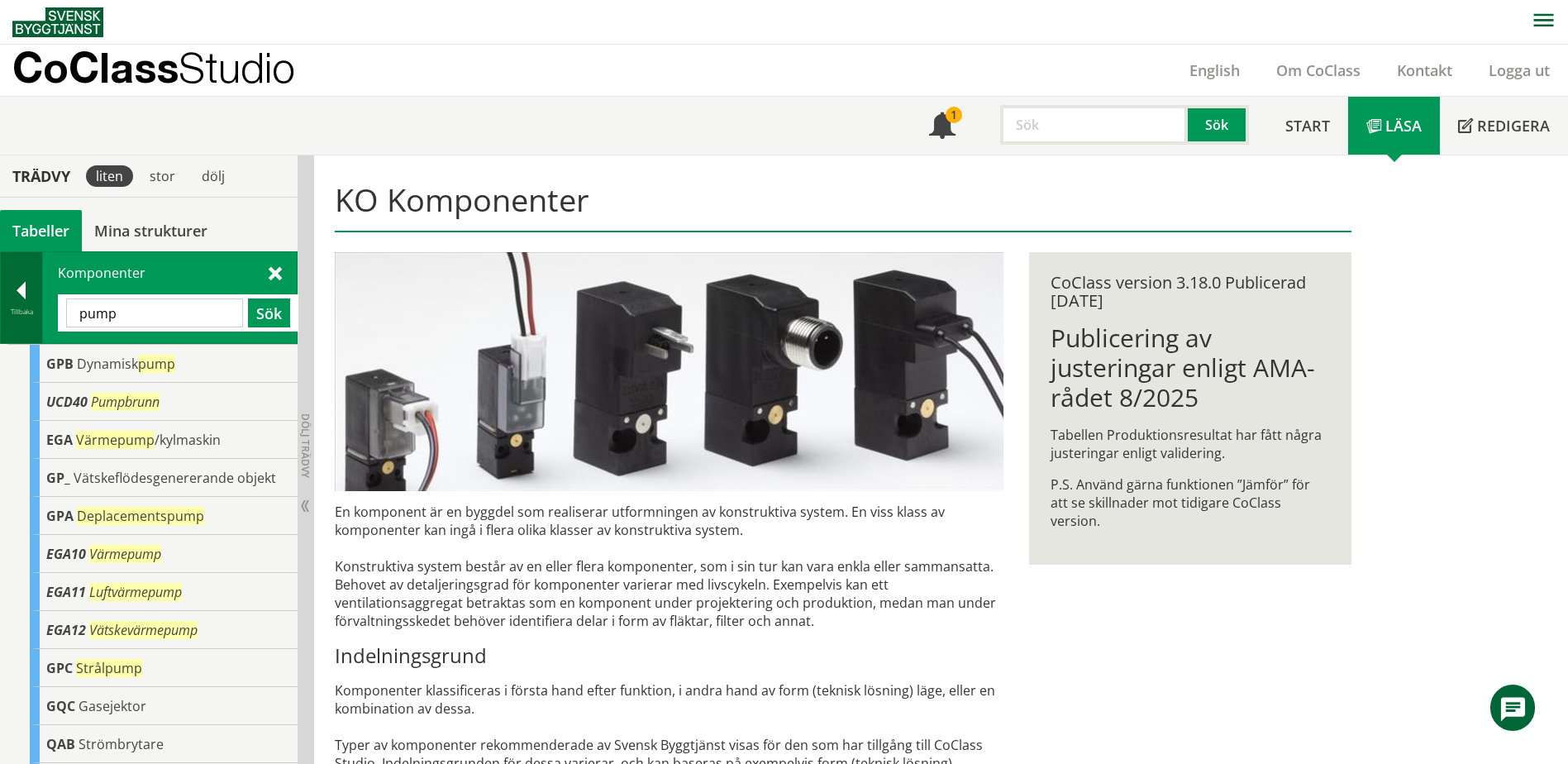
click at [29, 289] on div at bounding box center [21, 293] width 42 height 23
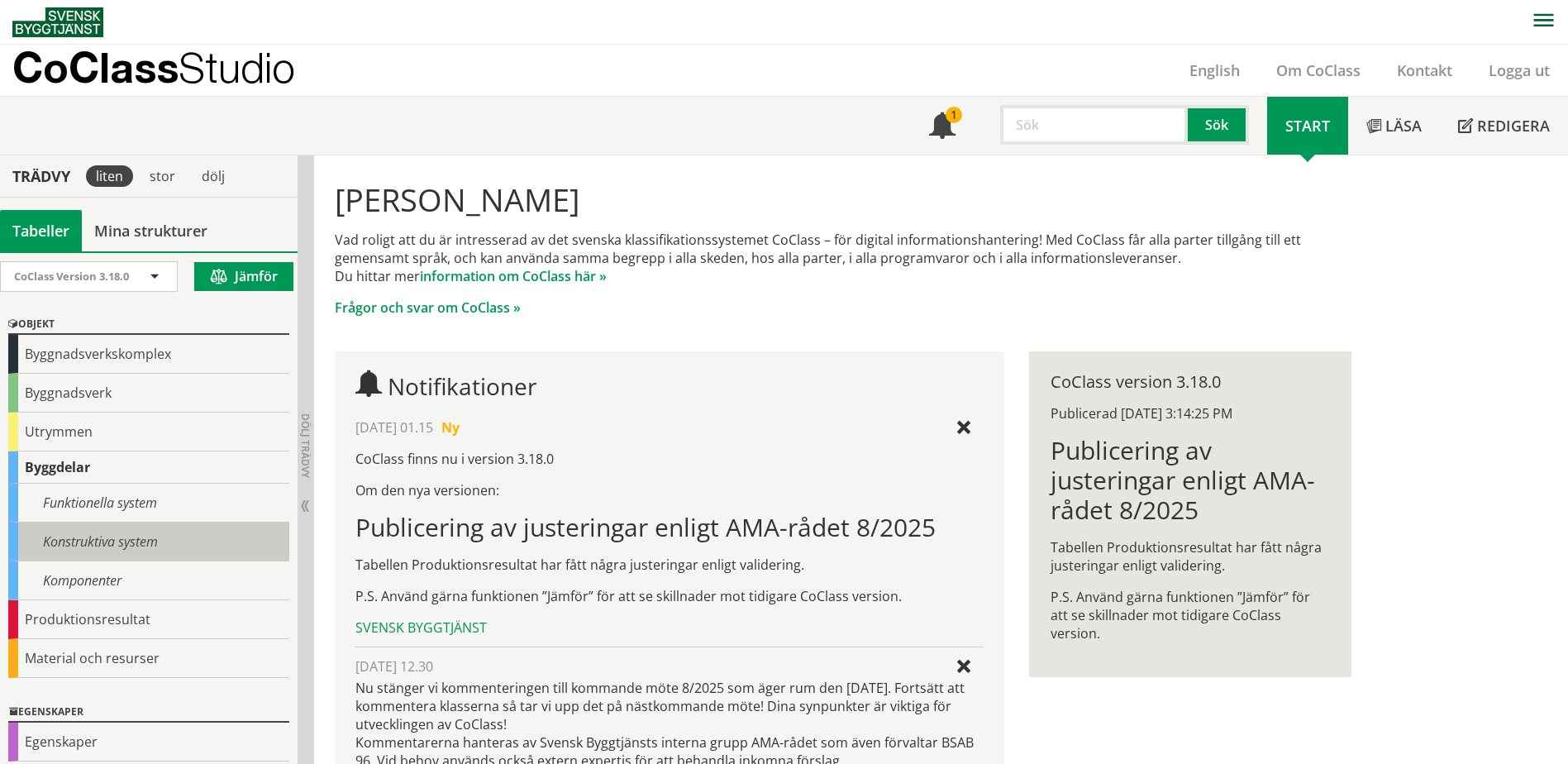
click at [146, 532] on div "Konstruktiva system" at bounding box center [148, 542] width 281 height 39
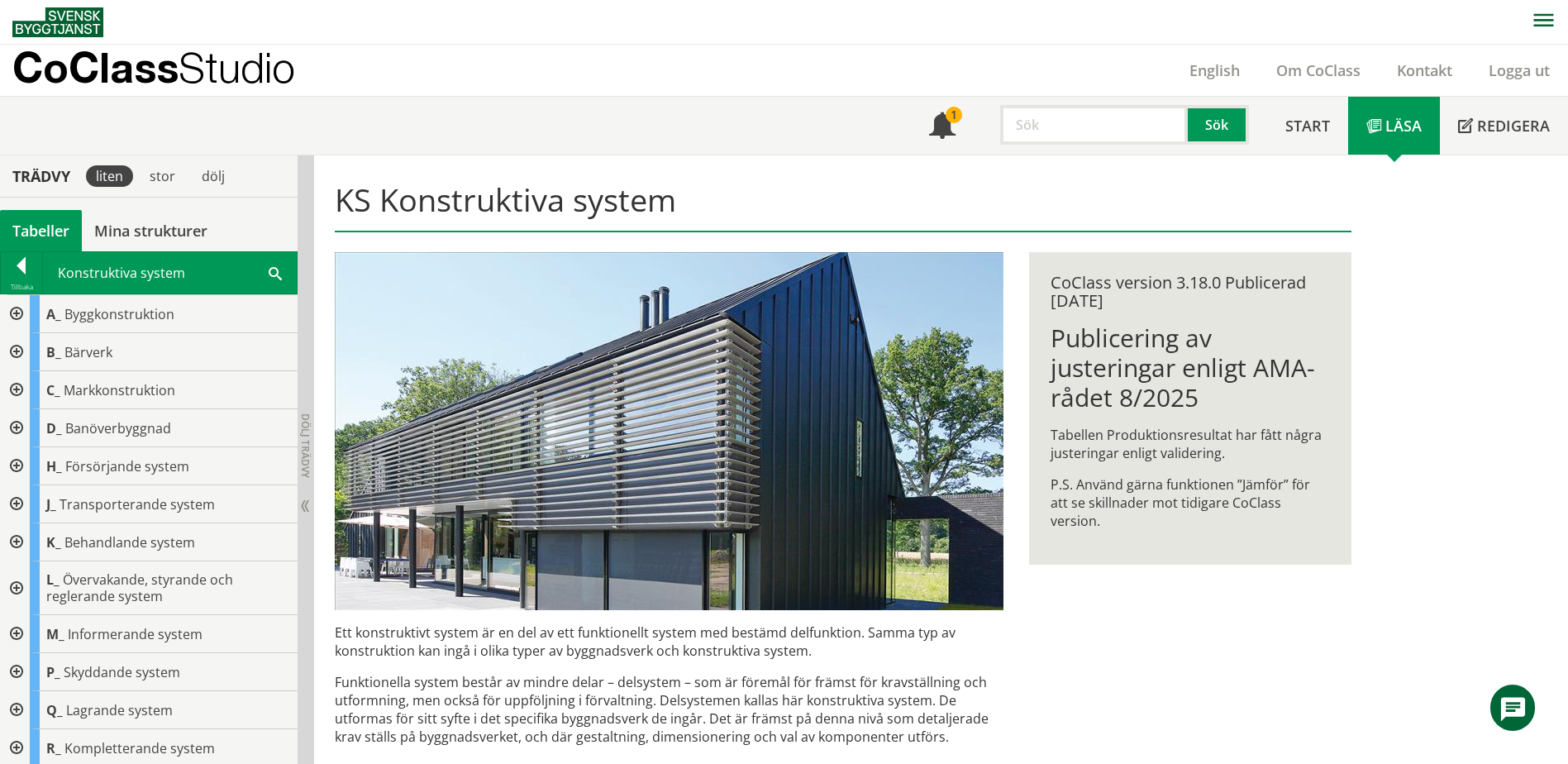
click at [277, 272] on span at bounding box center [276, 272] width 14 height 17
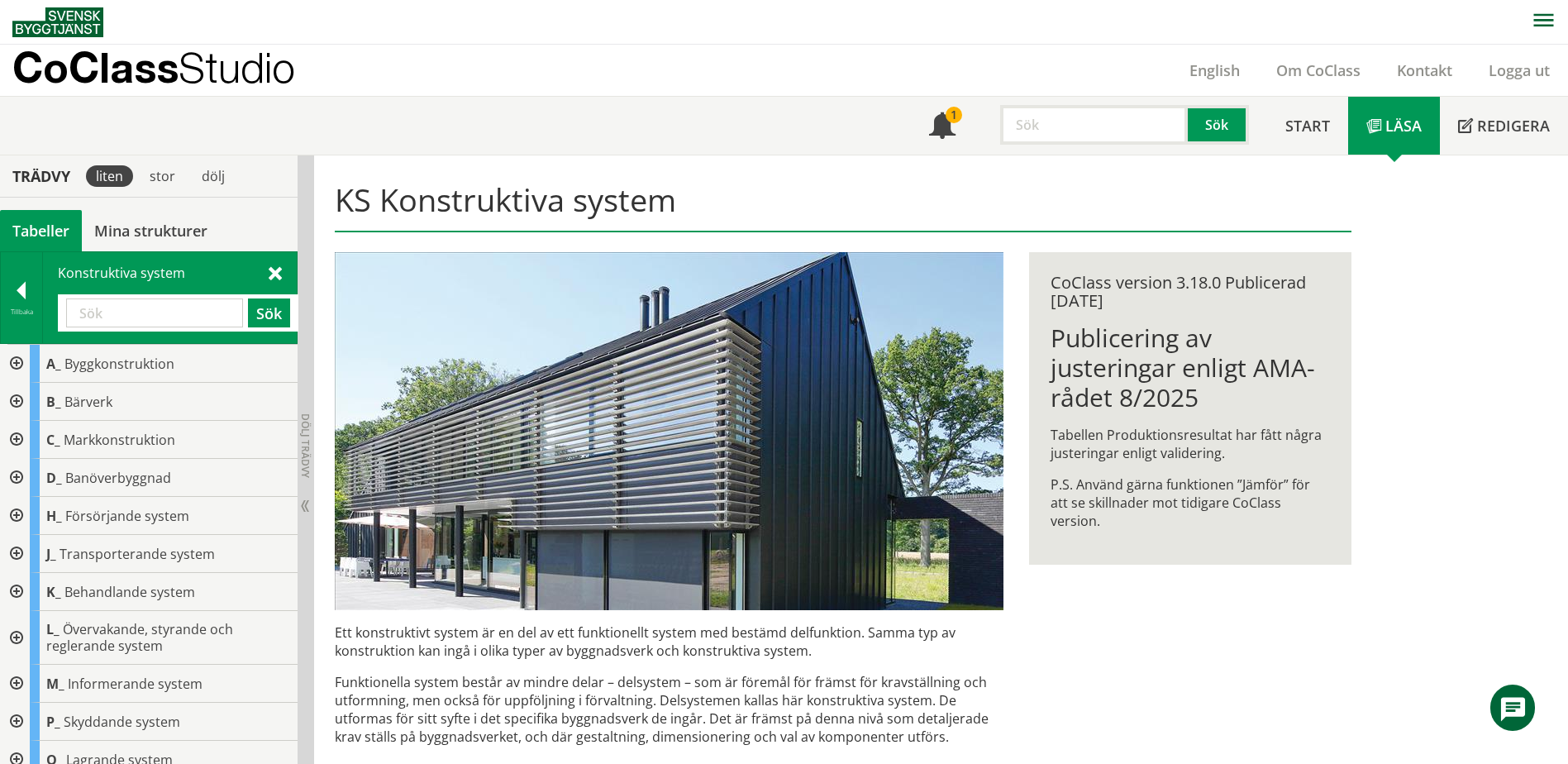
click at [159, 313] on input "text" at bounding box center [154, 313] width 176 height 29
type input "kontroll"
click at [255, 311] on button "Sök" at bounding box center [269, 313] width 42 height 29
